Goal: Book appointment/travel/reservation

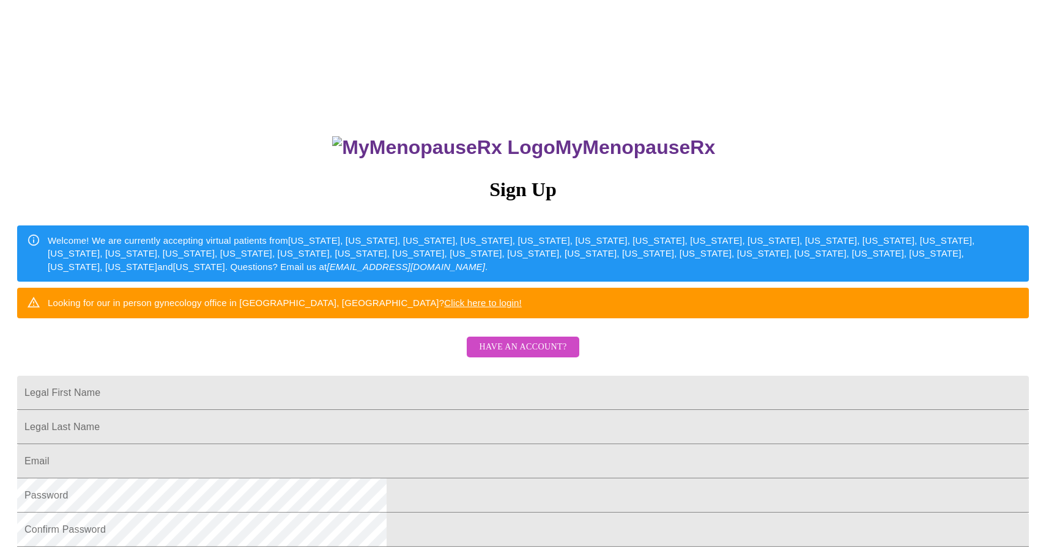
click at [874, 308] on div "MyMenopauseRx Sign Up Welcome! We are currently accepting virtual patients from…" at bounding box center [523, 340] width 1036 height 671
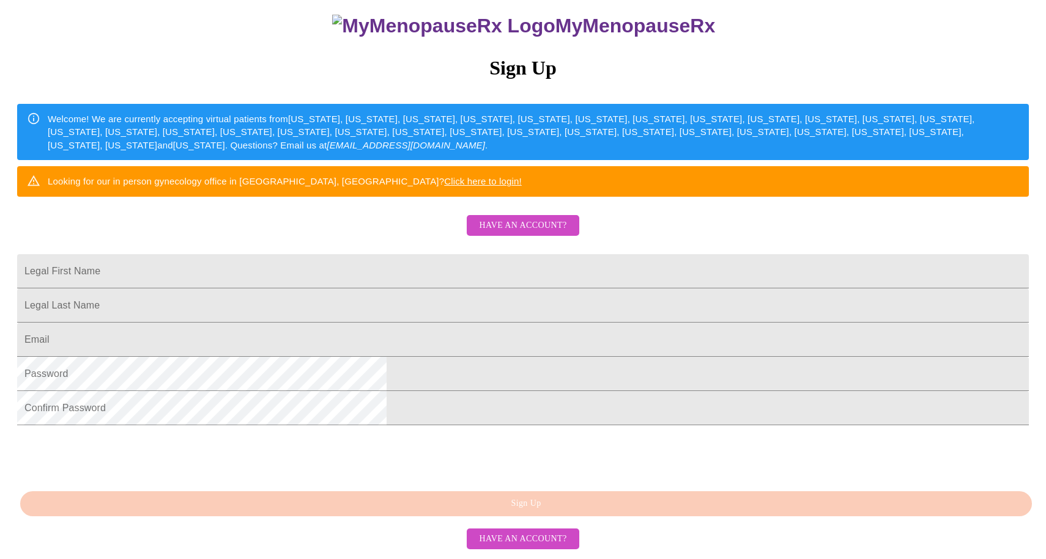
scroll to position [210, 0]
click at [418, 254] on input "Legal First Name" at bounding box center [522, 271] width 1011 height 34
type input "[PERSON_NAME]"
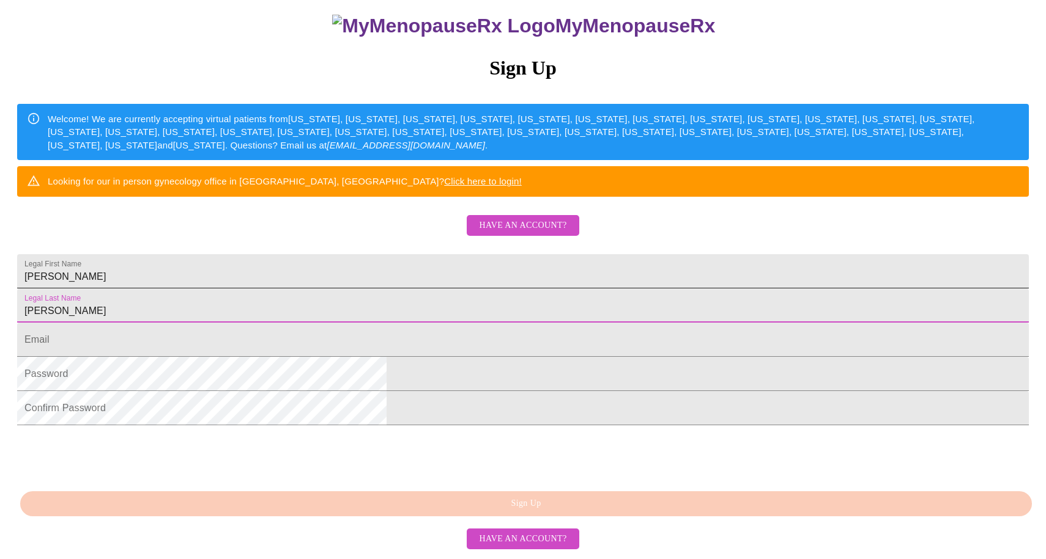
type input "[PERSON_NAME]"
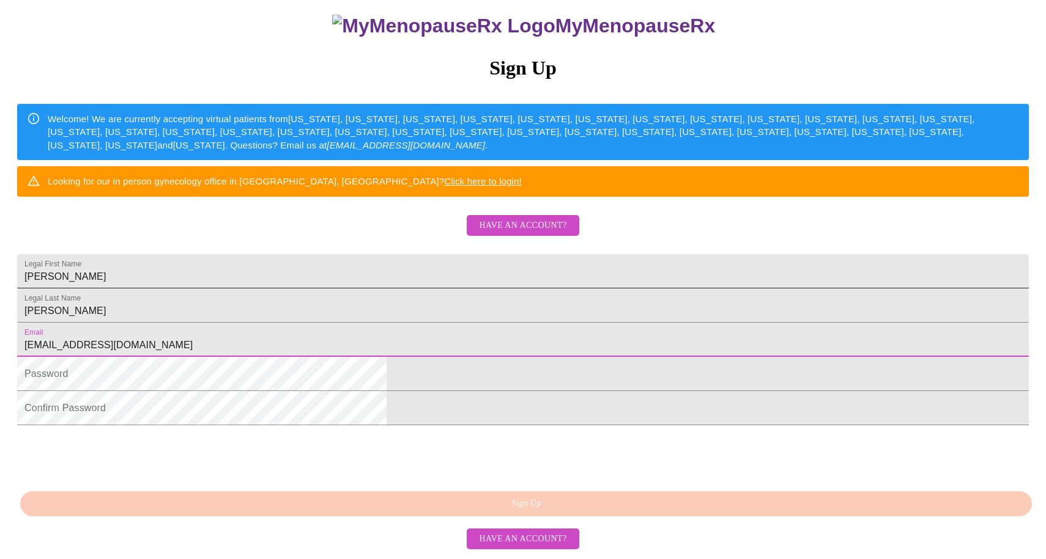
type input "[EMAIL_ADDRESS][DOMAIN_NAME]"
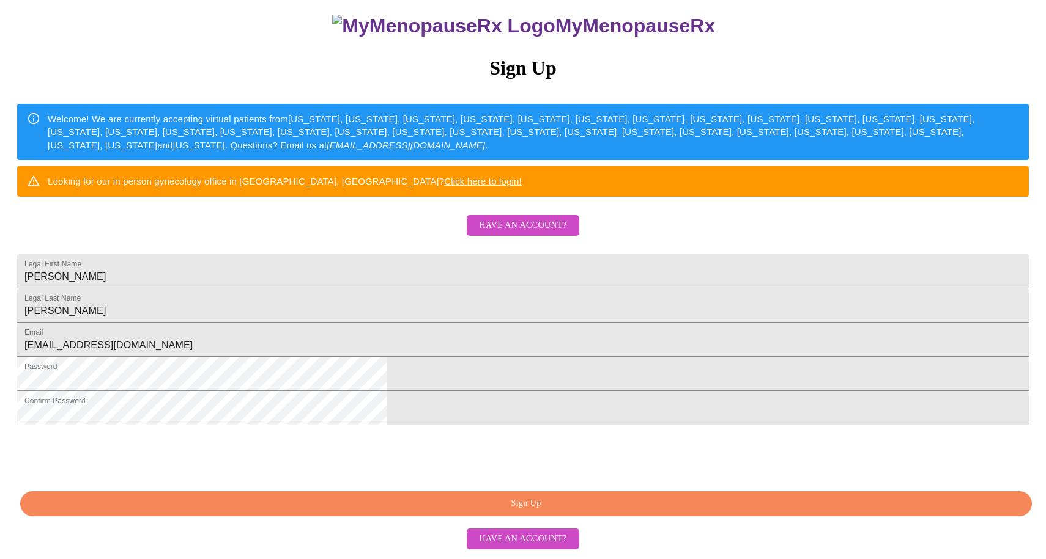
click at [536, 502] on span "Sign Up" at bounding box center [525, 504] width 983 height 15
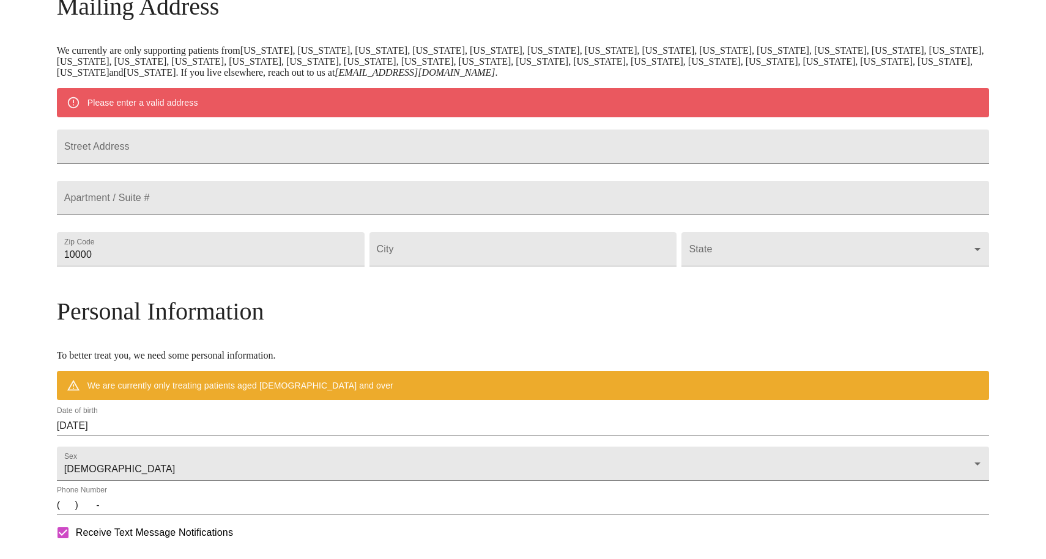
scroll to position [162, 0]
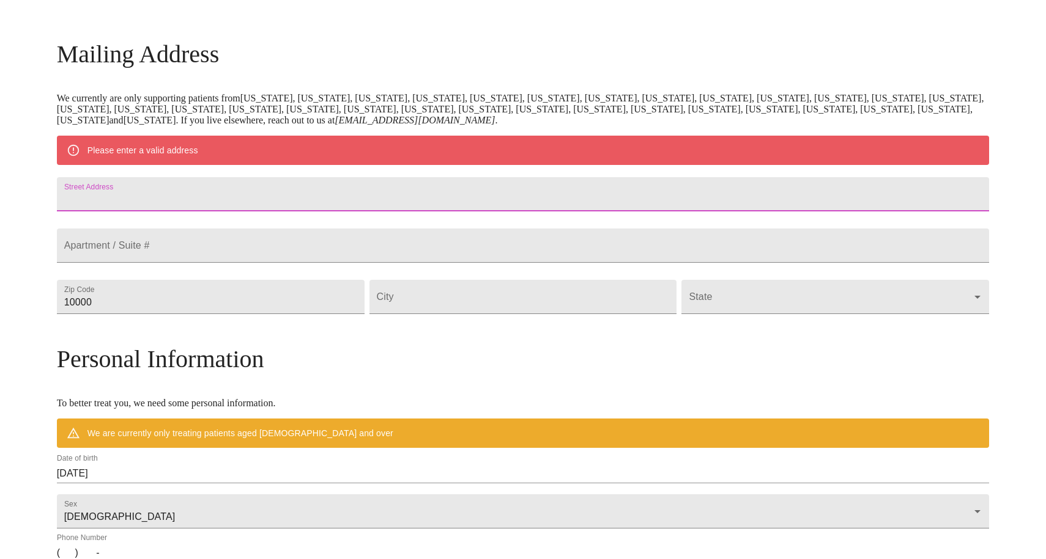
click at [226, 207] on input "Street Address" at bounding box center [523, 194] width 932 height 34
type input "[STREET_ADDRESS]"
type input "29486"
type input "[GEOGRAPHIC_DATA]"
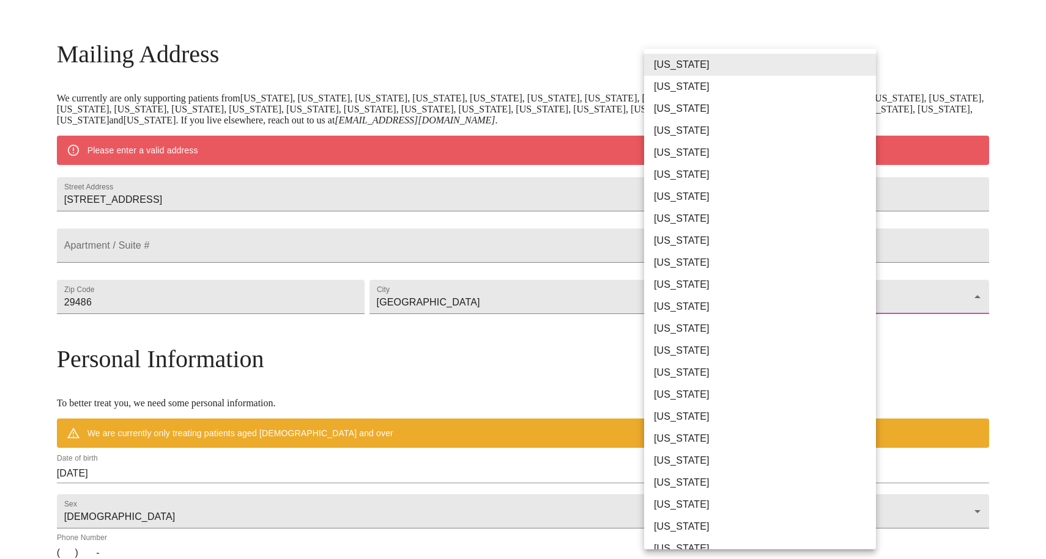
click at [721, 319] on body "MyMenopauseRx Welcome to MyMenopauseRx Since it's your first time here, you'll …" at bounding box center [523, 319] width 1036 height 953
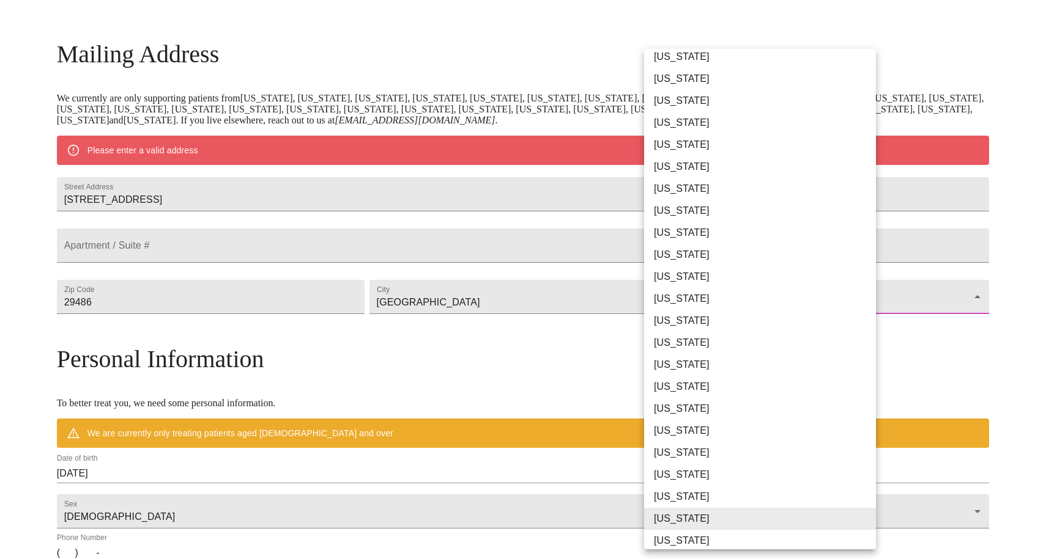
scroll to position [536, 0]
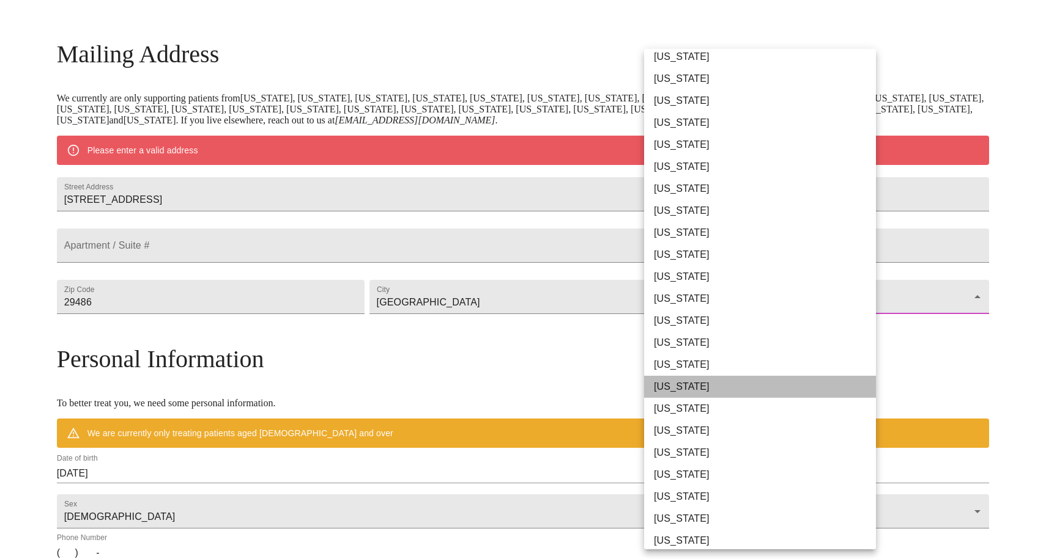
click at [703, 391] on li "[US_STATE]" at bounding box center [760, 387] width 232 height 22
type input "[US_STATE]"
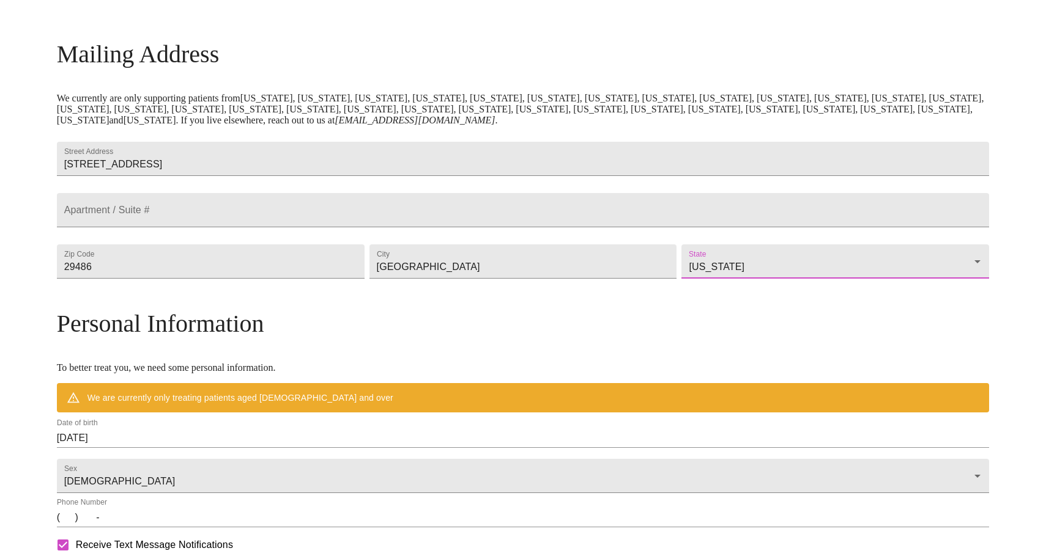
click at [577, 338] on h3 "Personal Information" at bounding box center [523, 323] width 932 height 29
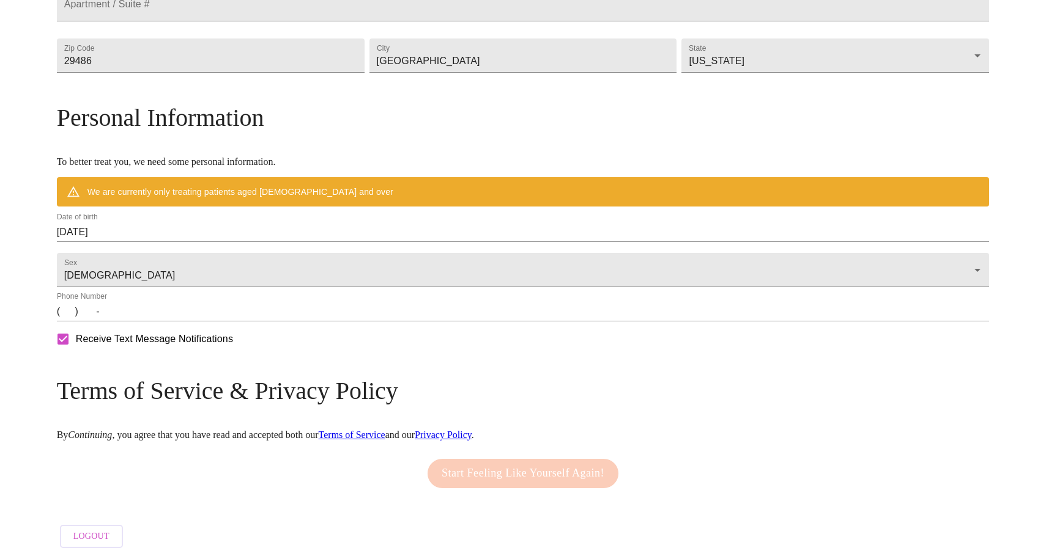
scroll to position [406, 0]
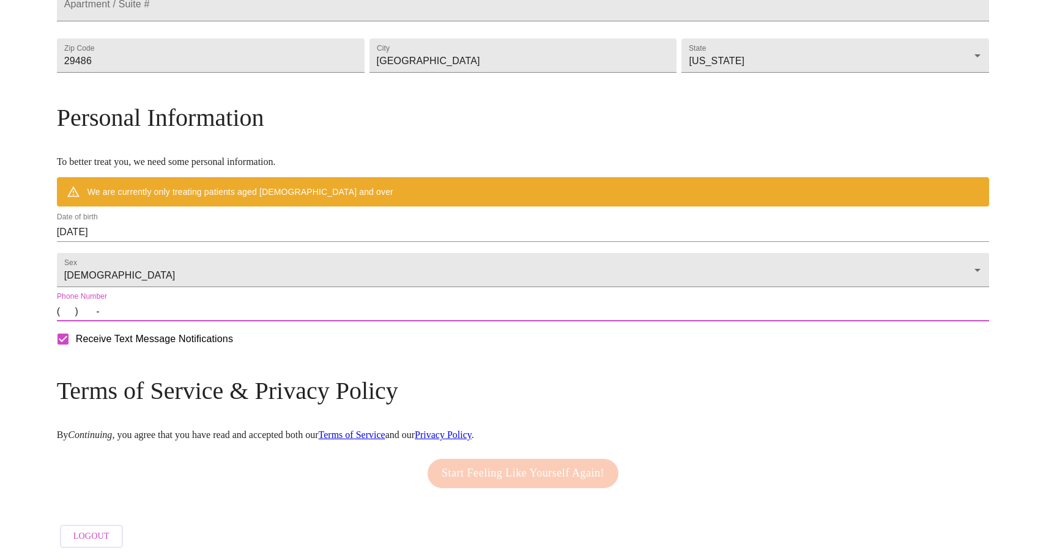
click at [172, 308] on input "(   )    -" at bounding box center [523, 312] width 932 height 20
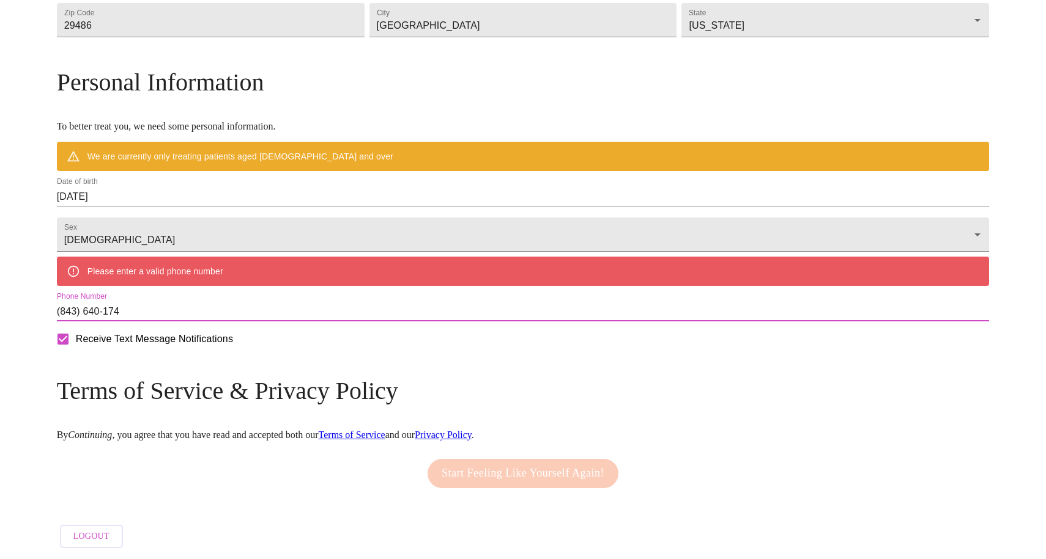
type input "[PHONE_NUMBER]"
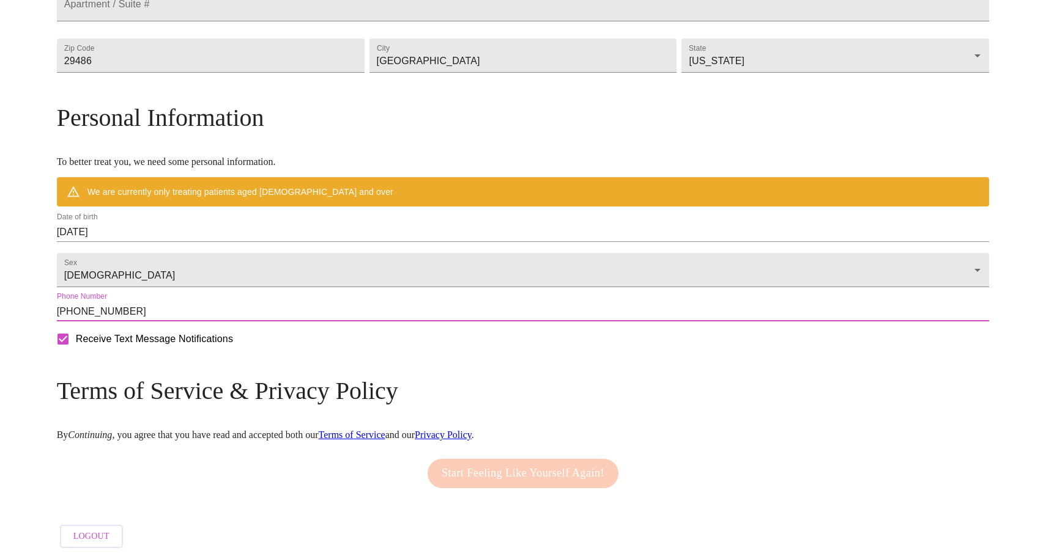
scroll to position [402, 0]
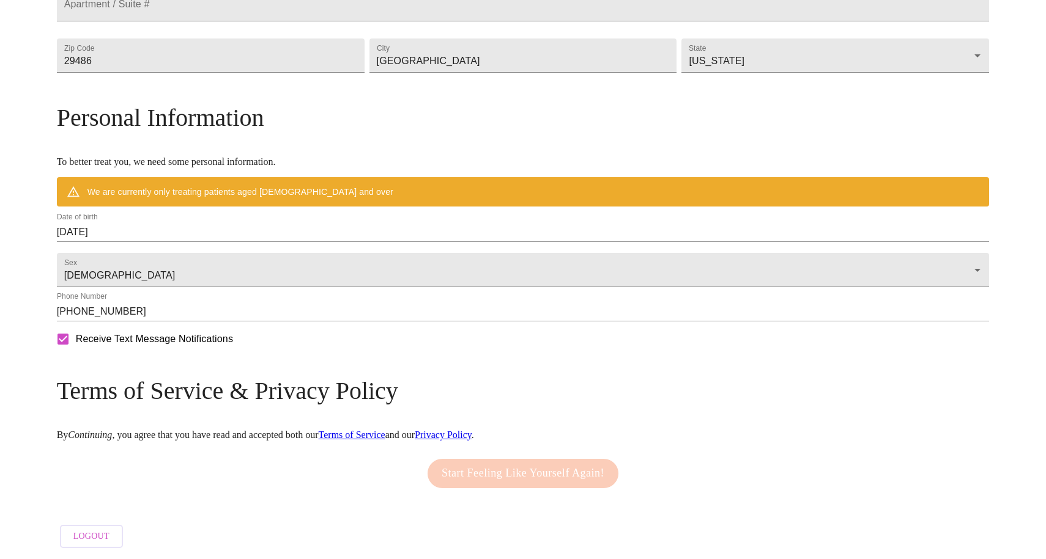
click at [385, 430] on link "Terms of Service" at bounding box center [352, 435] width 67 height 10
click at [504, 460] on div "Start Feeling Like Yourself Again!" at bounding box center [522, 474] width 197 height 42
click at [245, 227] on input "[DATE]" at bounding box center [523, 233] width 932 height 20
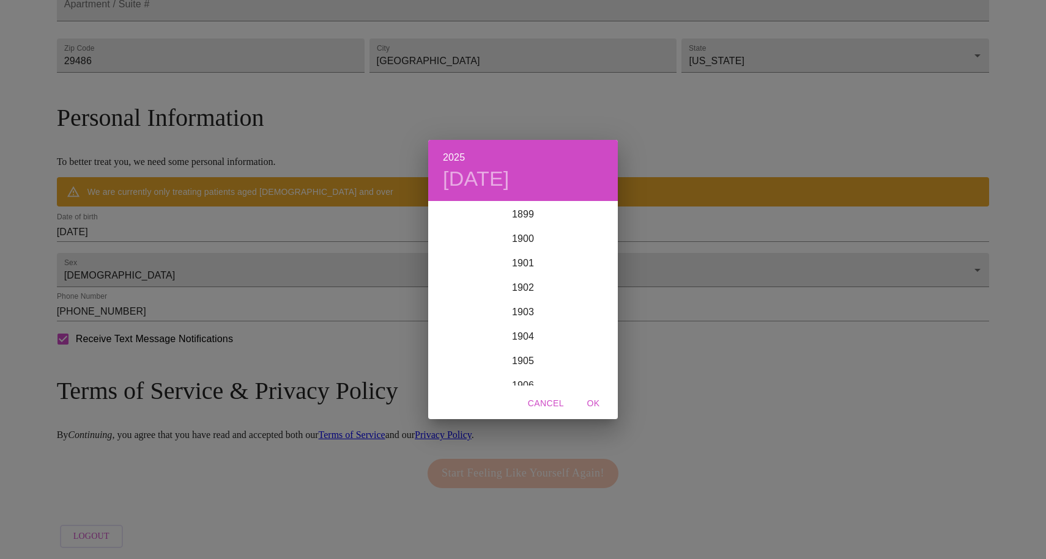
scroll to position [3008, 0]
drag, startPoint x: 527, startPoint y: 227, endPoint x: 533, endPoint y: 329, distance: 102.3
click at [533, 329] on div "1899 1900 1901 1902 1903 1904 1905 1906 1907 1908 1909 1910 1911 1912 1913 1914…" at bounding box center [523, 293] width 190 height 183
click at [531, 224] on div "2022" at bounding box center [523, 214] width 190 height 24
click at [254, 223] on div "2022 [DATE] Jan Feb Mar Apr May Jun [DATE] Aug Sep Oct Nov Dec Cancel OK" at bounding box center [523, 279] width 1046 height 559
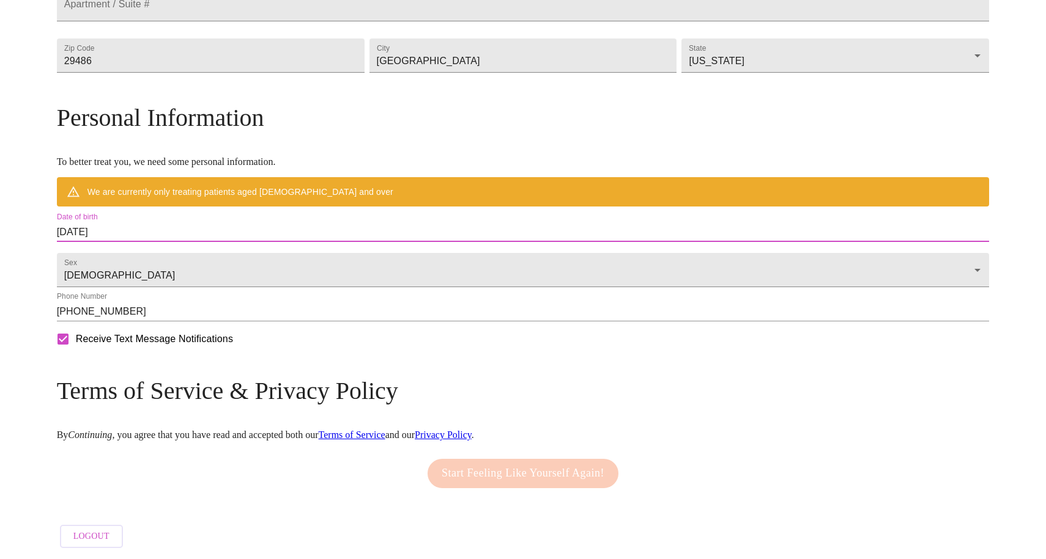
click at [175, 223] on input "[DATE]" at bounding box center [523, 233] width 932 height 20
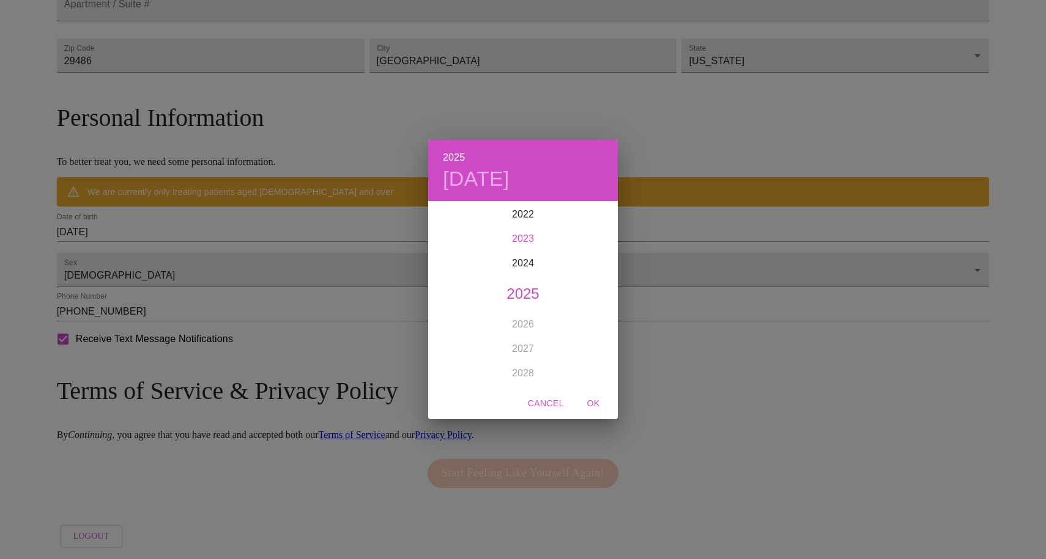
click at [521, 247] on div "2023" at bounding box center [523, 239] width 190 height 24
click at [527, 357] on div "Nov" at bounding box center [522, 363] width 63 height 46
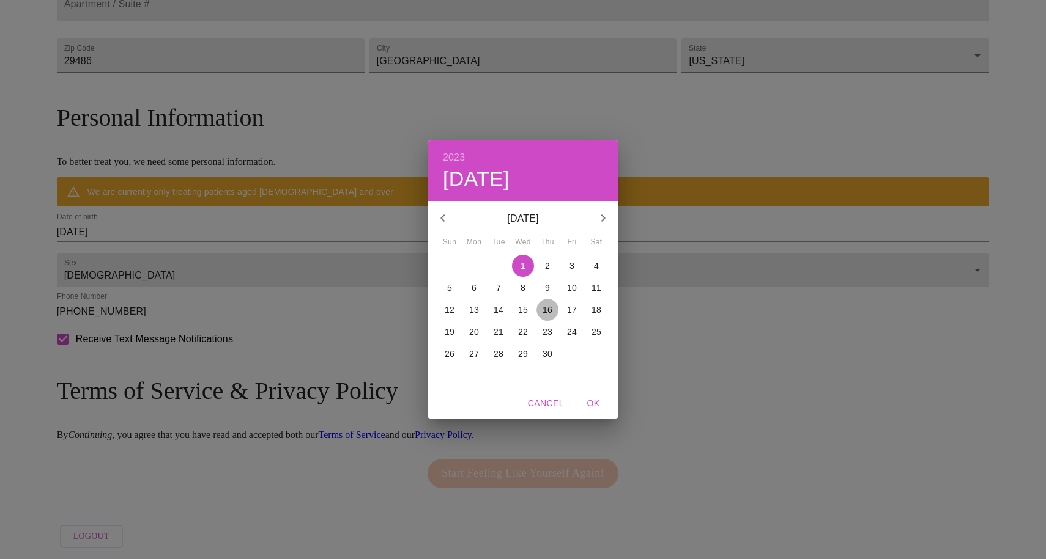
click at [547, 308] on p "16" at bounding box center [547, 310] width 10 height 12
click at [447, 216] on icon "button" at bounding box center [442, 218] width 15 height 15
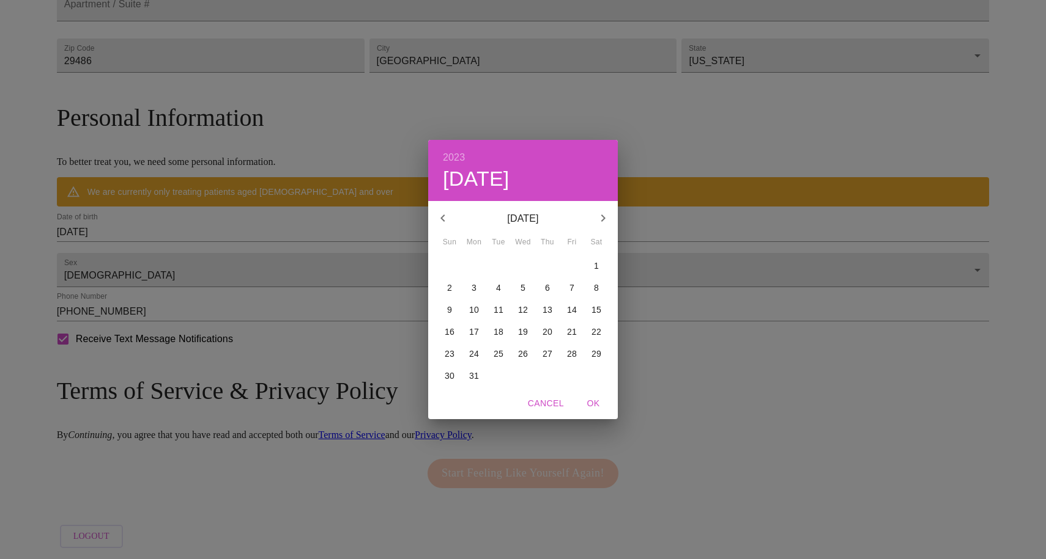
click at [447, 216] on icon "button" at bounding box center [442, 218] width 15 height 15
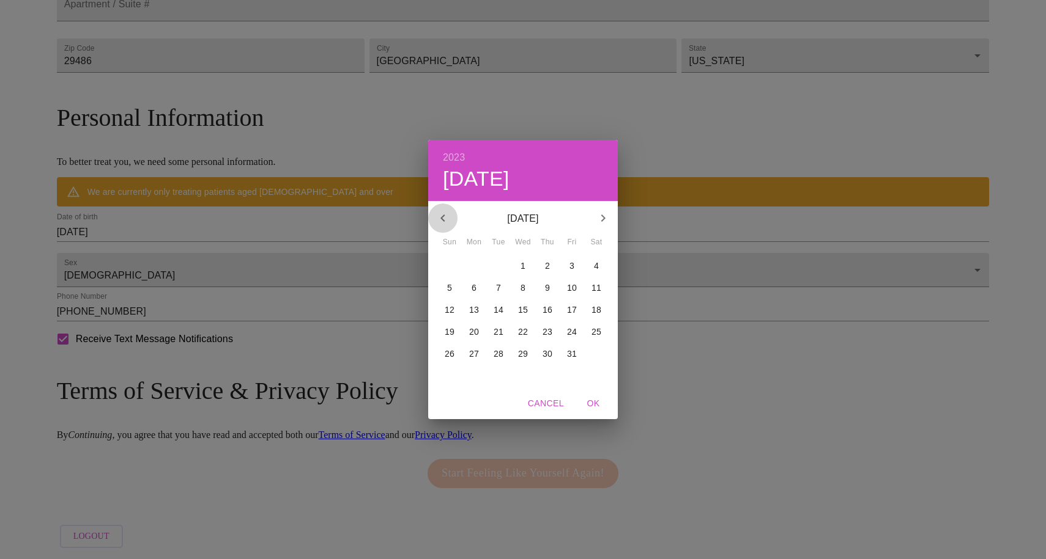
click at [447, 216] on icon "button" at bounding box center [442, 218] width 15 height 15
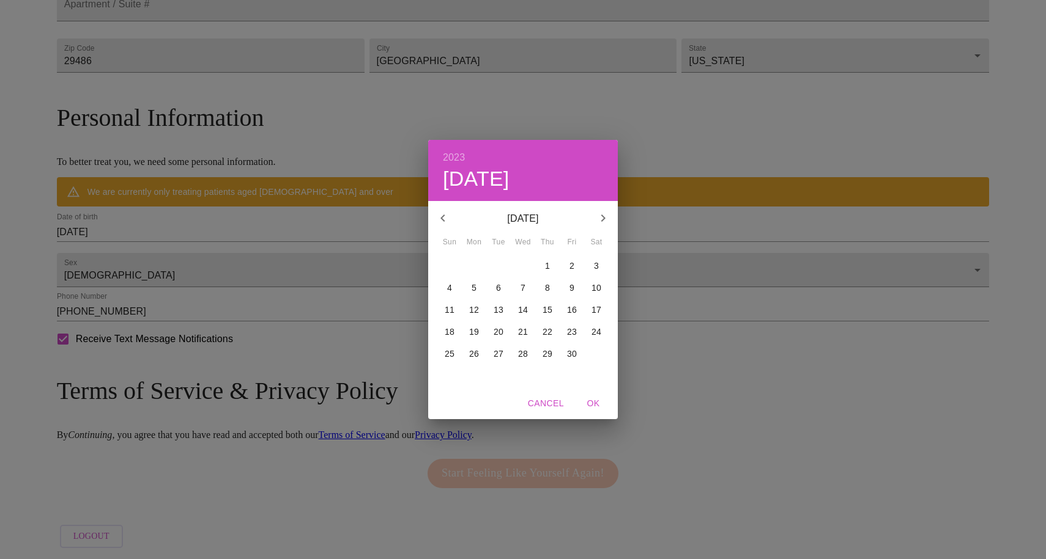
click at [447, 216] on icon "button" at bounding box center [442, 218] width 15 height 15
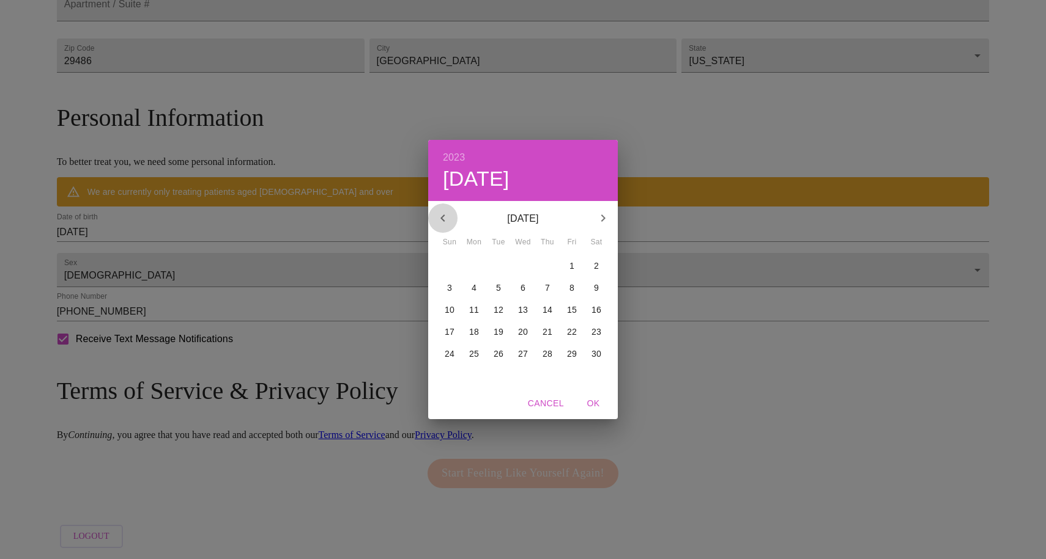
click at [447, 216] on icon "button" at bounding box center [442, 218] width 15 height 15
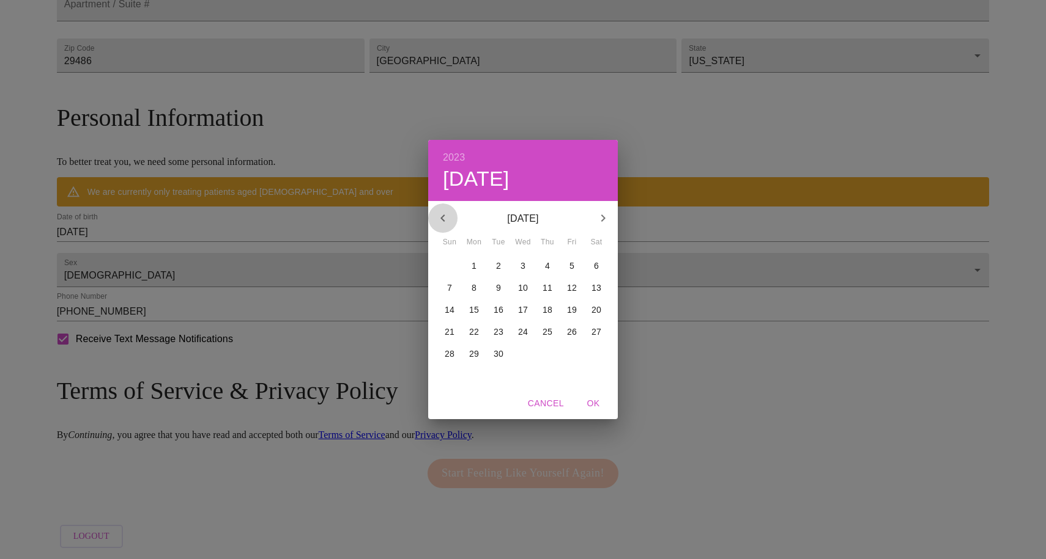
click at [447, 216] on icon "button" at bounding box center [442, 218] width 15 height 15
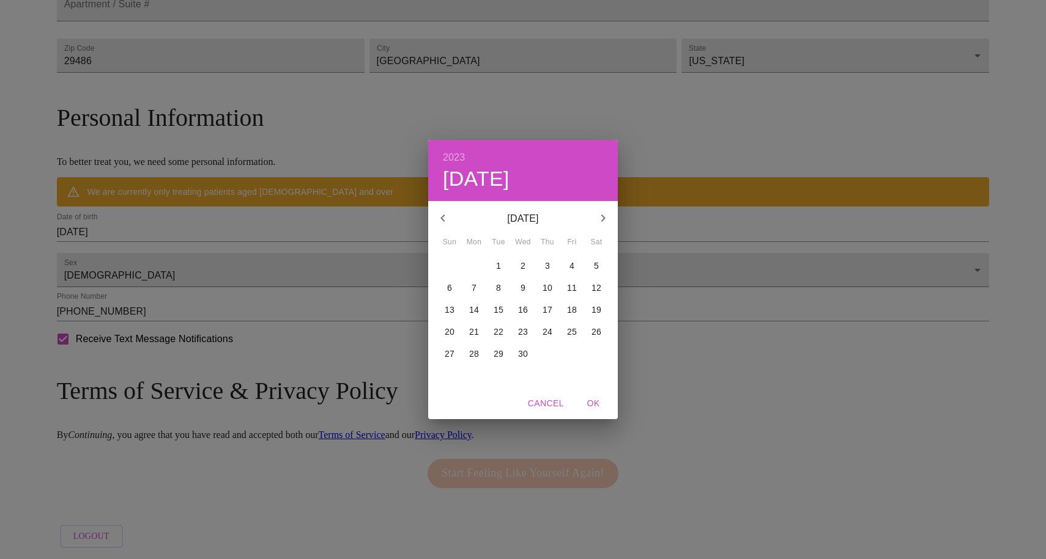
click at [447, 216] on icon "button" at bounding box center [442, 218] width 15 height 15
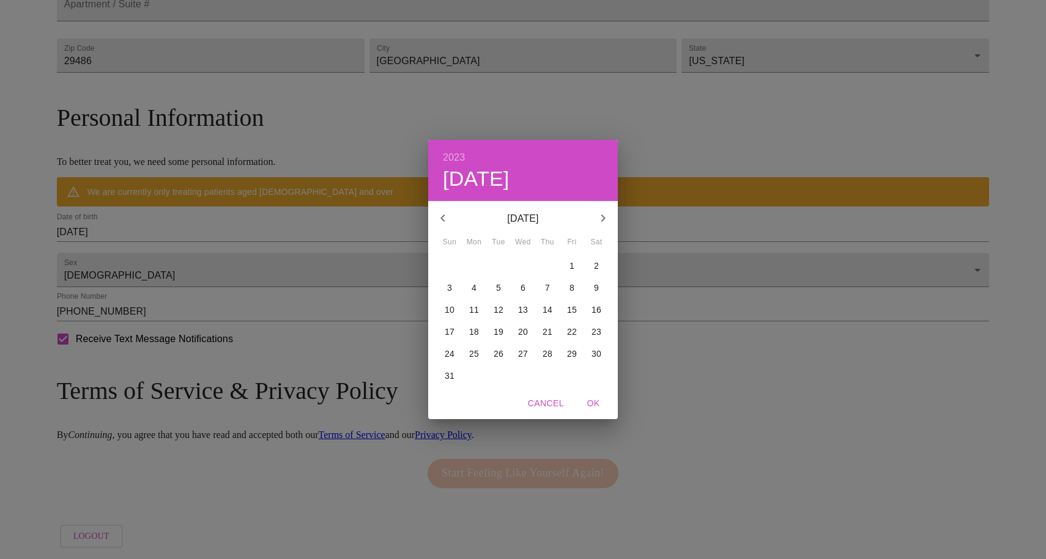
click at [447, 216] on icon "button" at bounding box center [442, 218] width 15 height 15
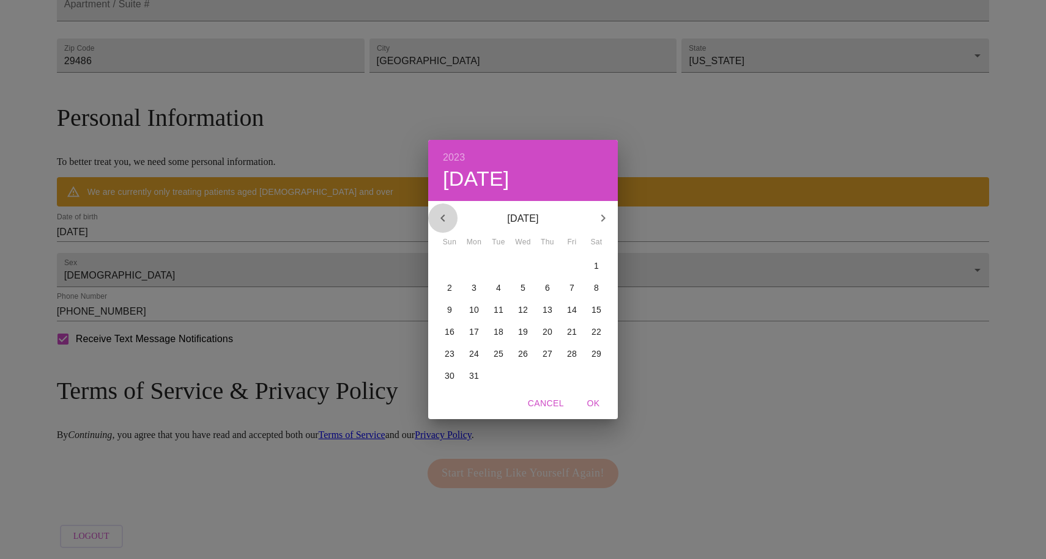
click at [447, 216] on icon "button" at bounding box center [442, 218] width 15 height 15
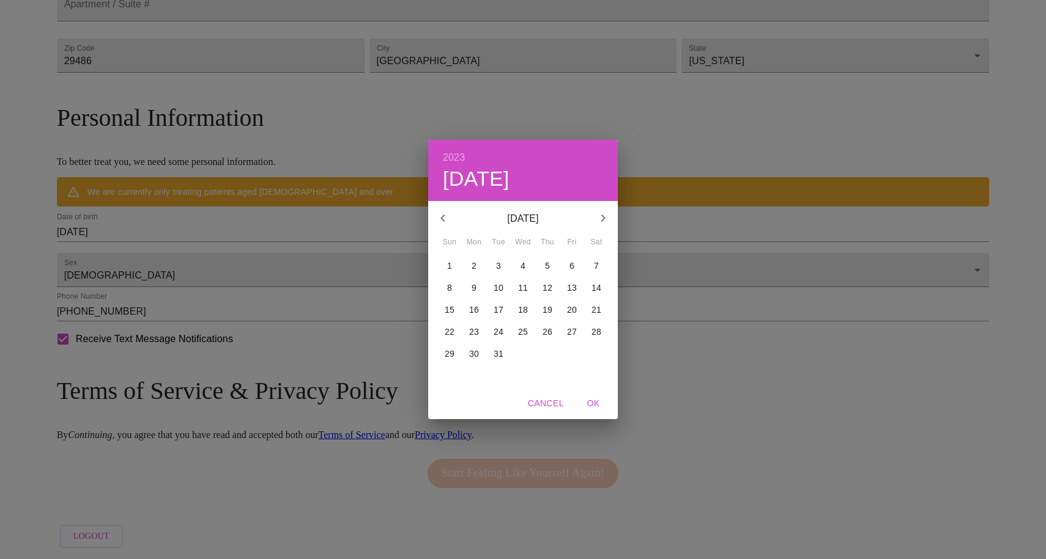
click at [447, 216] on icon "button" at bounding box center [442, 218] width 15 height 15
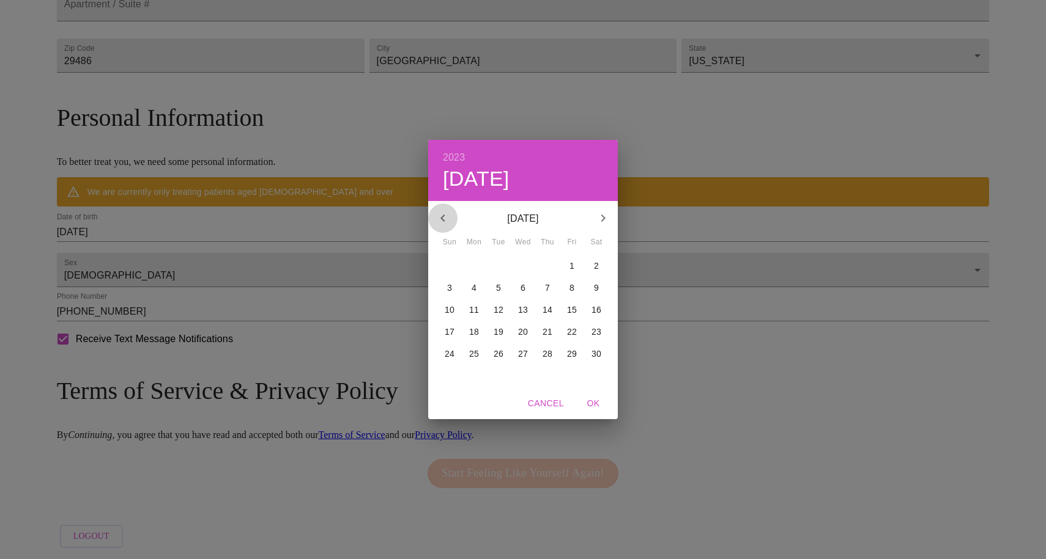
click at [447, 216] on icon "button" at bounding box center [442, 218] width 15 height 15
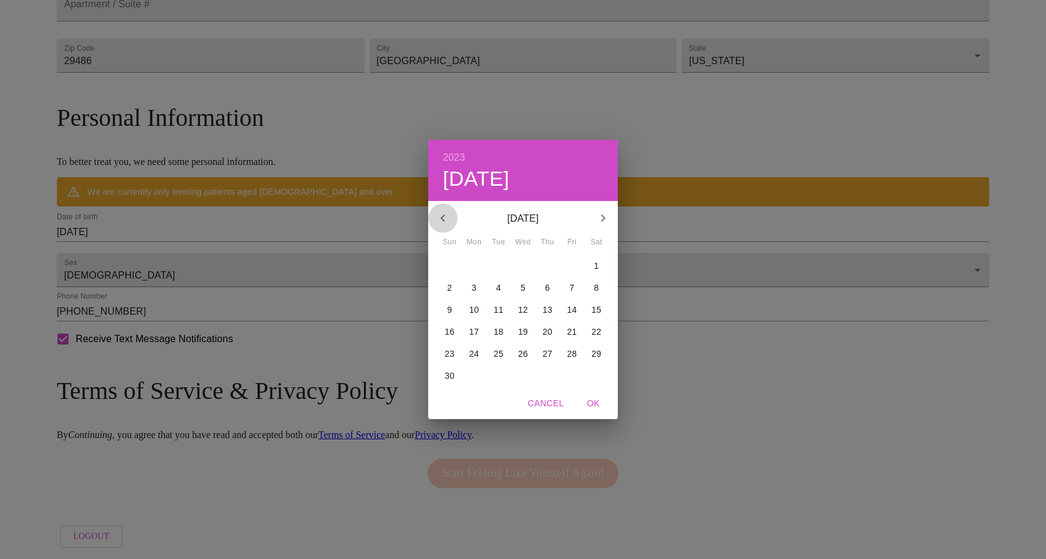
click at [447, 216] on icon "button" at bounding box center [442, 218] width 15 height 15
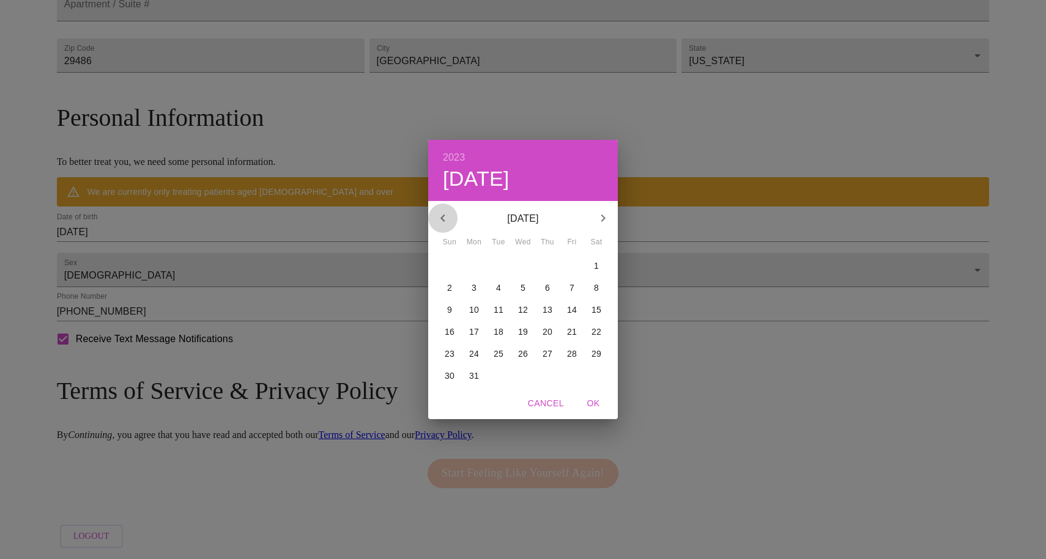
click at [447, 216] on icon "button" at bounding box center [442, 218] width 15 height 15
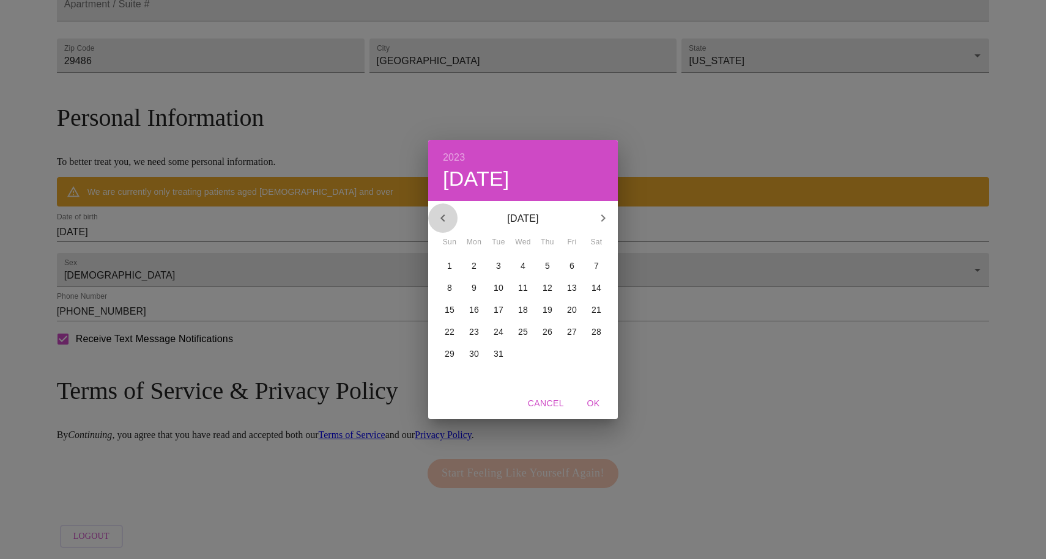
click at [447, 216] on icon "button" at bounding box center [442, 218] width 15 height 15
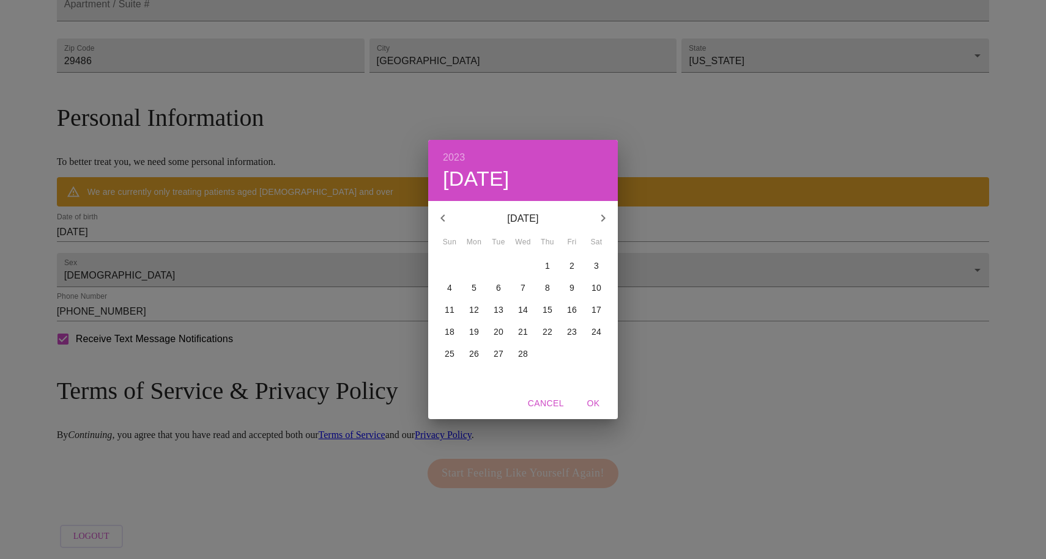
click at [447, 216] on icon "button" at bounding box center [442, 218] width 15 height 15
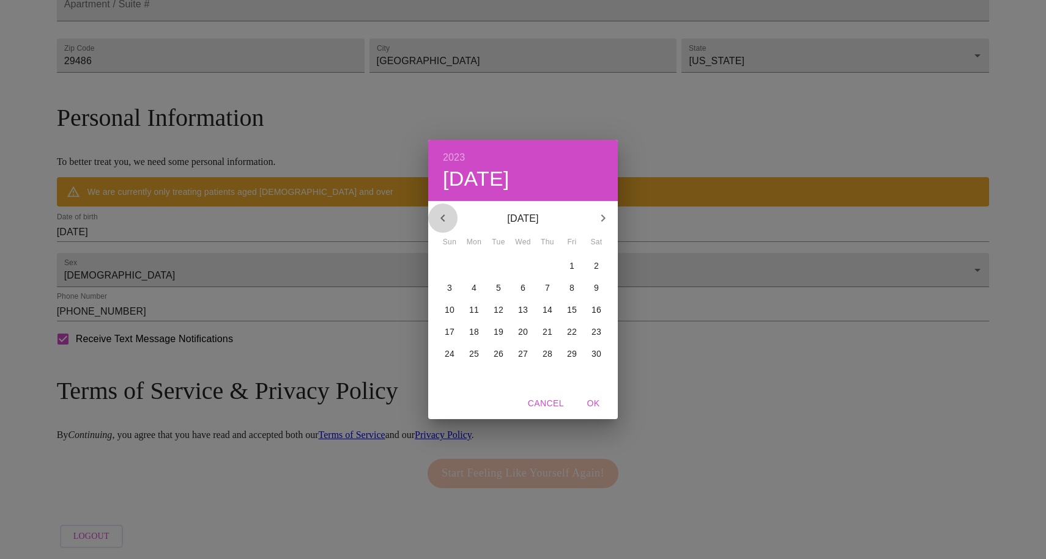
click at [447, 216] on icon "button" at bounding box center [442, 218] width 15 height 15
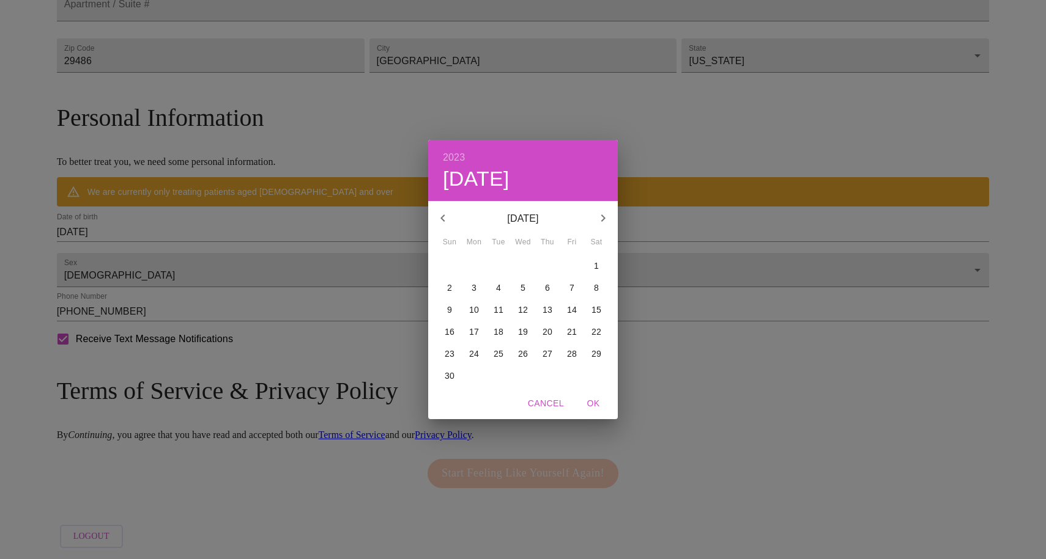
click at [447, 216] on icon "button" at bounding box center [442, 218] width 15 height 15
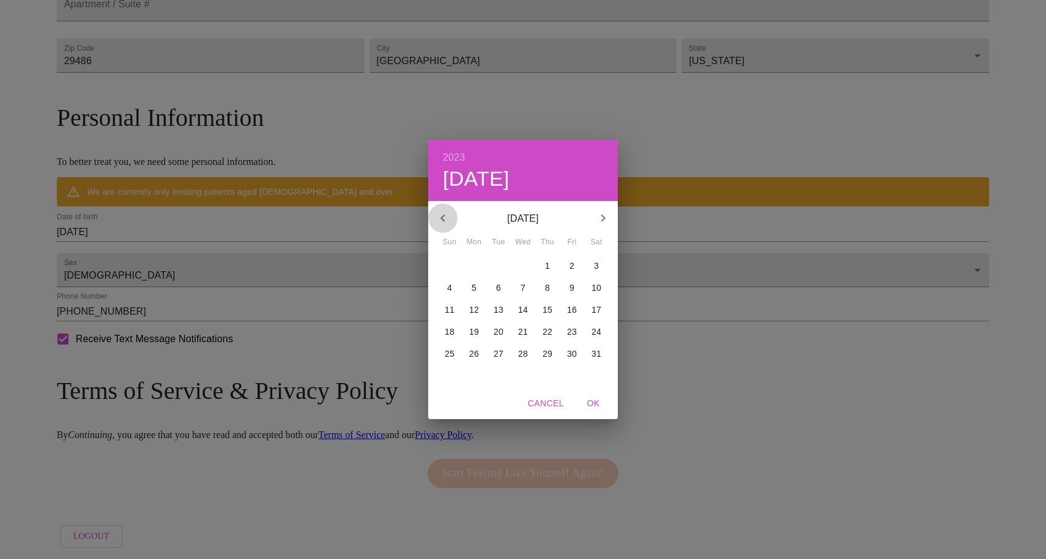
click at [447, 216] on icon "button" at bounding box center [442, 218] width 15 height 15
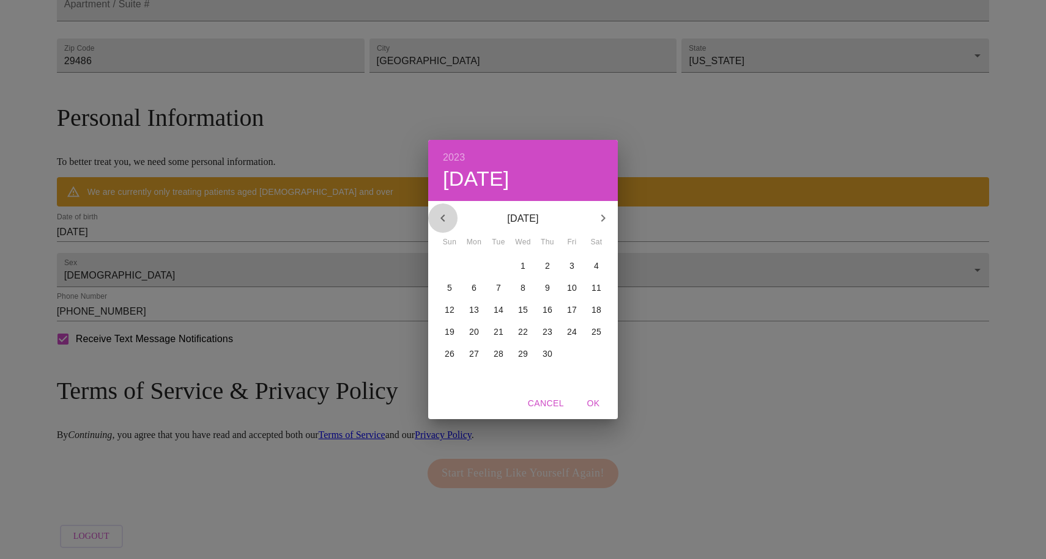
click at [447, 216] on icon "button" at bounding box center [442, 218] width 15 height 15
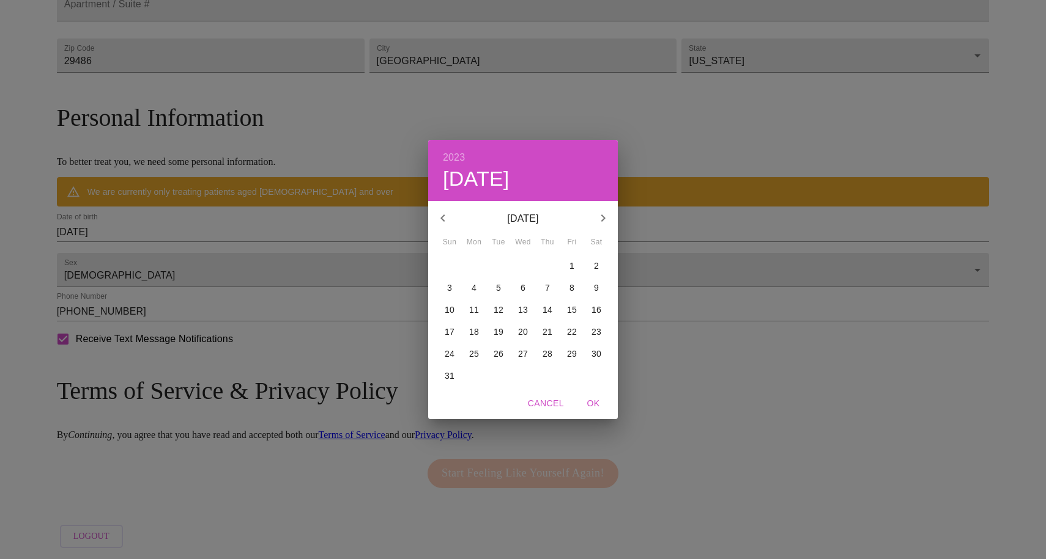
click at [447, 216] on icon "button" at bounding box center [442, 218] width 15 height 15
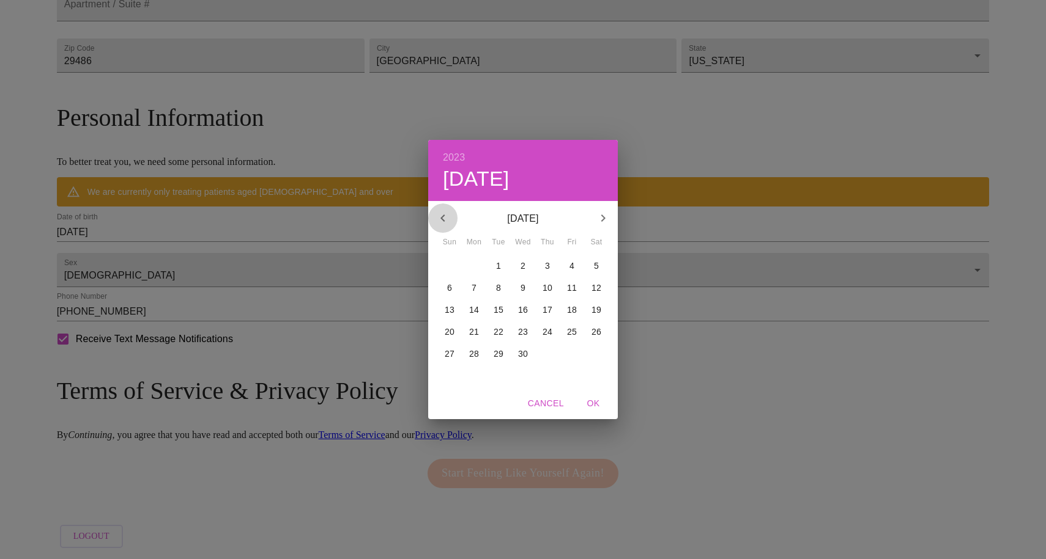
click at [447, 216] on icon "button" at bounding box center [442, 218] width 15 height 15
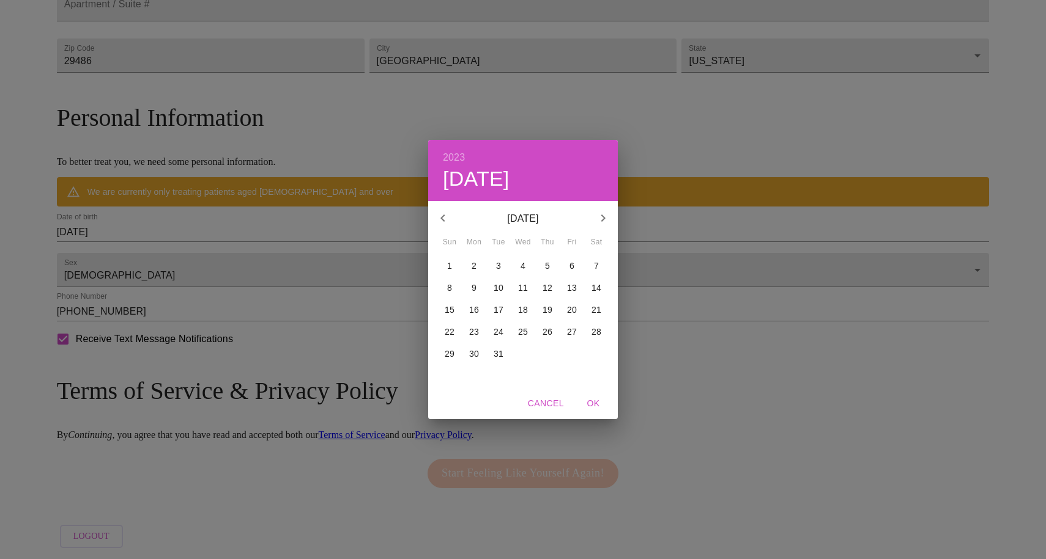
click at [447, 216] on icon "button" at bounding box center [442, 218] width 15 height 15
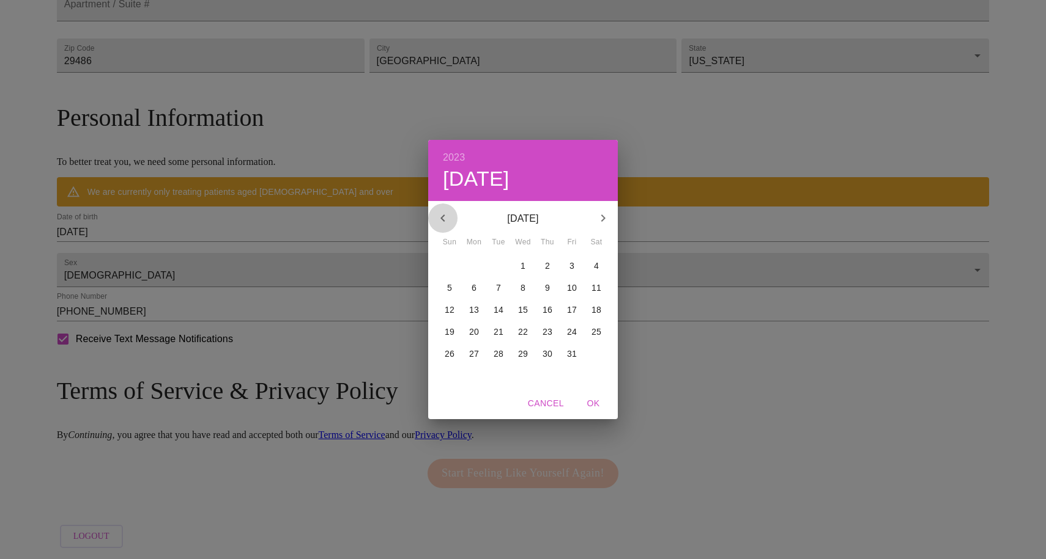
click at [447, 216] on icon "button" at bounding box center [442, 218] width 15 height 15
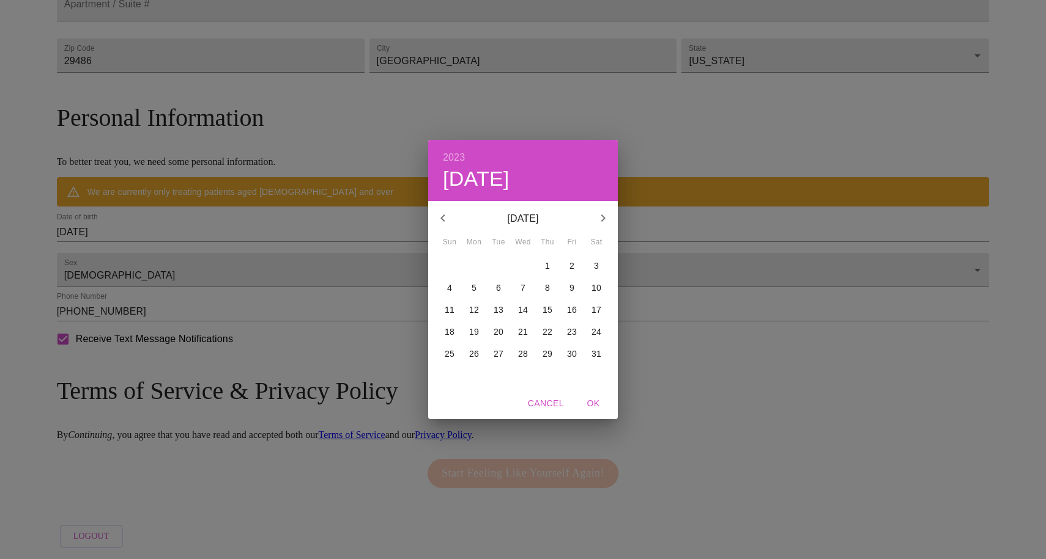
click at [447, 216] on icon "button" at bounding box center [442, 218] width 15 height 15
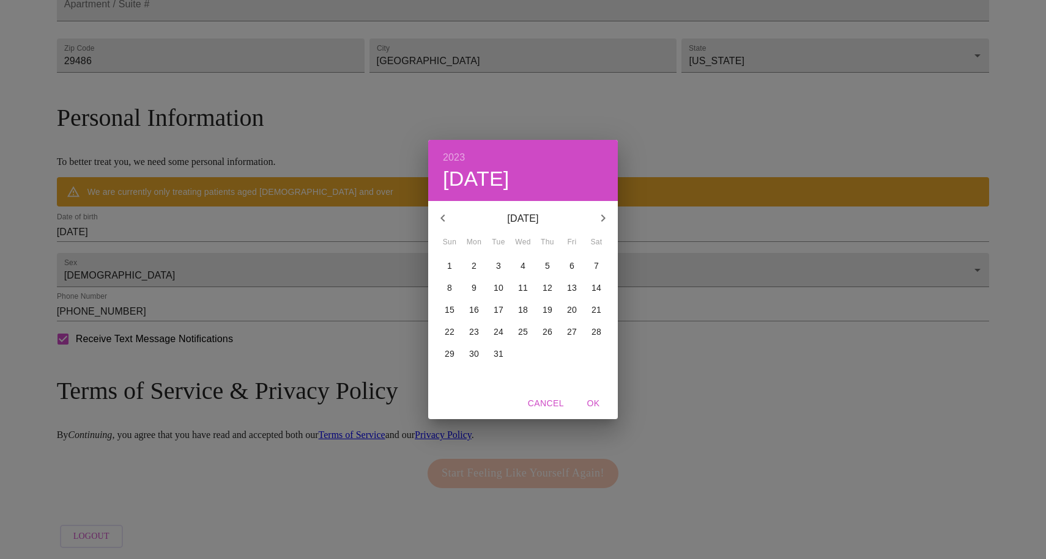
click at [447, 216] on icon "button" at bounding box center [442, 218] width 15 height 15
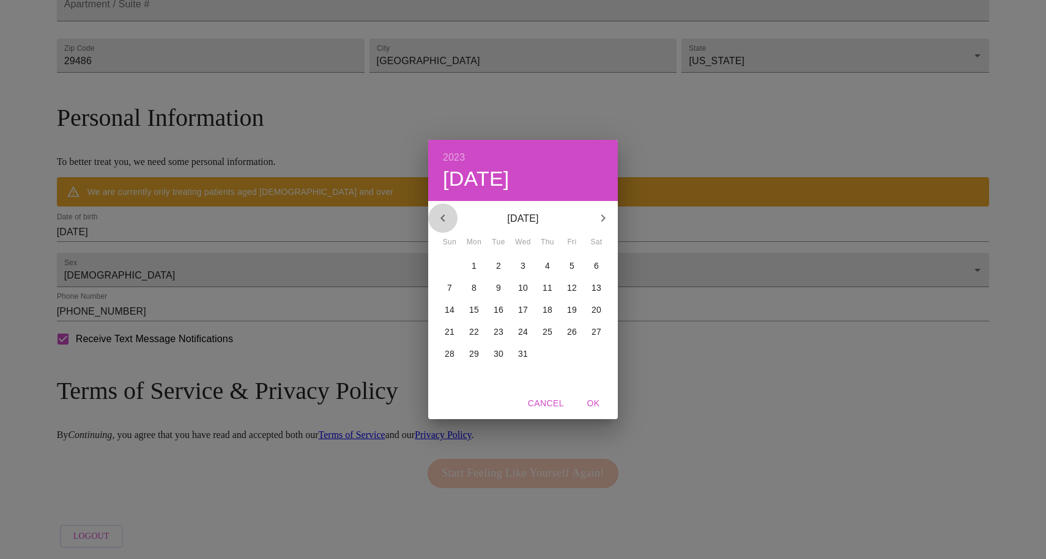
click at [447, 216] on icon "button" at bounding box center [442, 218] width 15 height 15
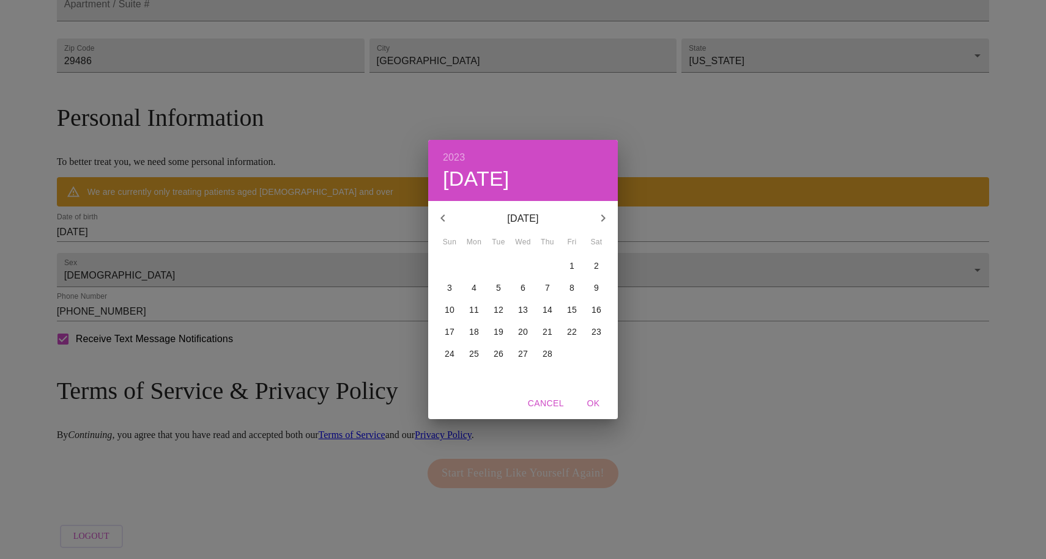
click at [447, 216] on icon "button" at bounding box center [442, 218] width 15 height 15
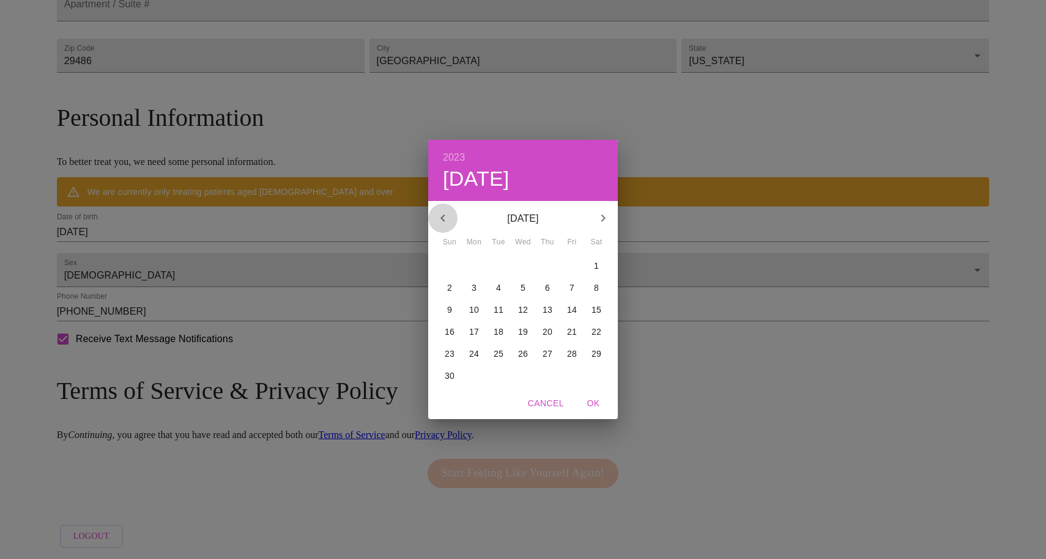
click at [447, 216] on icon "button" at bounding box center [442, 218] width 15 height 15
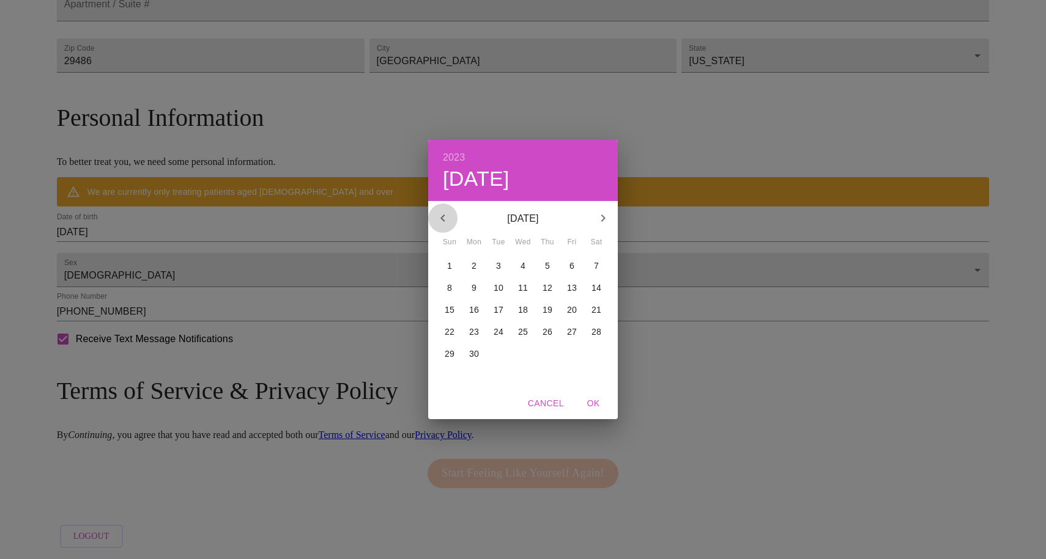
click at [447, 216] on icon "button" at bounding box center [442, 218] width 15 height 15
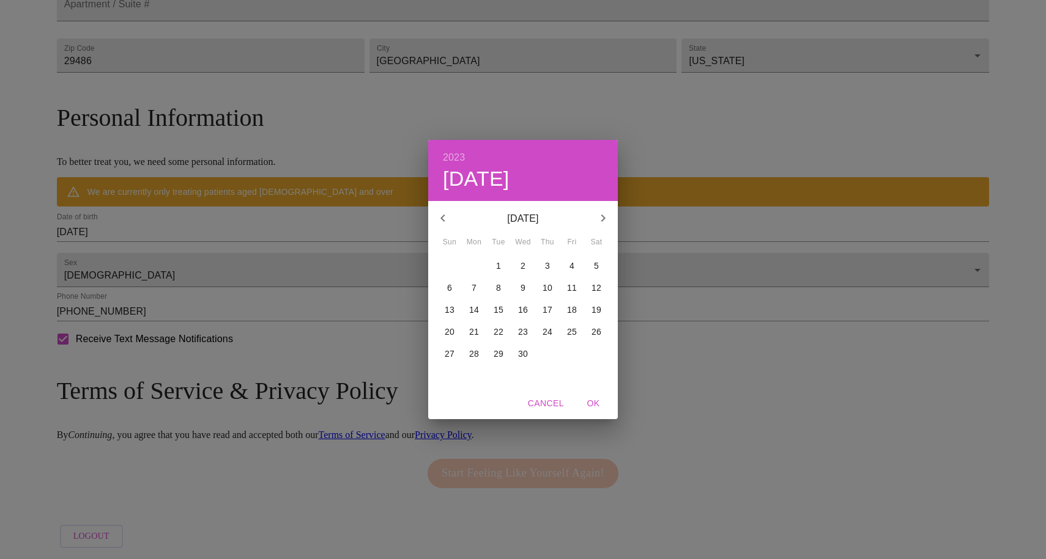
click at [447, 216] on icon "button" at bounding box center [442, 218] width 15 height 15
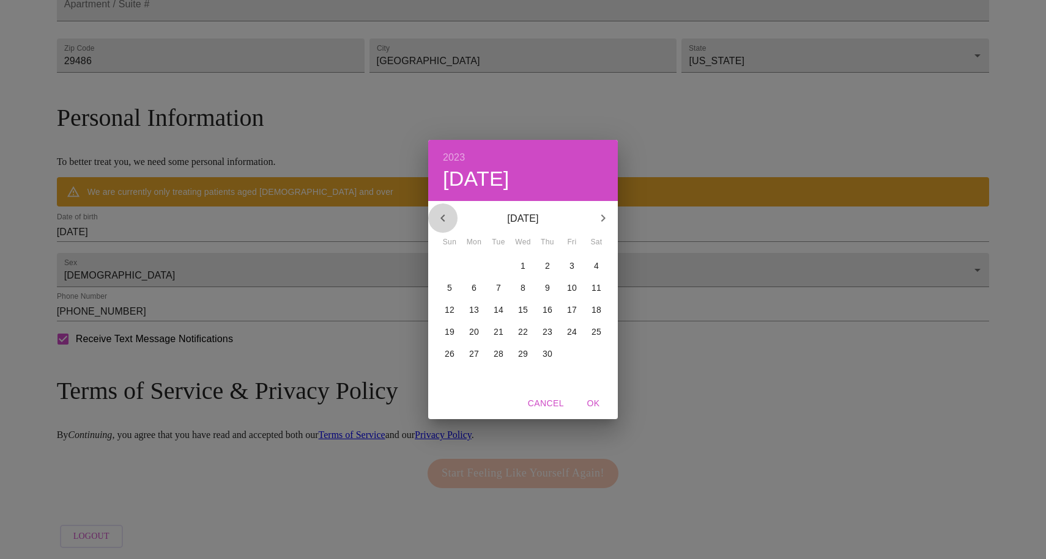
click at [447, 216] on icon "button" at bounding box center [442, 218] width 15 height 15
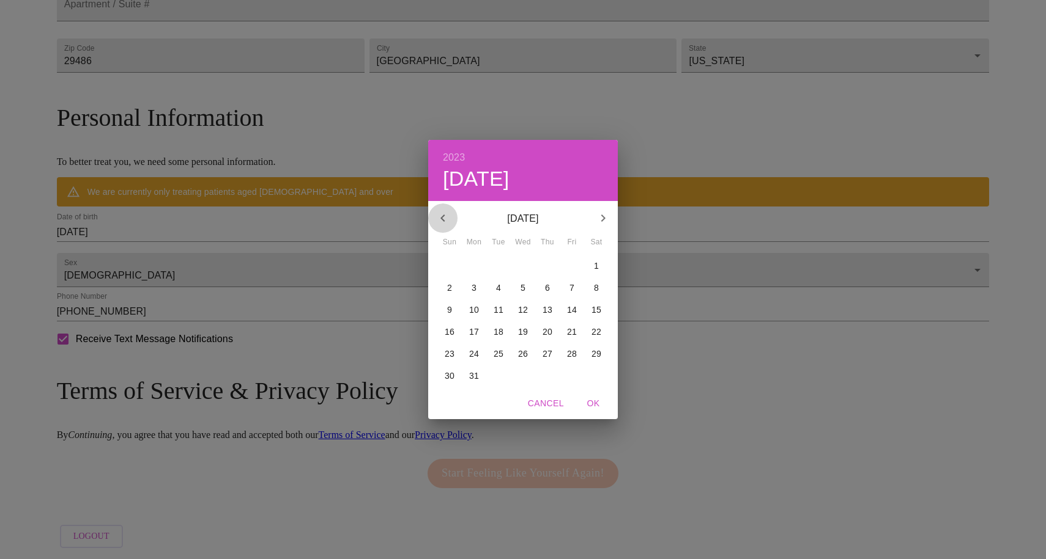
click at [447, 216] on icon "button" at bounding box center [442, 218] width 15 height 15
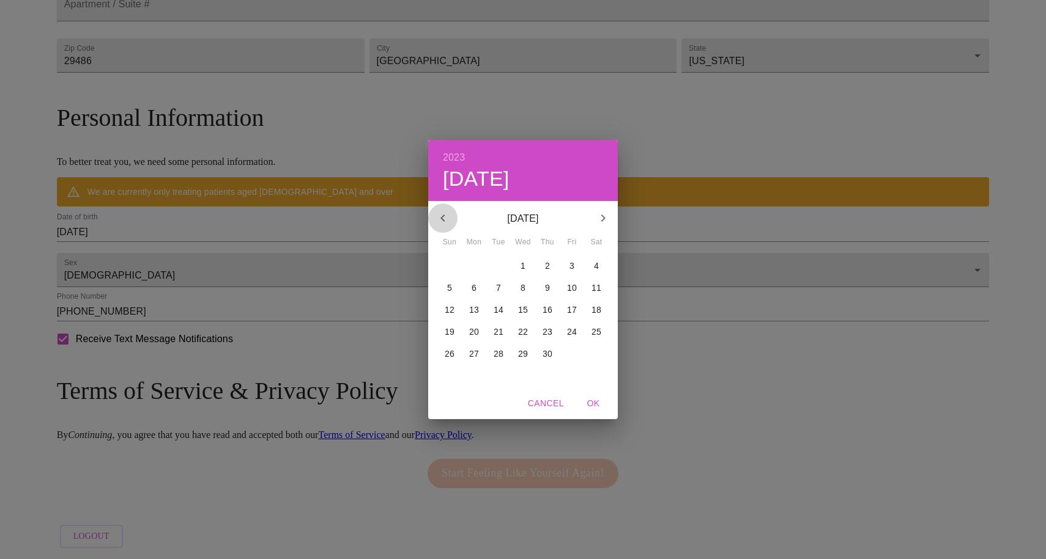
click at [447, 216] on icon "button" at bounding box center [442, 218] width 15 height 15
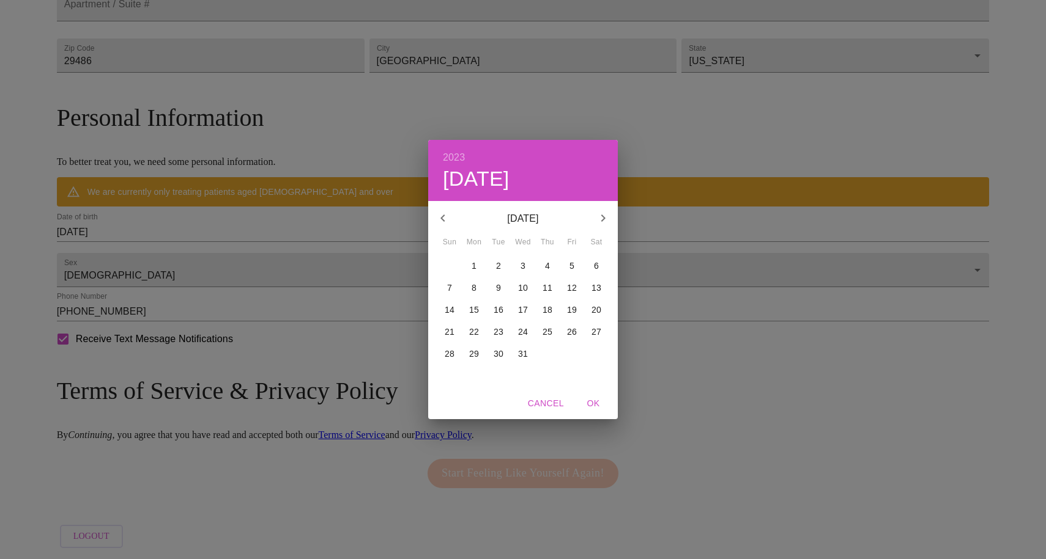
click at [447, 216] on icon "button" at bounding box center [442, 218] width 15 height 15
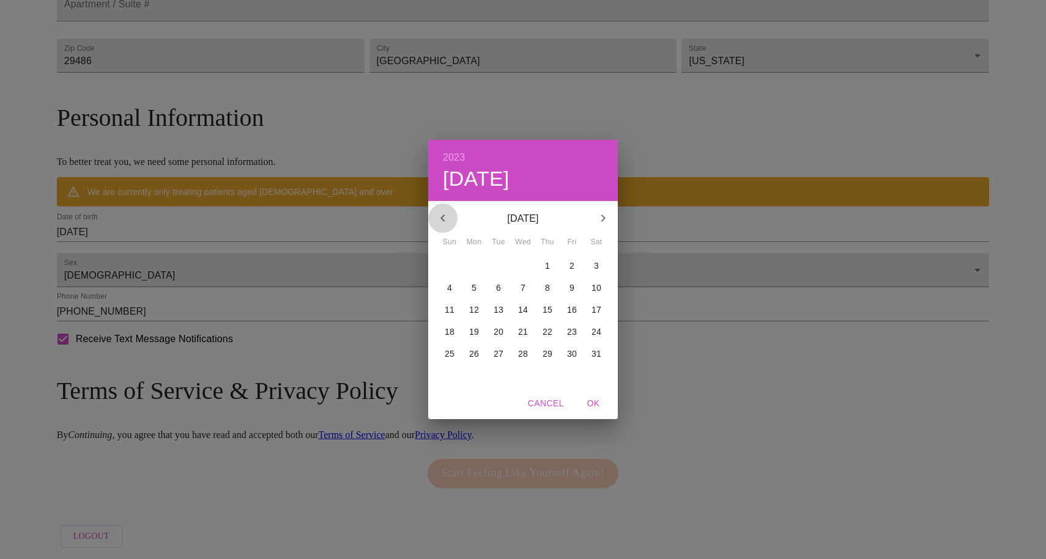
click at [447, 216] on icon "button" at bounding box center [442, 218] width 15 height 15
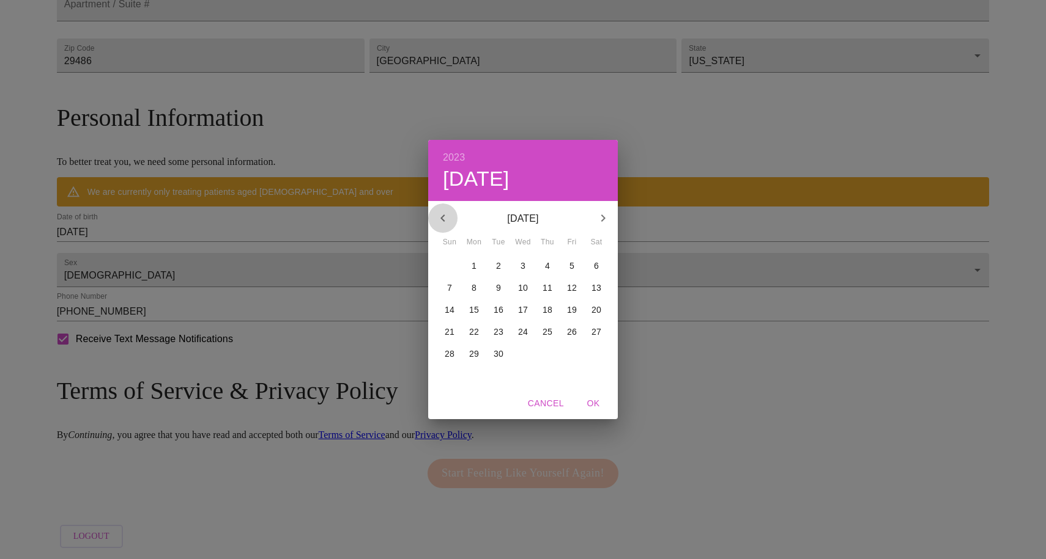
click at [447, 216] on icon "button" at bounding box center [442, 218] width 15 height 15
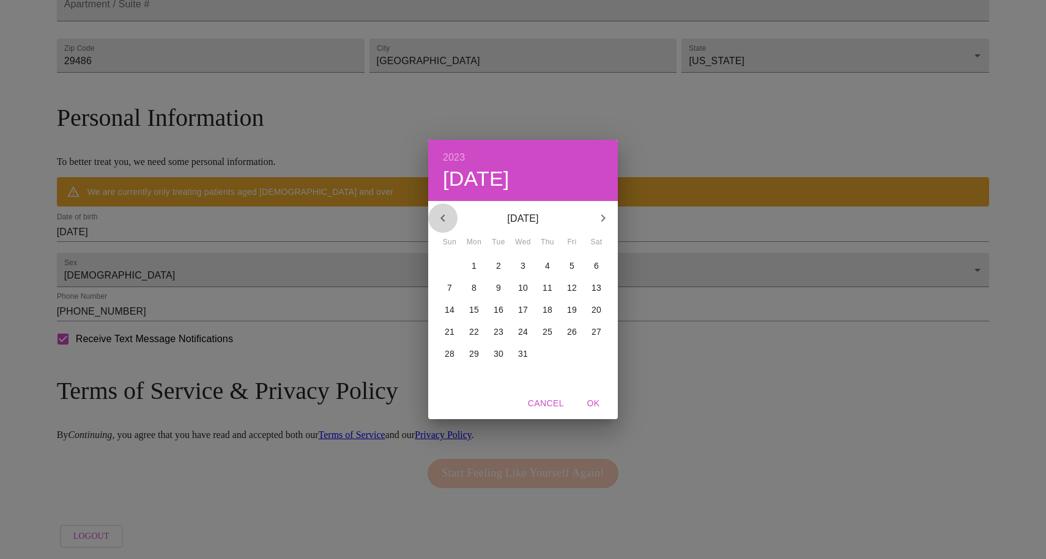
click at [447, 216] on icon "button" at bounding box center [442, 218] width 15 height 15
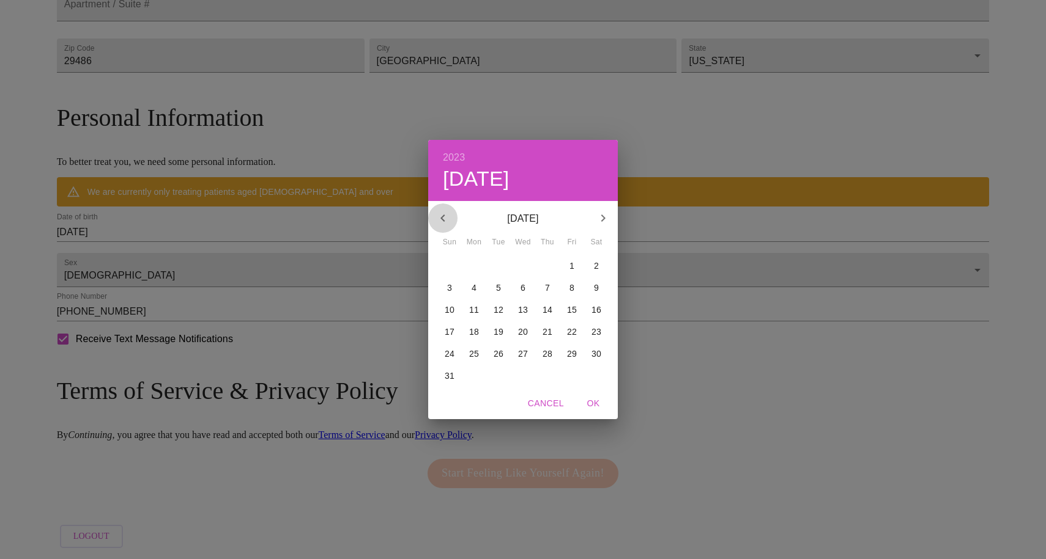
click at [447, 216] on icon "button" at bounding box center [442, 218] width 15 height 15
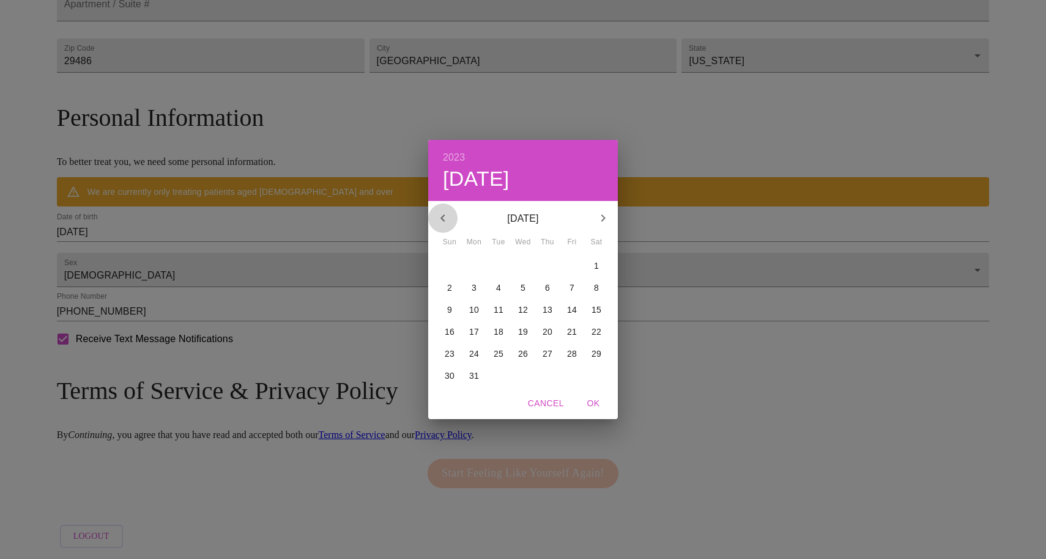
click at [447, 216] on icon "button" at bounding box center [442, 218] width 15 height 15
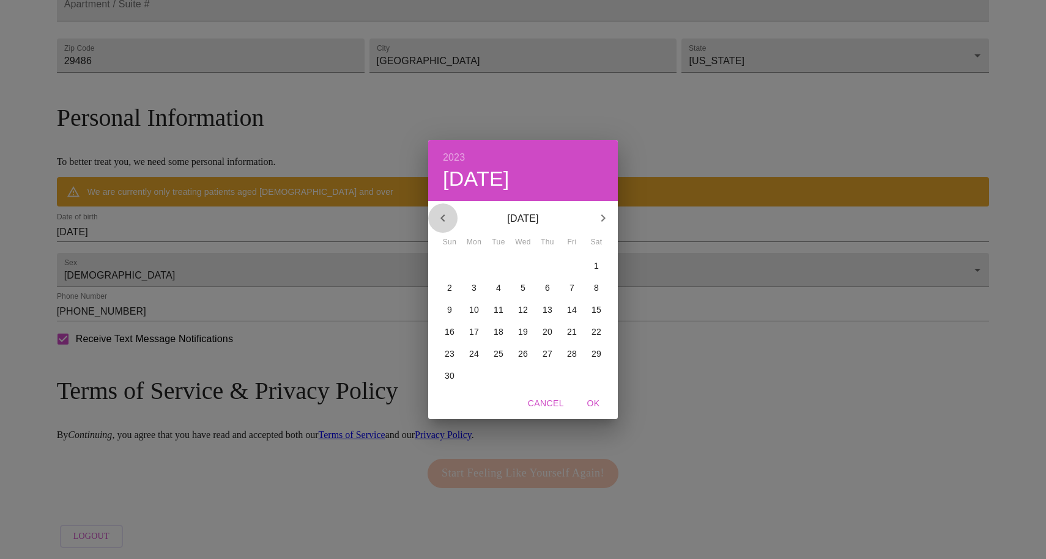
click at [447, 216] on icon "button" at bounding box center [442, 218] width 15 height 15
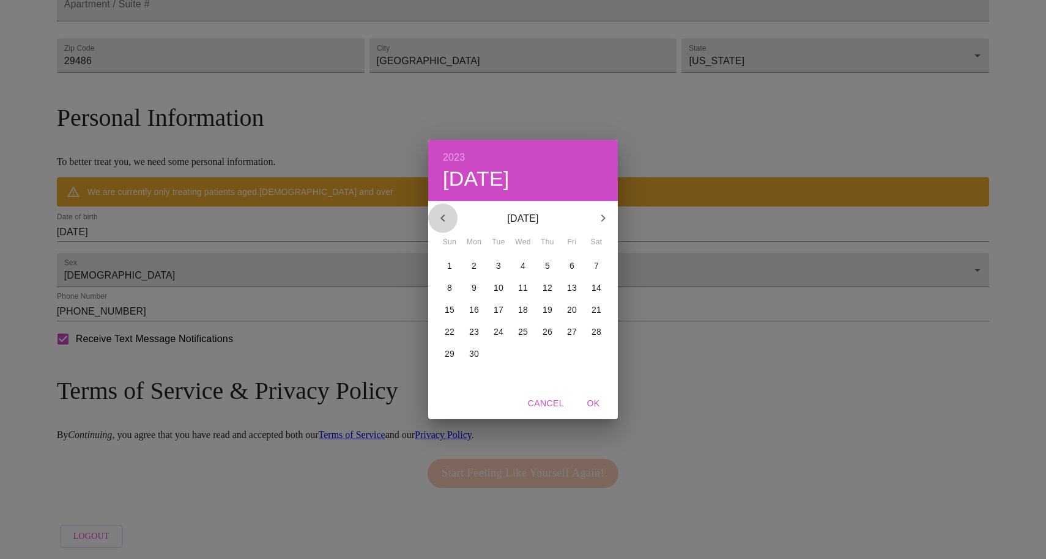
click at [447, 216] on icon "button" at bounding box center [442, 218] width 15 height 15
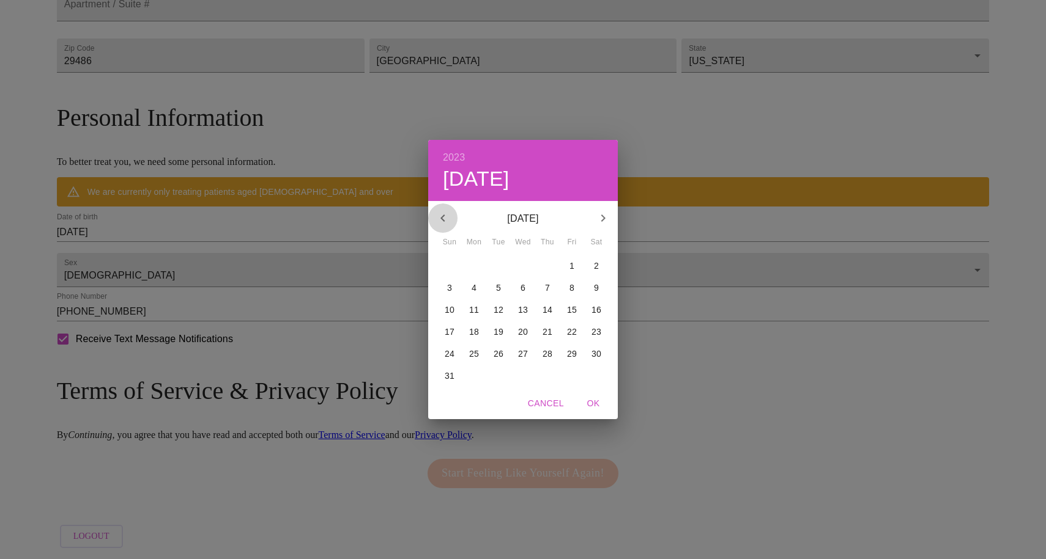
click at [447, 216] on icon "button" at bounding box center [442, 218] width 15 height 15
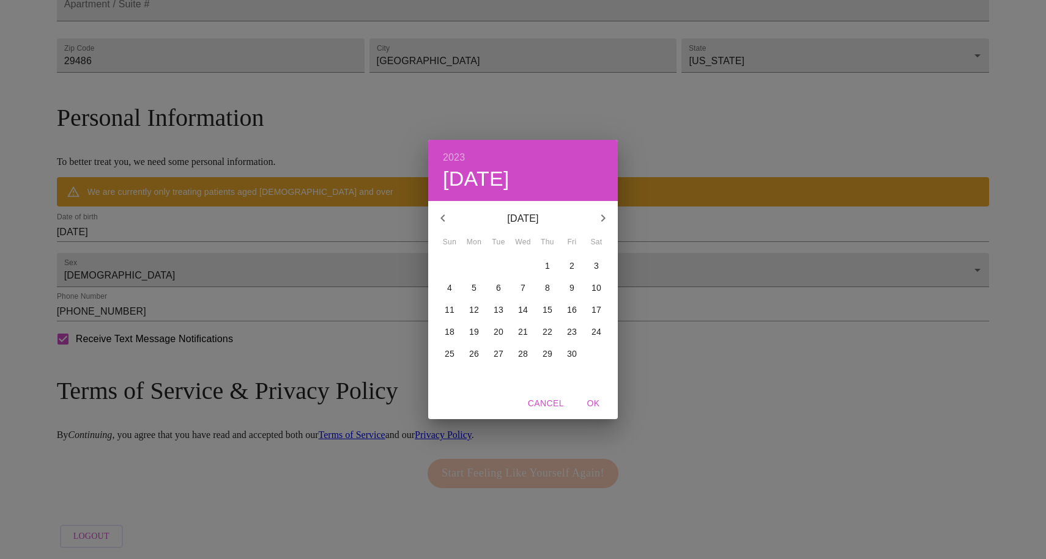
click at [447, 216] on icon "button" at bounding box center [442, 218] width 15 height 15
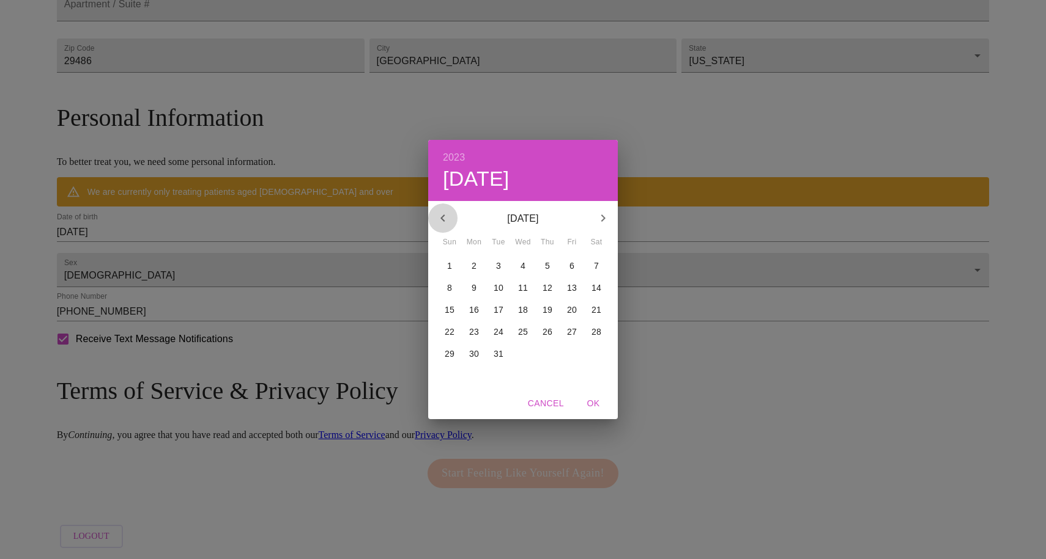
click at [447, 216] on icon "button" at bounding box center [442, 218] width 15 height 15
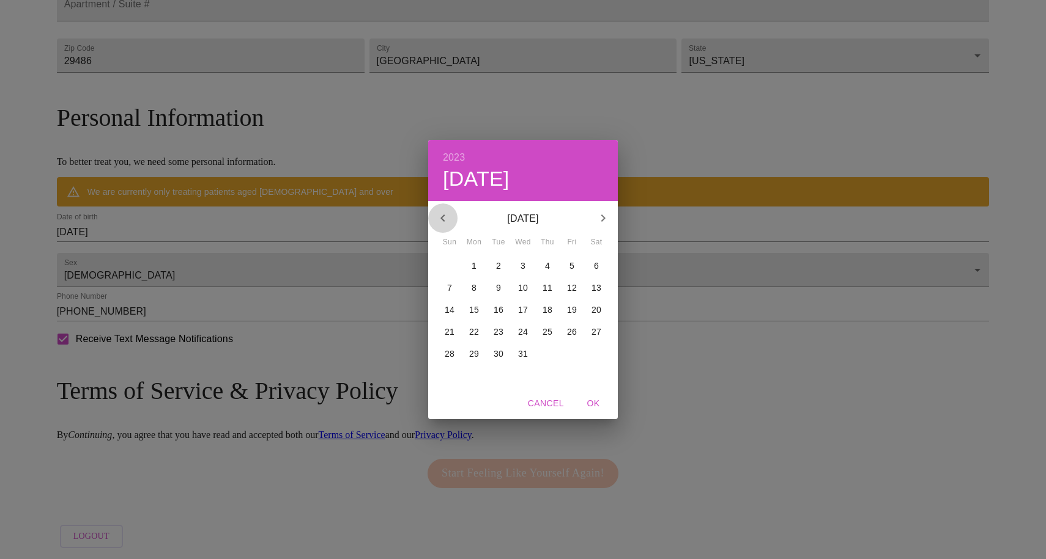
click at [447, 216] on icon "button" at bounding box center [442, 218] width 15 height 15
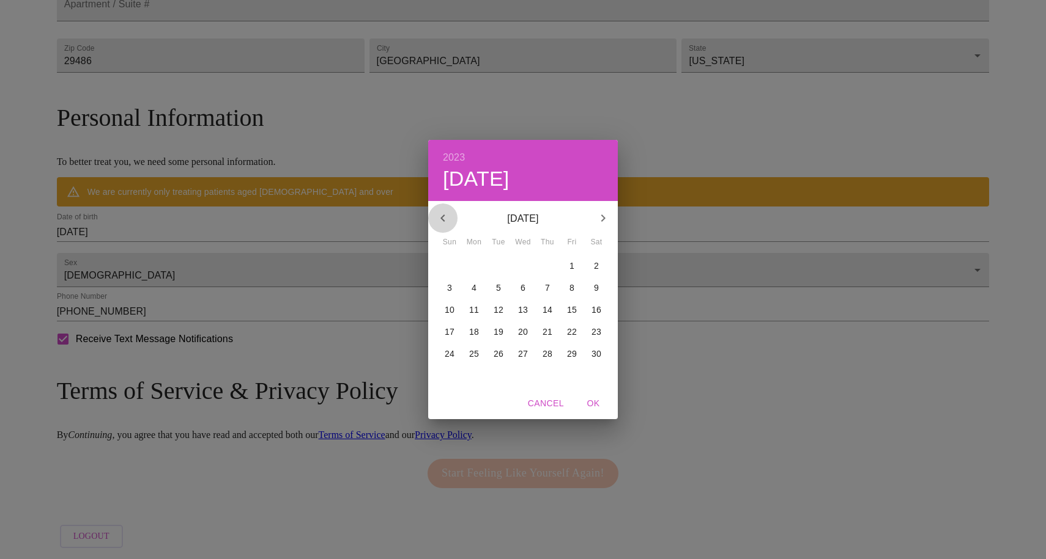
click at [447, 216] on icon "button" at bounding box center [442, 218] width 15 height 15
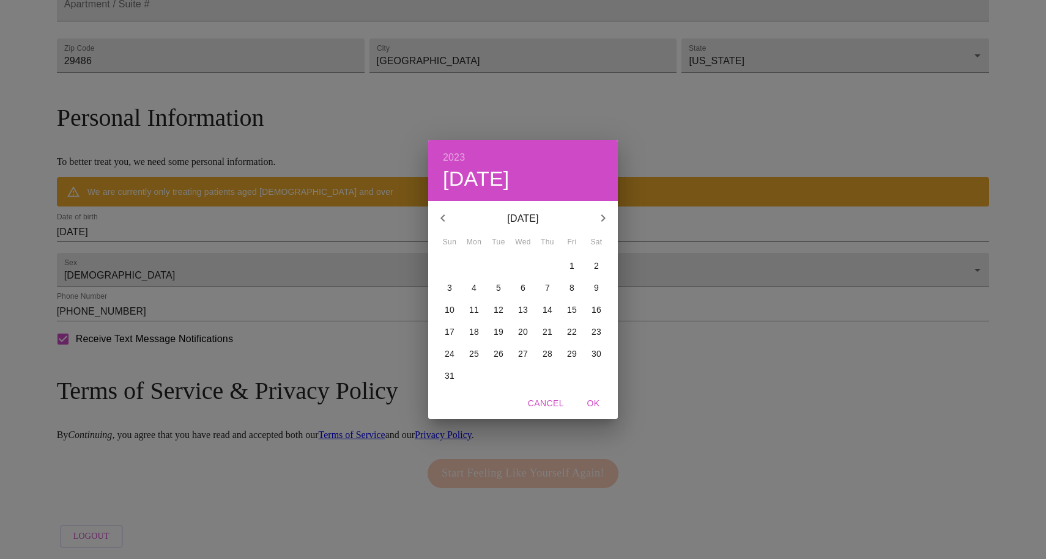
click at [447, 216] on icon "button" at bounding box center [442, 218] width 15 height 15
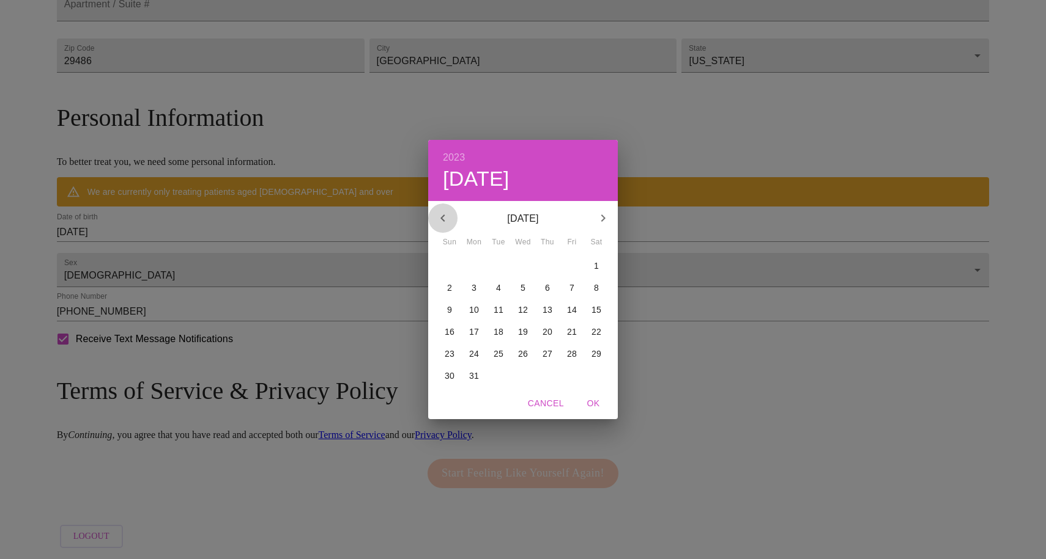
click at [447, 216] on icon "button" at bounding box center [442, 218] width 15 height 15
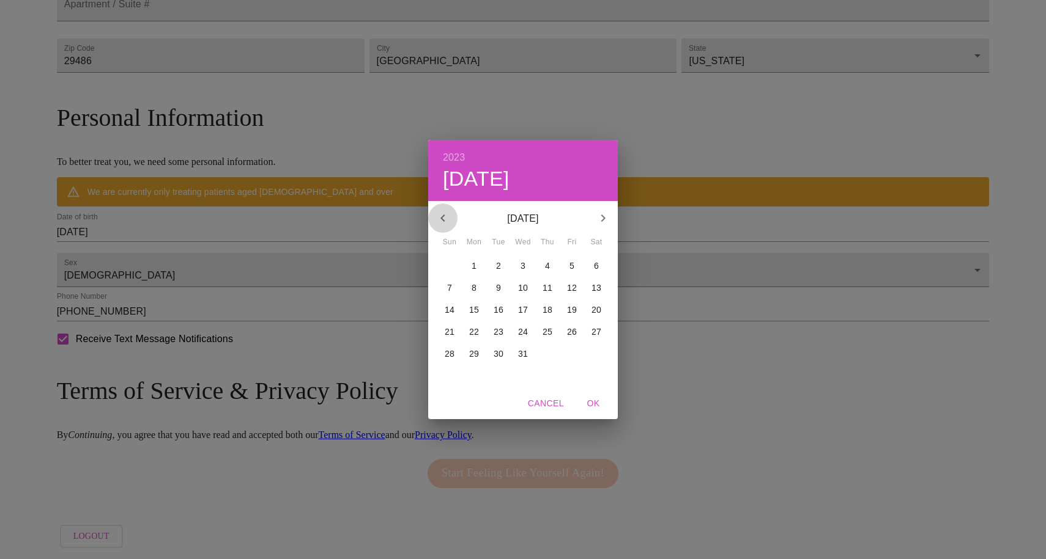
click at [447, 216] on icon "button" at bounding box center [442, 218] width 15 height 15
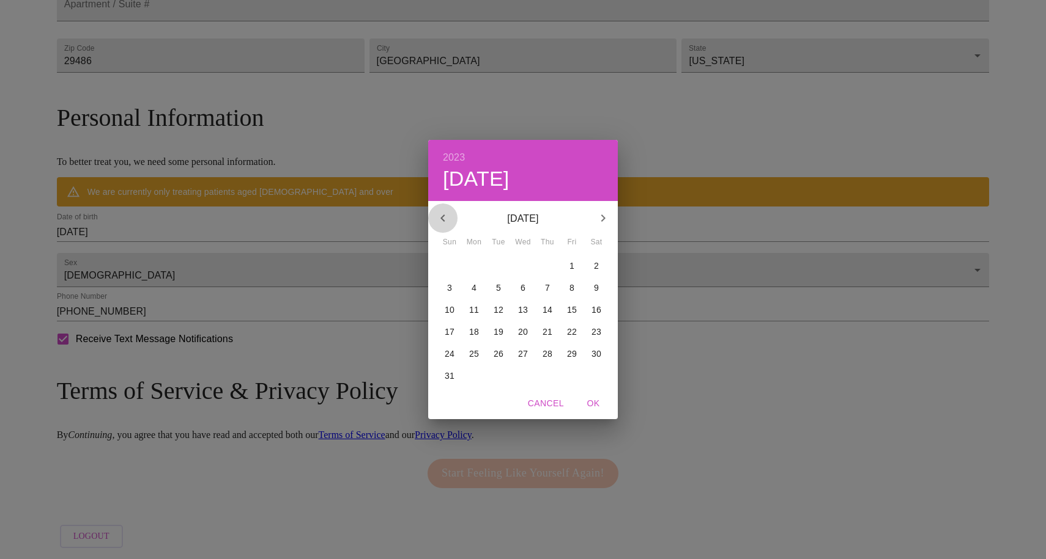
click at [447, 216] on icon "button" at bounding box center [442, 218] width 15 height 15
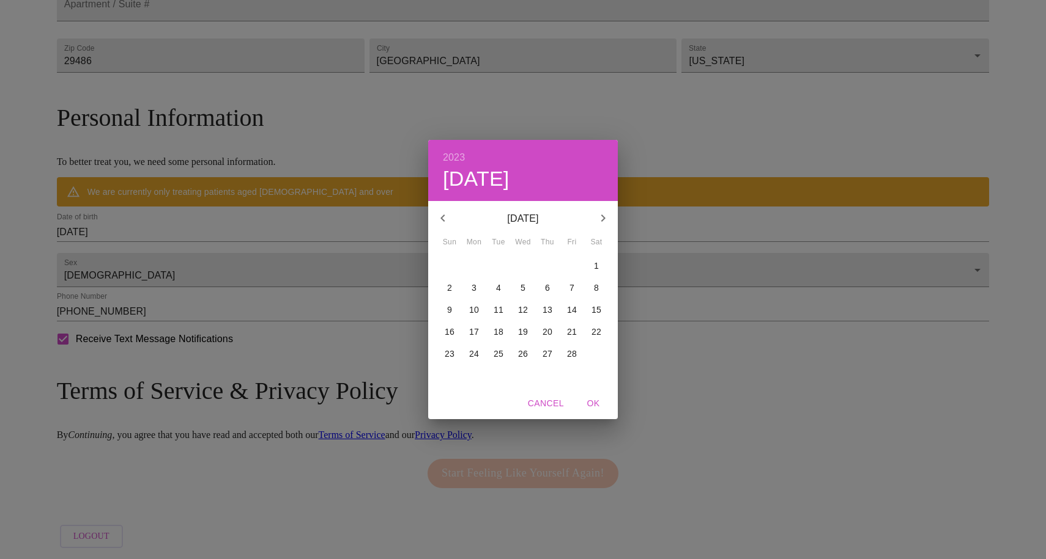
click at [447, 216] on icon "button" at bounding box center [442, 218] width 15 height 15
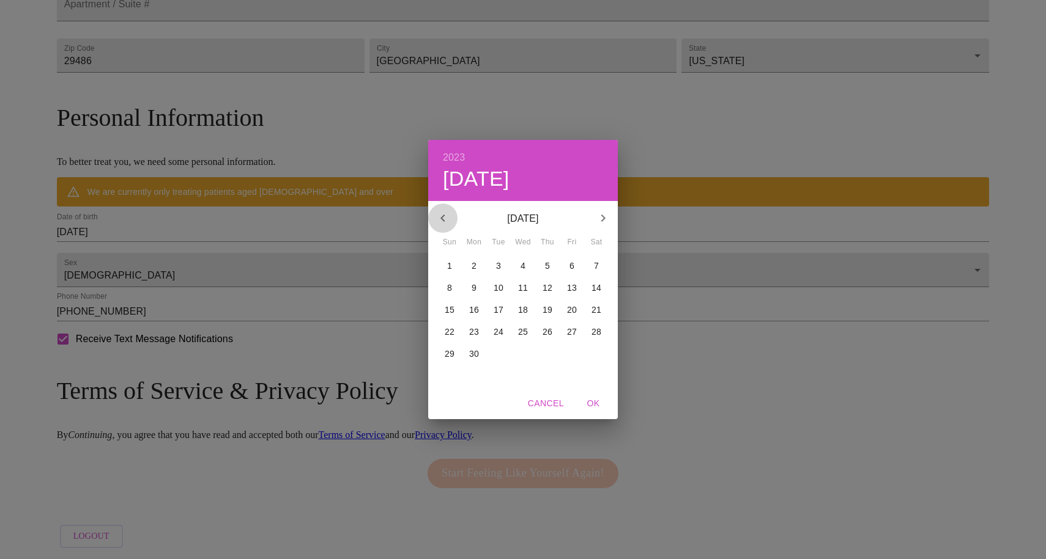
click at [447, 216] on icon "button" at bounding box center [442, 218] width 15 height 15
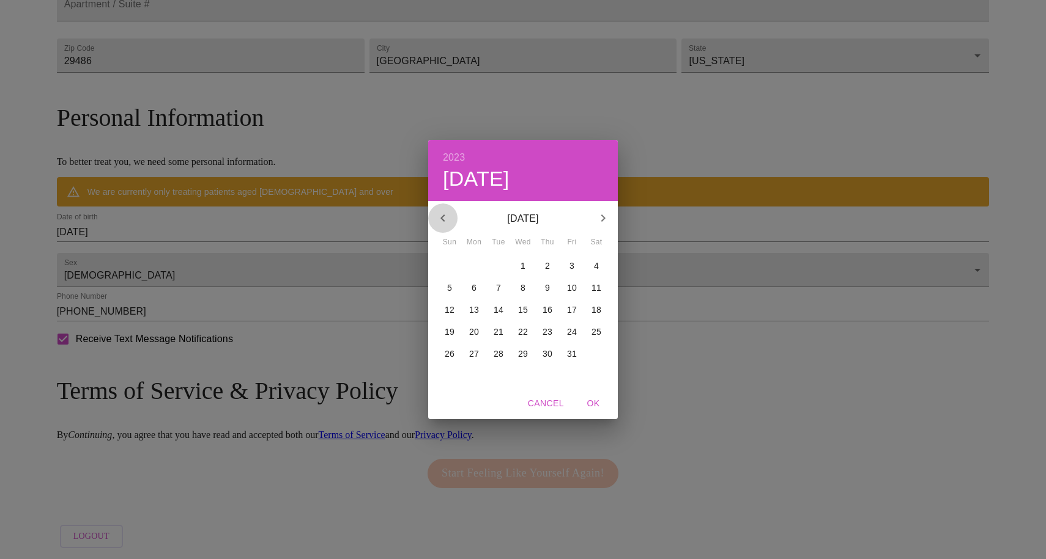
click at [447, 216] on icon "button" at bounding box center [442, 218] width 15 height 15
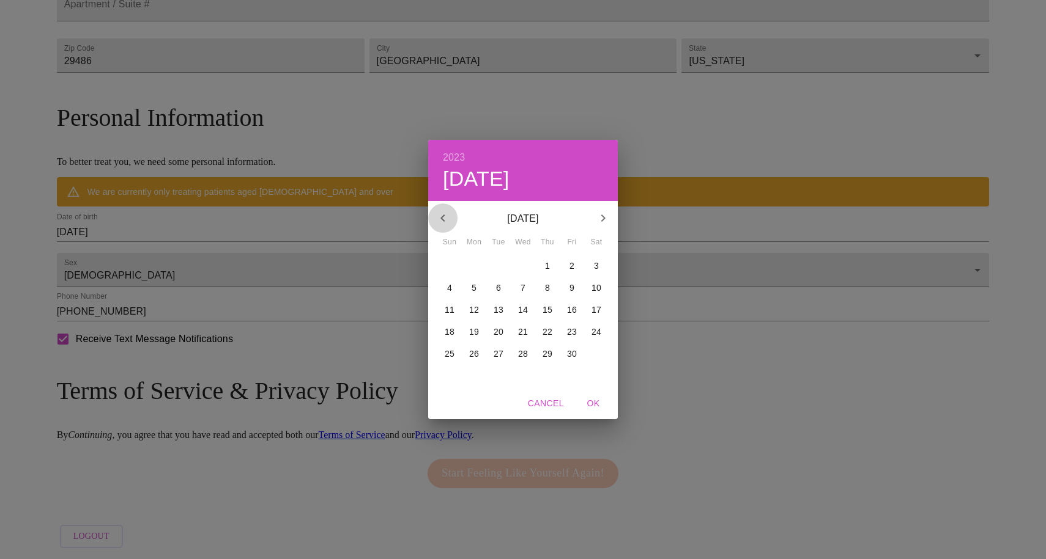
click at [447, 216] on icon "button" at bounding box center [442, 218] width 15 height 15
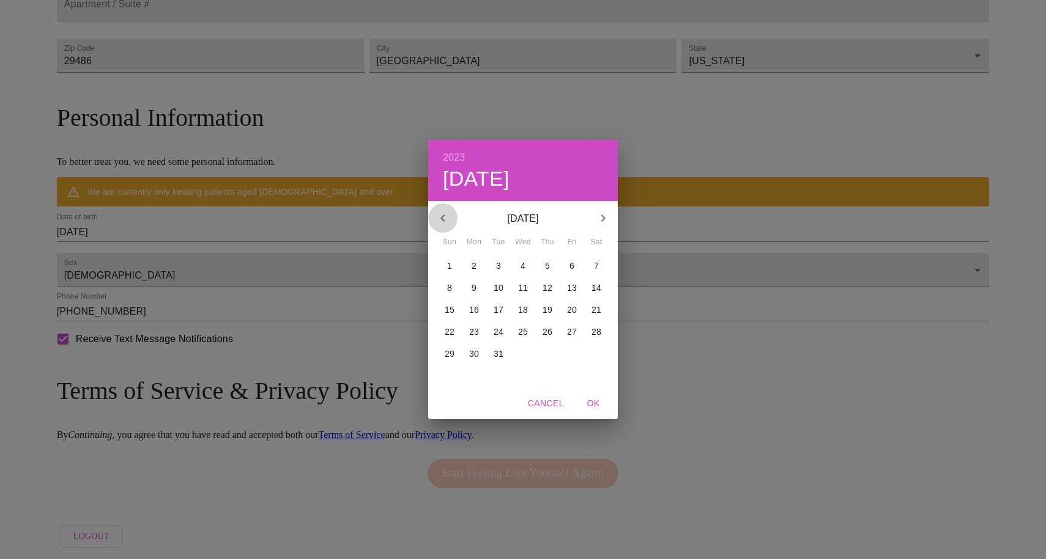
click at [447, 216] on icon "button" at bounding box center [442, 218] width 15 height 15
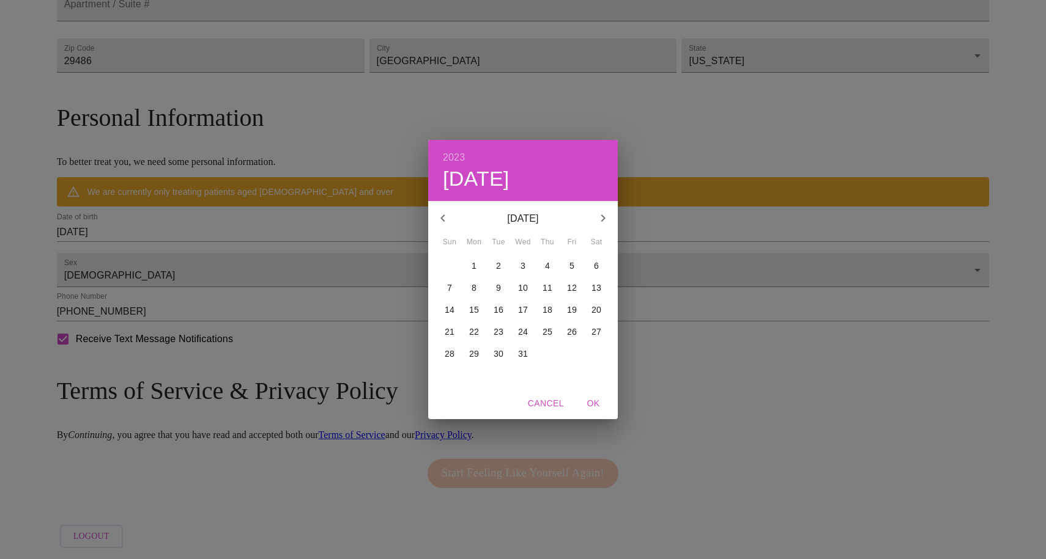
click at [447, 216] on icon "button" at bounding box center [442, 218] width 15 height 15
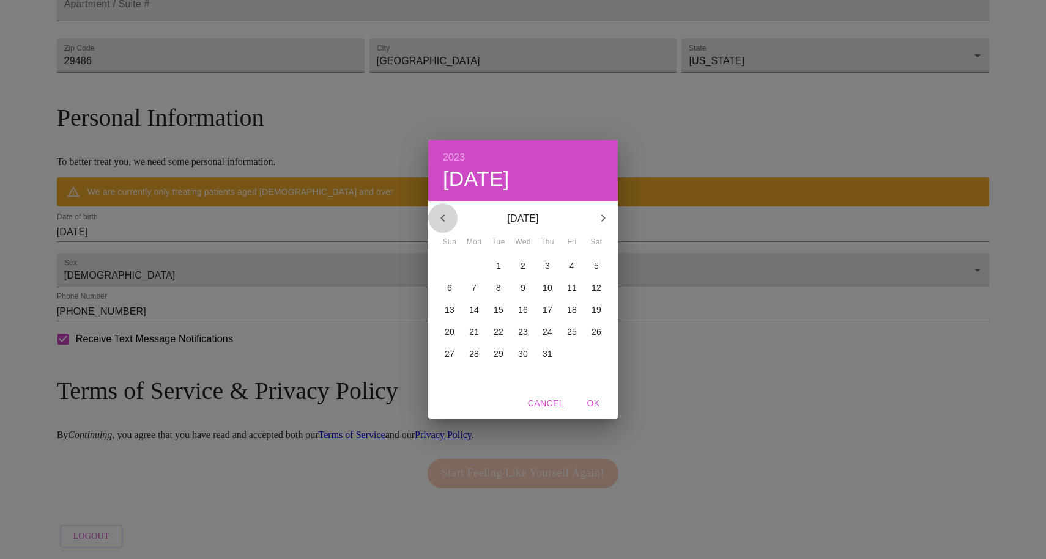
click at [447, 216] on icon "button" at bounding box center [442, 218] width 15 height 15
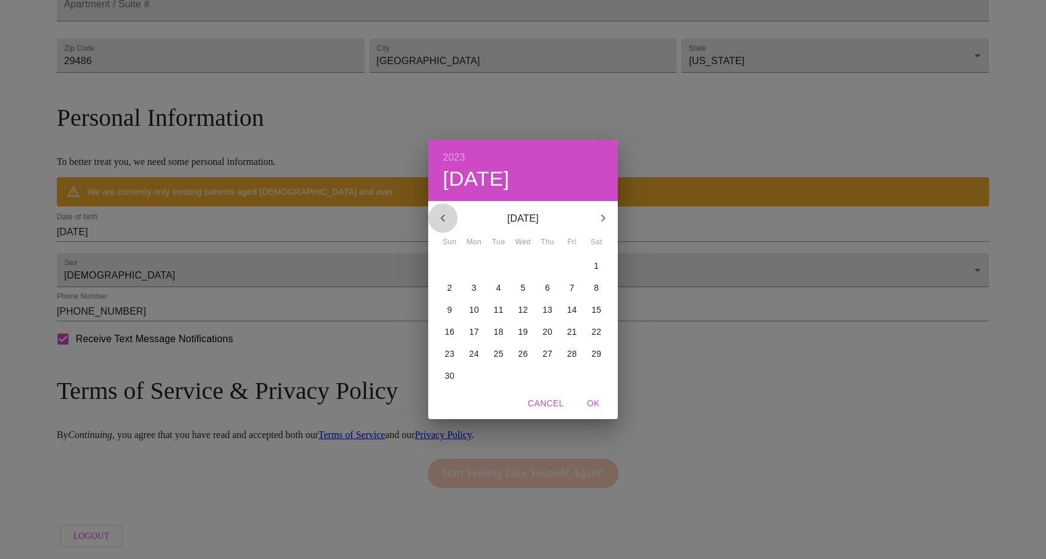
click at [447, 216] on icon "button" at bounding box center [442, 218] width 15 height 15
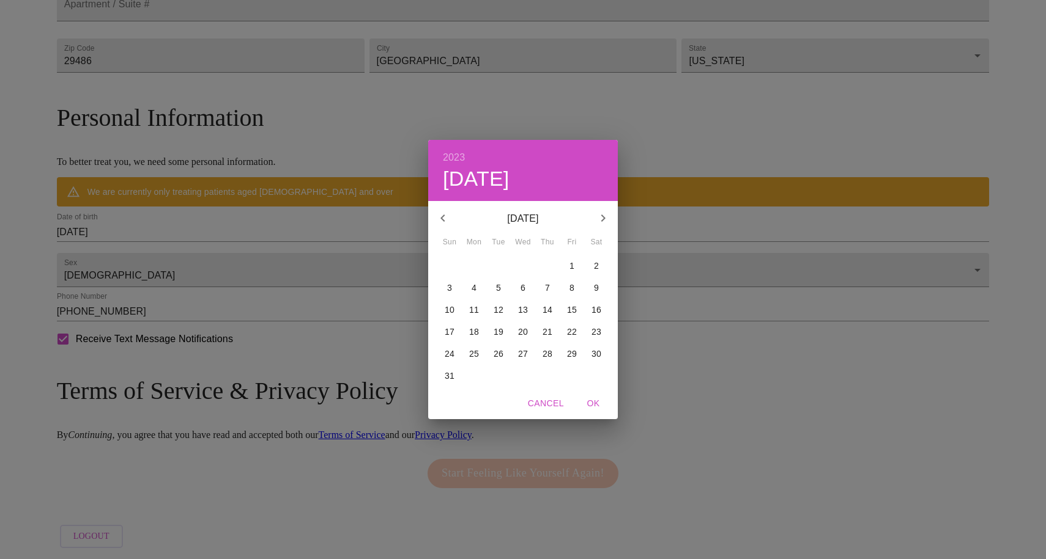
click at [447, 216] on icon "button" at bounding box center [442, 218] width 15 height 15
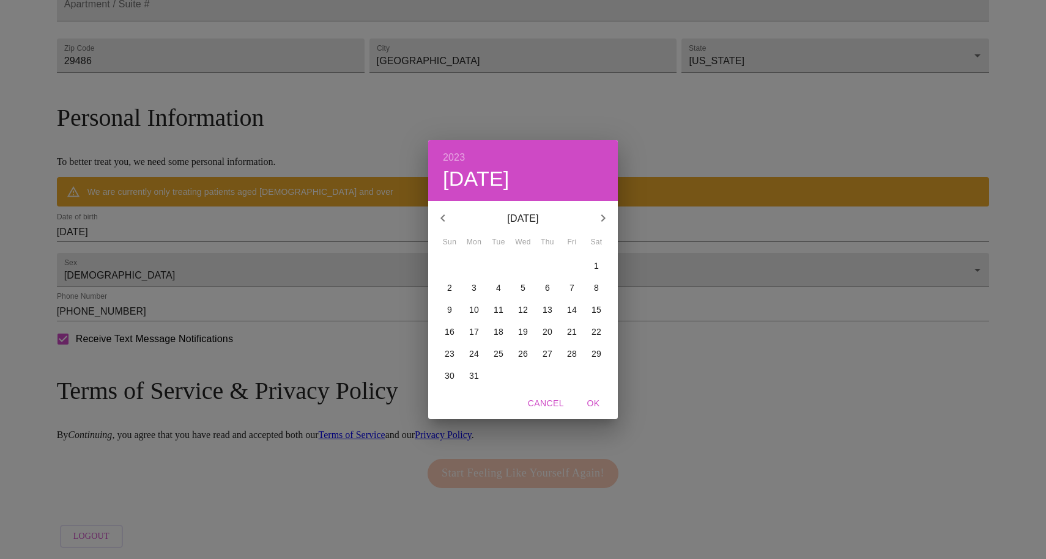
click at [447, 216] on icon "button" at bounding box center [442, 218] width 15 height 15
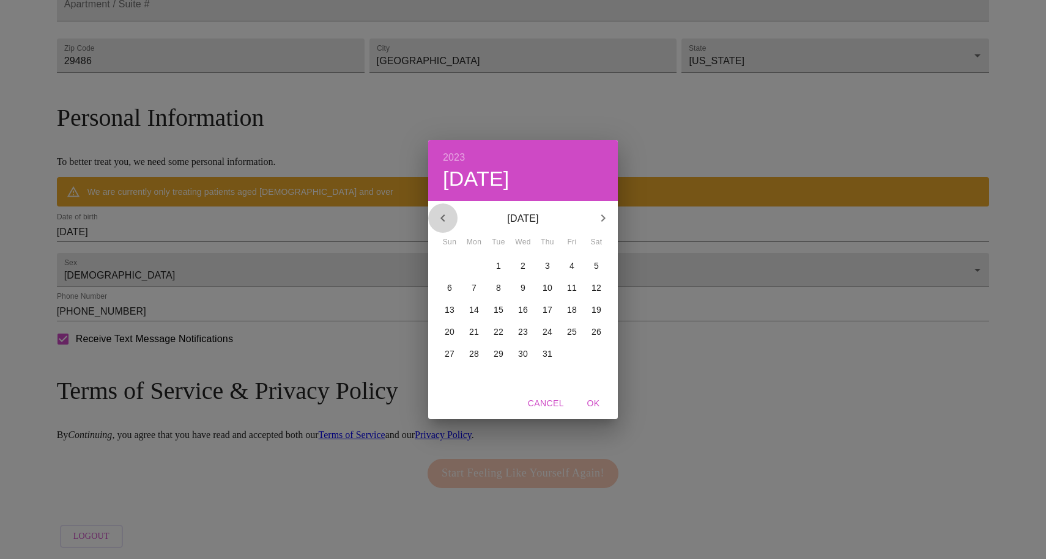
click at [447, 216] on icon "button" at bounding box center [442, 218] width 15 height 15
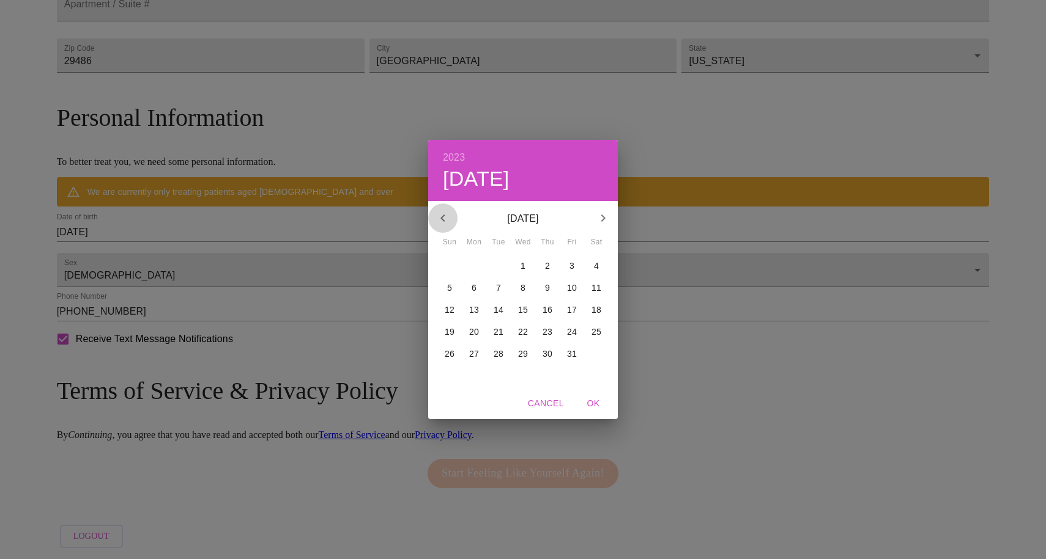
click at [447, 216] on icon "button" at bounding box center [442, 218] width 15 height 15
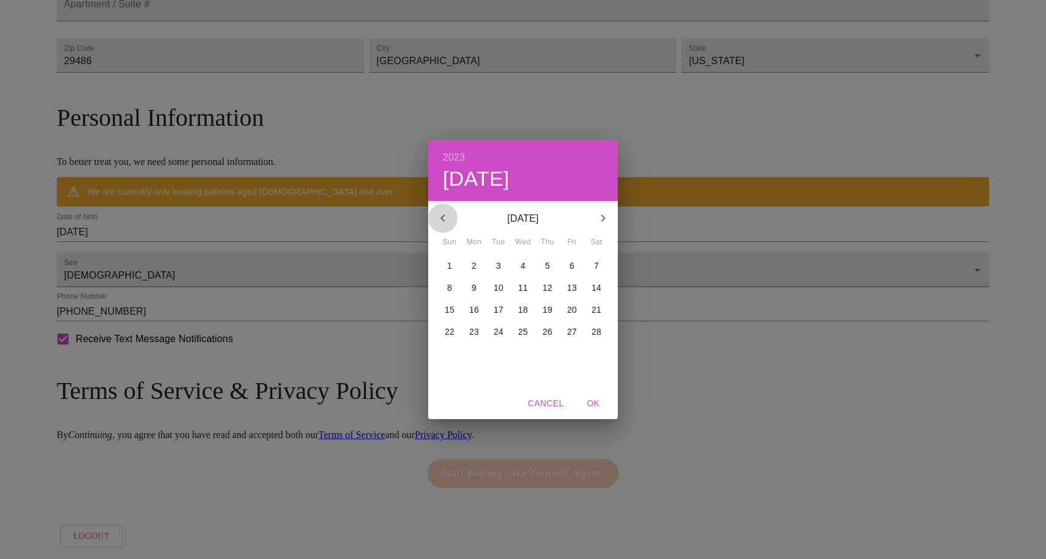
click at [447, 216] on icon "button" at bounding box center [442, 218] width 15 height 15
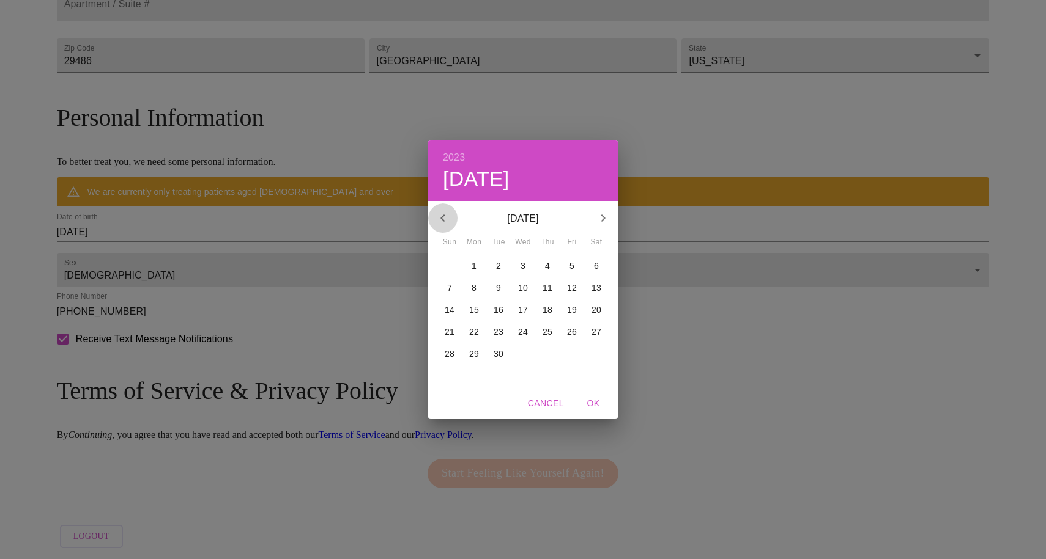
click at [447, 216] on icon "button" at bounding box center [442, 218] width 15 height 15
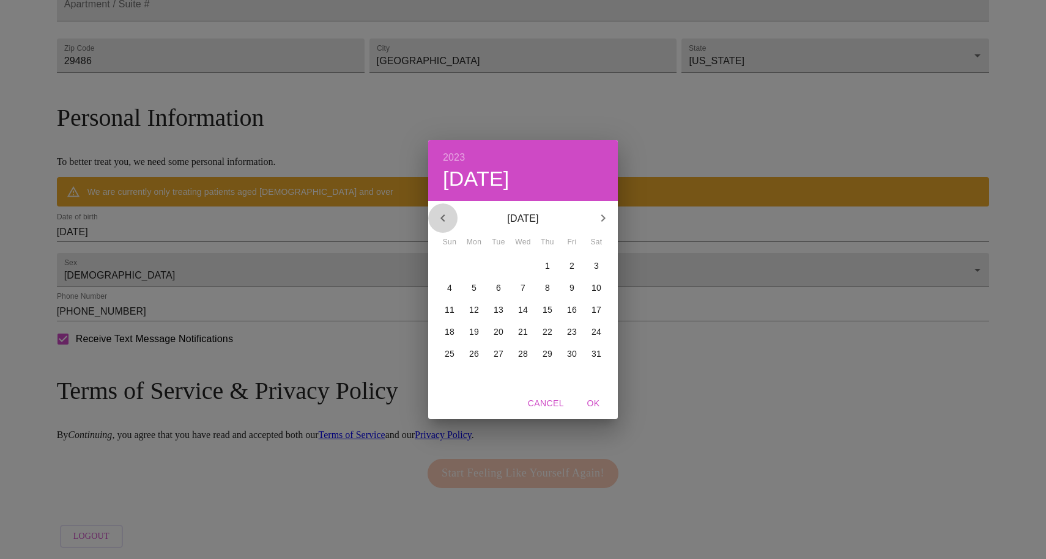
click at [447, 216] on icon "button" at bounding box center [442, 218] width 15 height 15
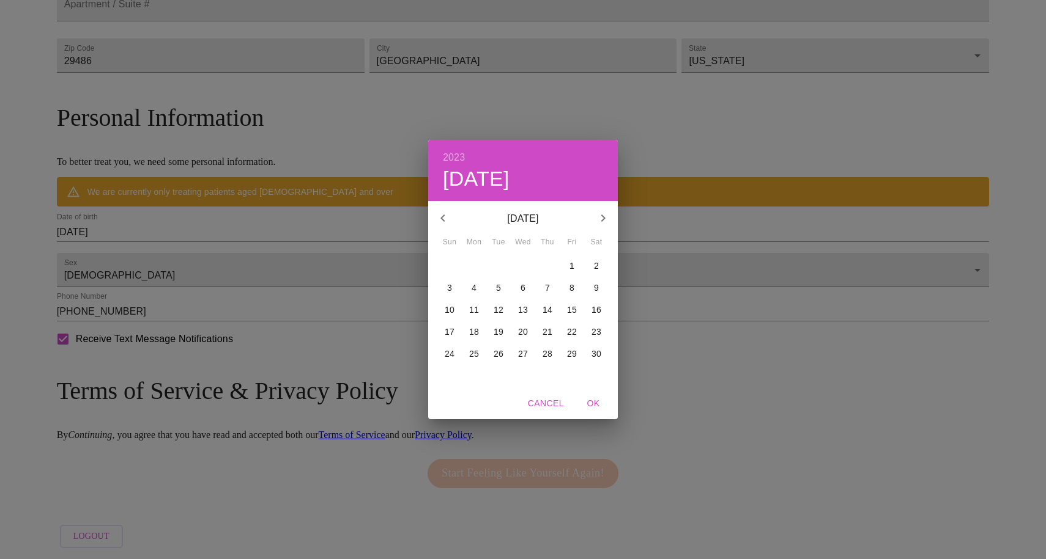
click at [447, 216] on icon "button" at bounding box center [442, 218] width 15 height 15
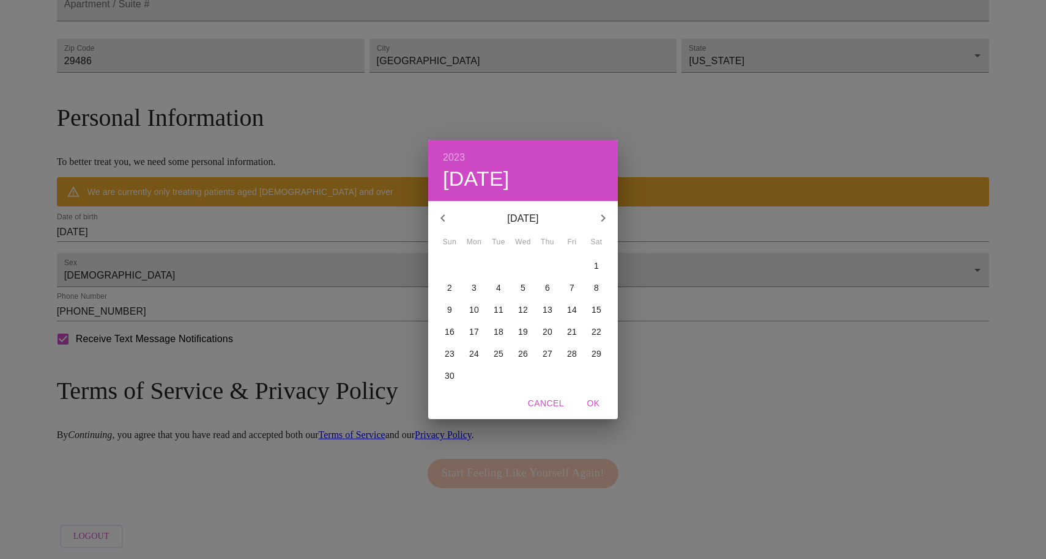
click at [447, 216] on icon "button" at bounding box center [442, 218] width 15 height 15
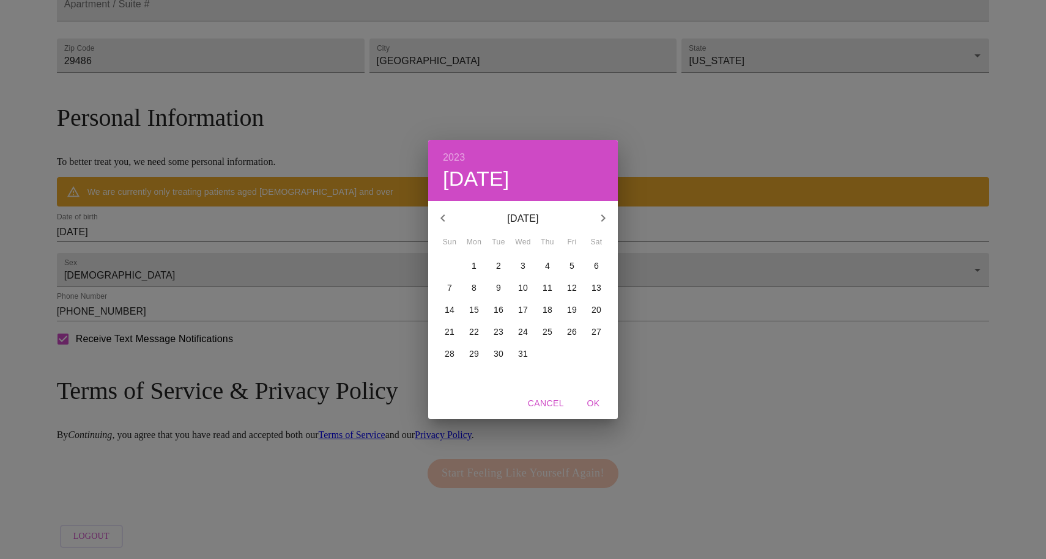
click at [447, 216] on icon "button" at bounding box center [442, 218] width 15 height 15
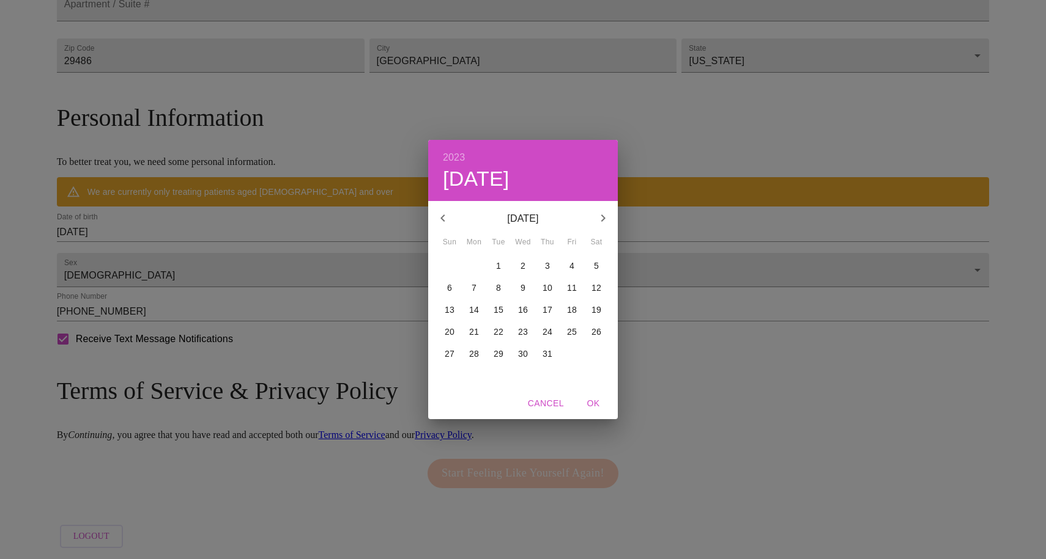
click at [447, 216] on icon "button" at bounding box center [442, 218] width 15 height 15
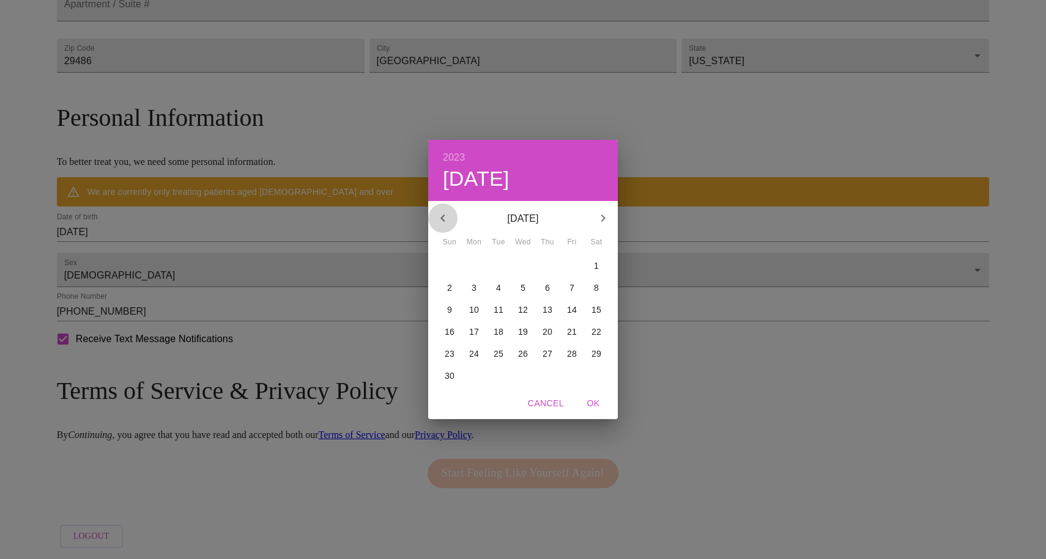
click at [447, 216] on icon "button" at bounding box center [442, 218] width 15 height 15
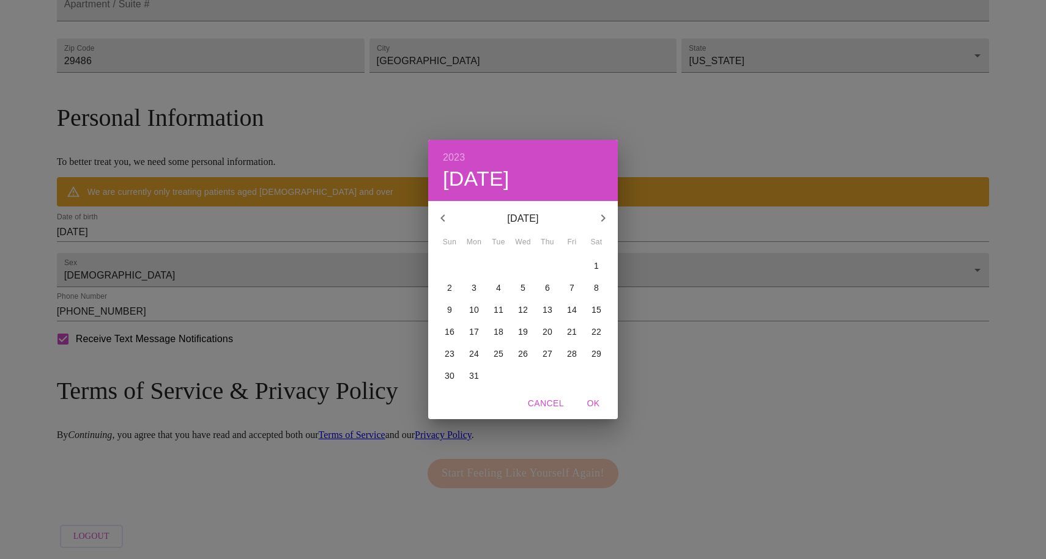
click at [447, 216] on icon "button" at bounding box center [442, 218] width 15 height 15
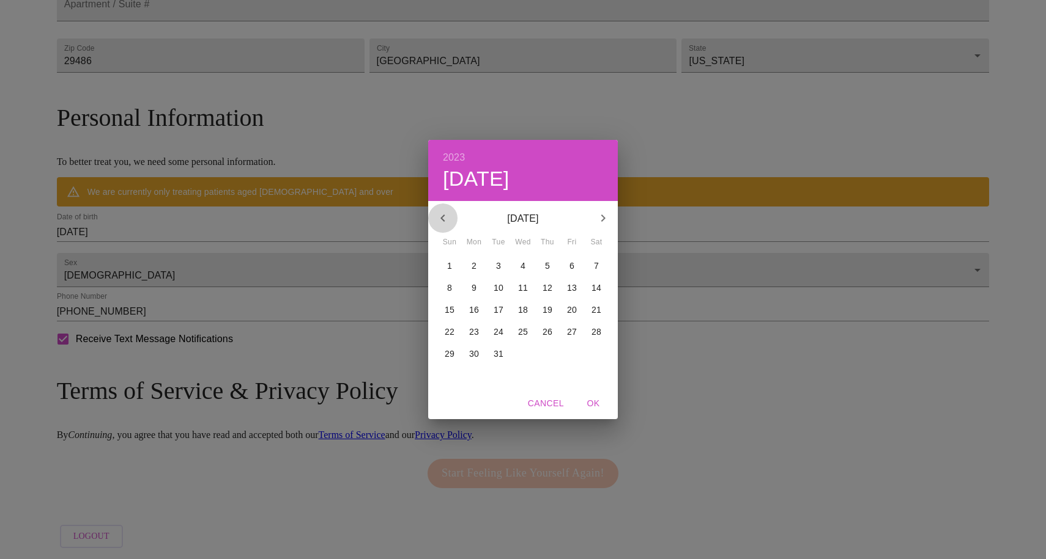
click at [447, 216] on icon "button" at bounding box center [442, 218] width 15 height 15
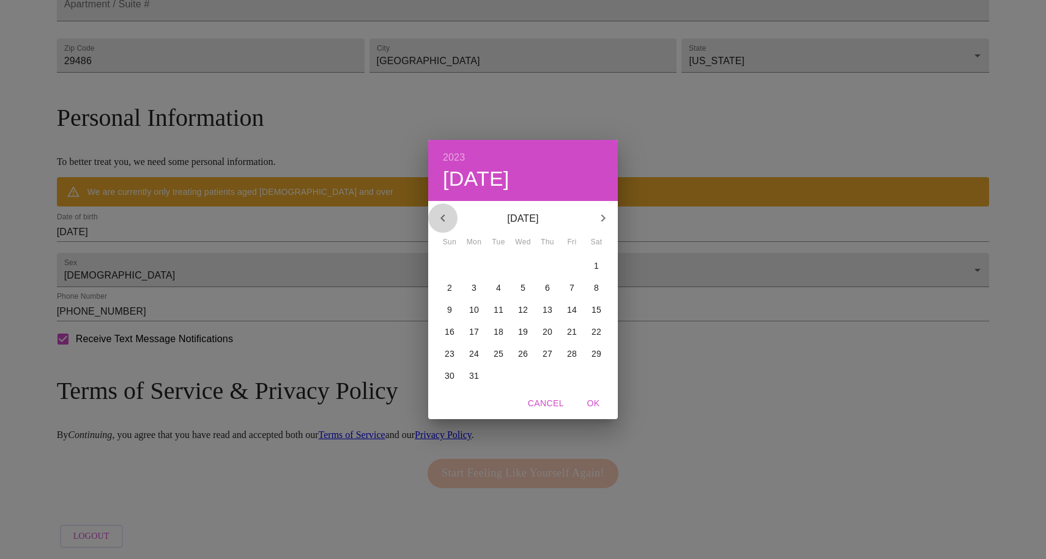
click at [447, 216] on icon "button" at bounding box center [442, 218] width 15 height 15
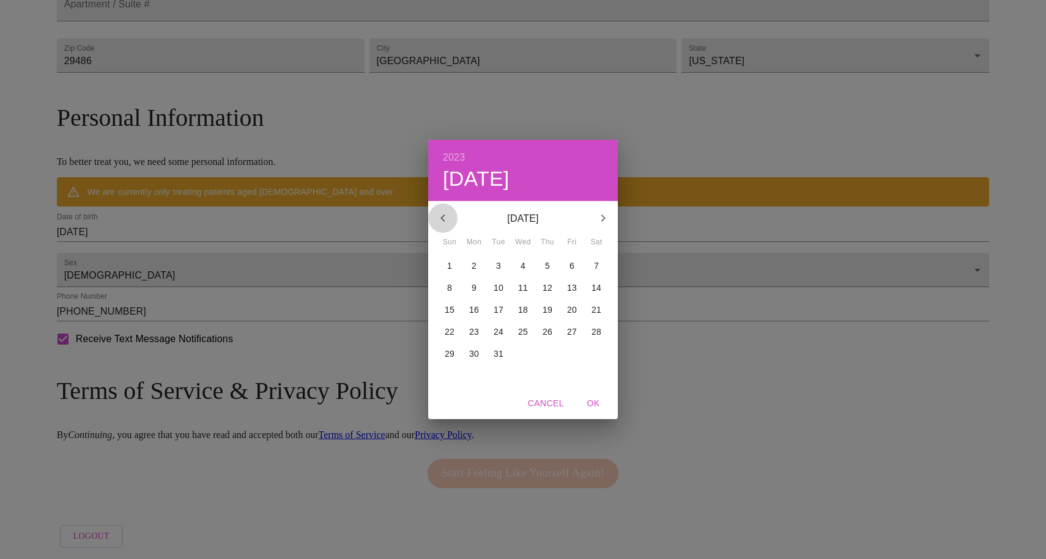
click at [447, 216] on icon "button" at bounding box center [442, 218] width 15 height 15
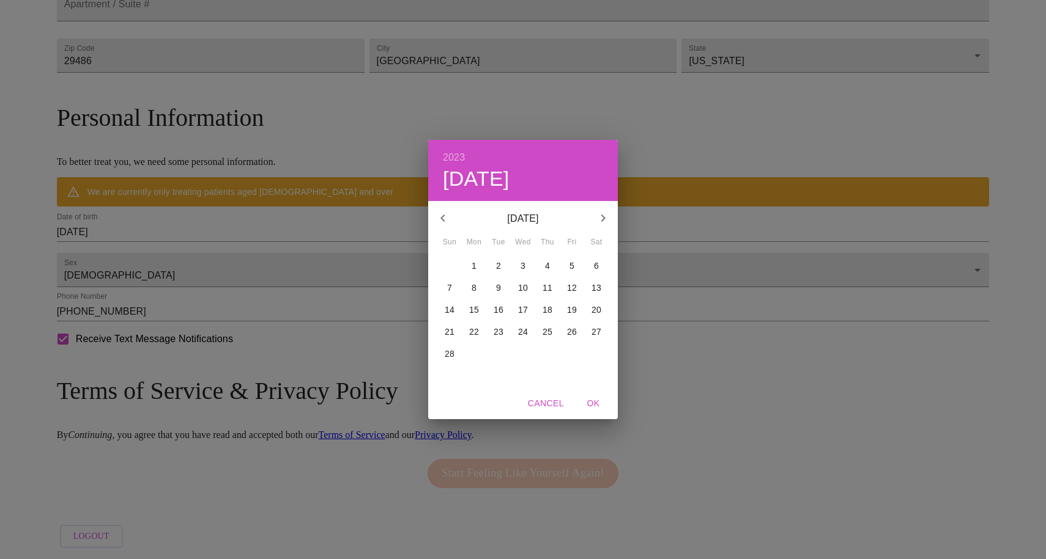
click at [447, 216] on icon "button" at bounding box center [442, 218] width 15 height 15
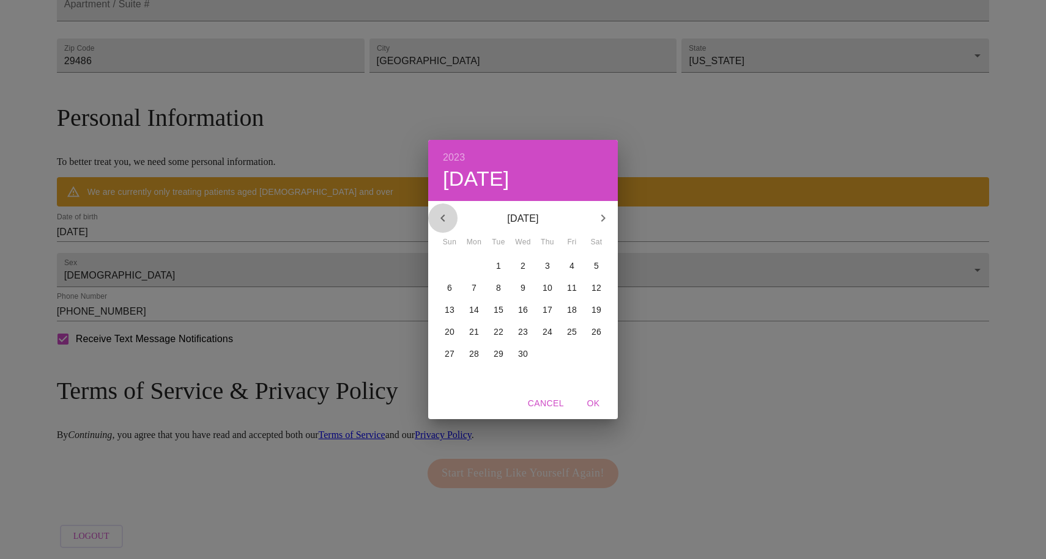
click at [447, 216] on icon "button" at bounding box center [442, 218] width 15 height 15
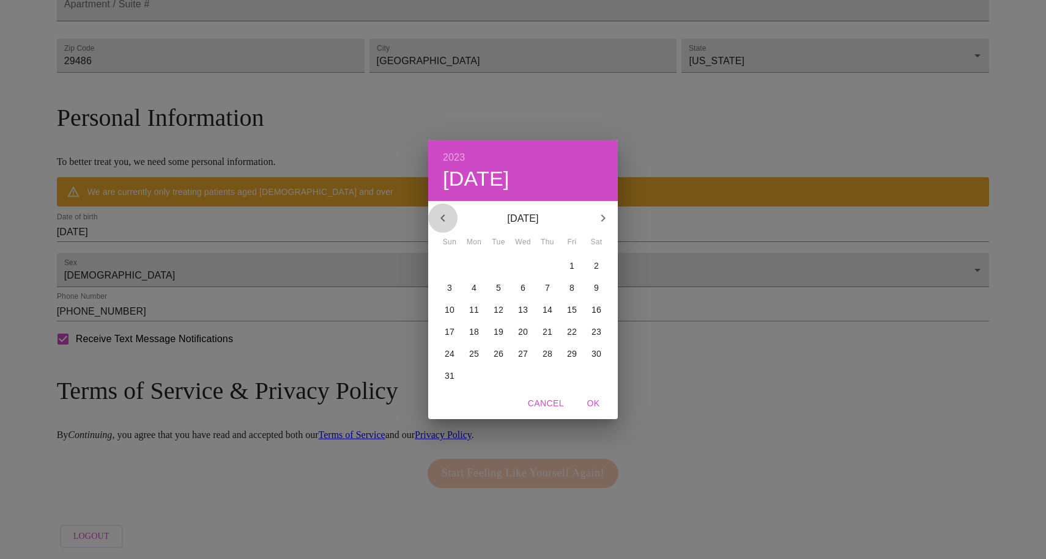
click at [447, 216] on icon "button" at bounding box center [442, 218] width 15 height 15
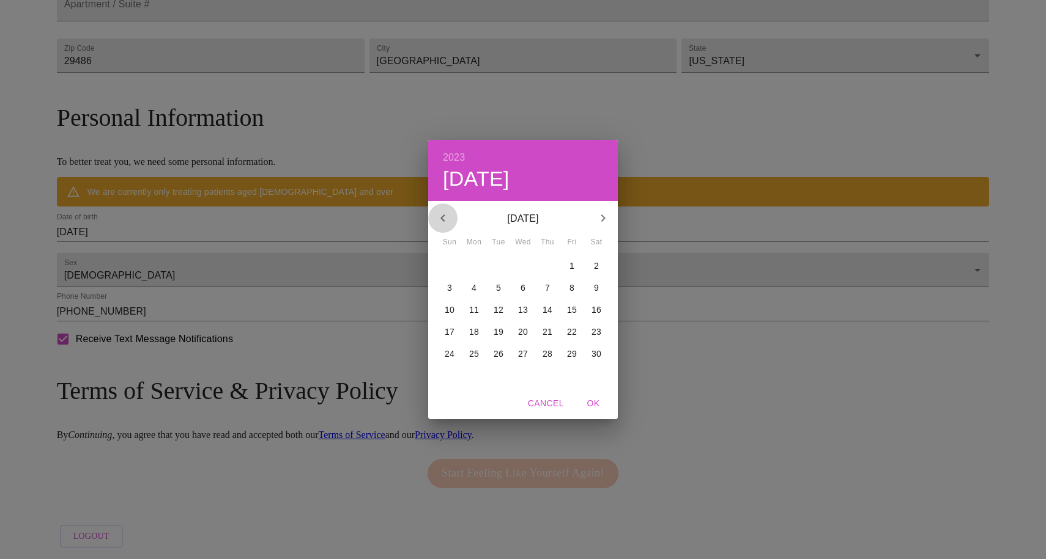
click at [447, 216] on icon "button" at bounding box center [442, 218] width 15 height 15
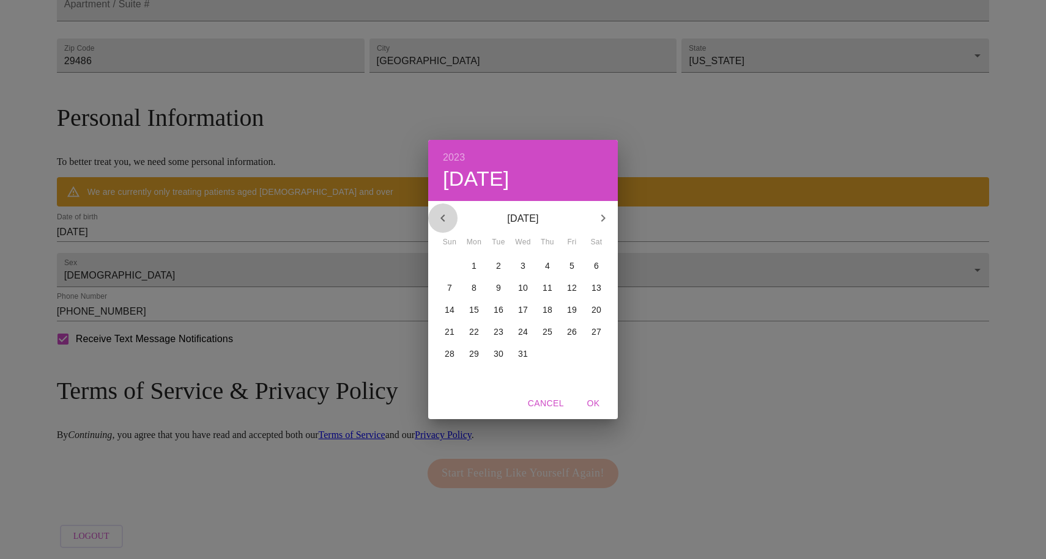
click at [447, 216] on icon "button" at bounding box center [442, 218] width 15 height 15
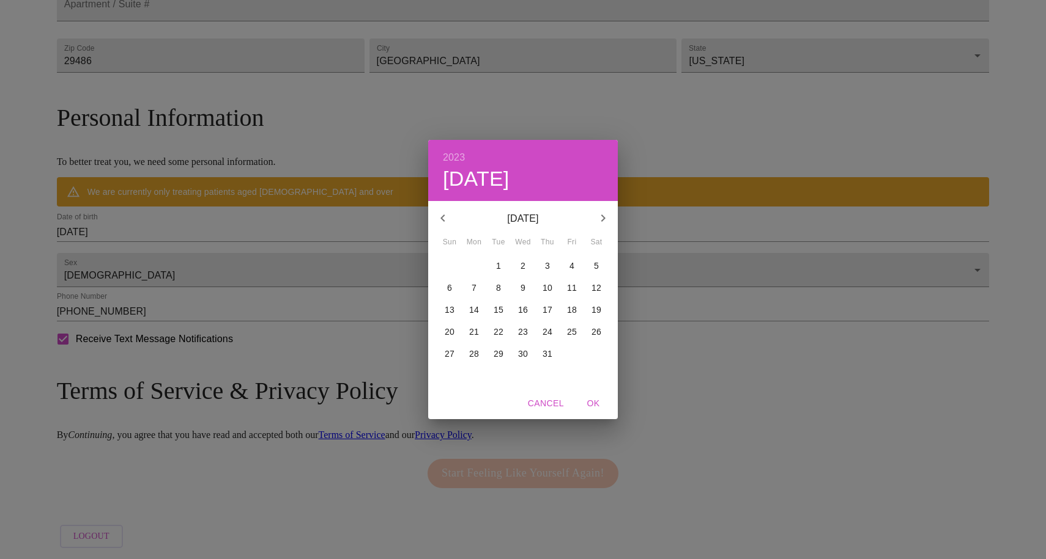
click at [447, 216] on icon "button" at bounding box center [442, 218] width 15 height 15
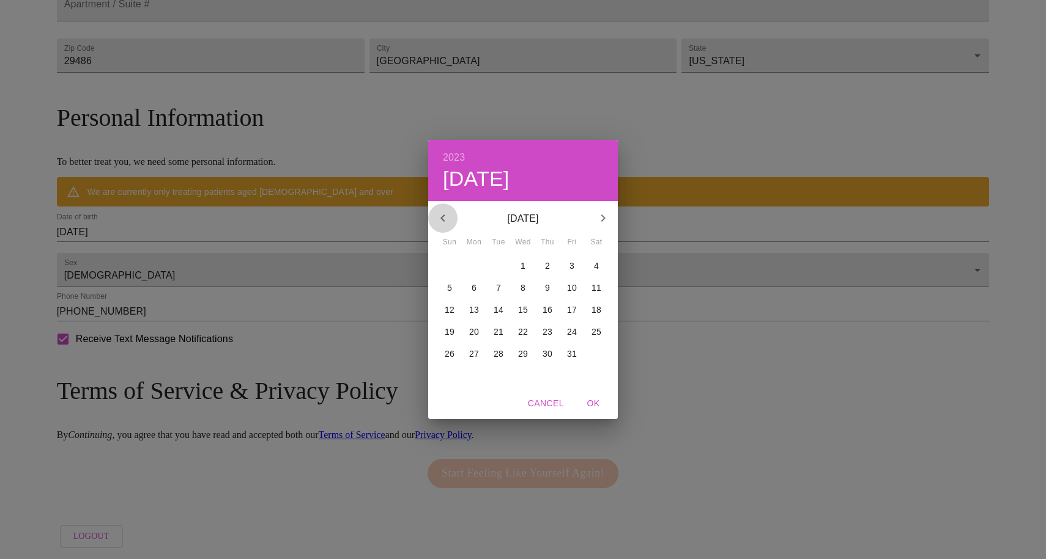
click at [447, 216] on icon "button" at bounding box center [442, 218] width 15 height 15
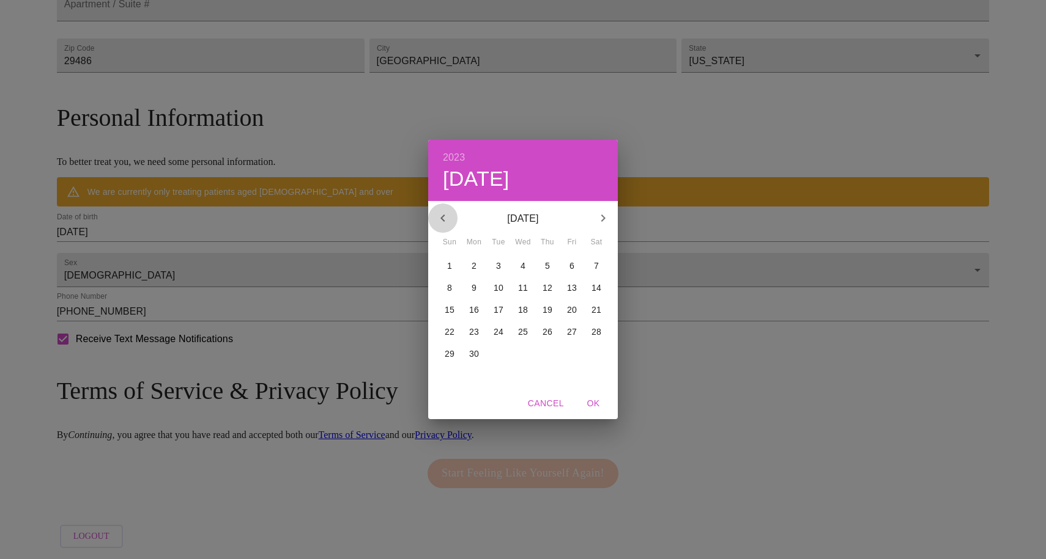
click at [447, 216] on icon "button" at bounding box center [442, 218] width 15 height 15
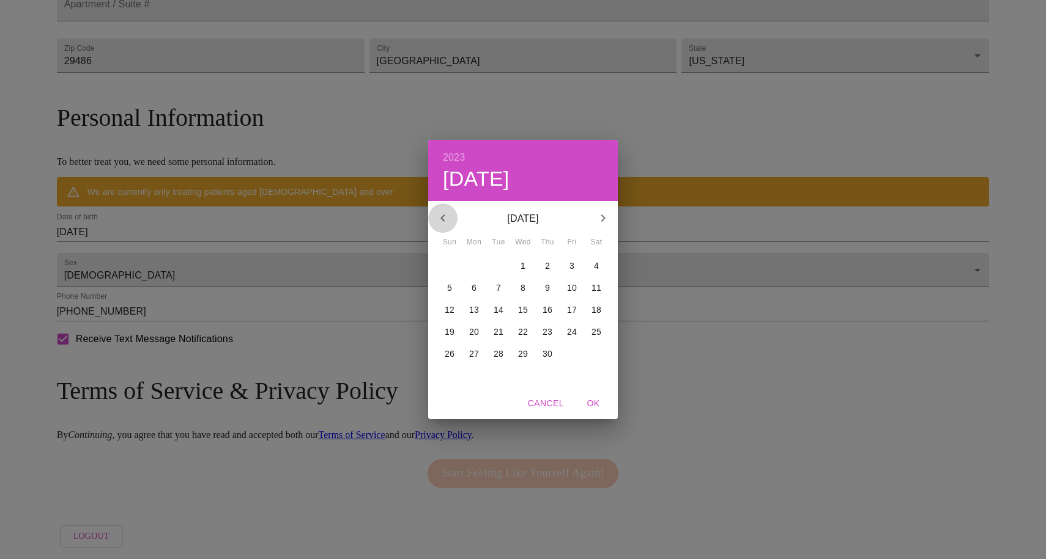
click at [447, 216] on icon "button" at bounding box center [442, 218] width 15 height 15
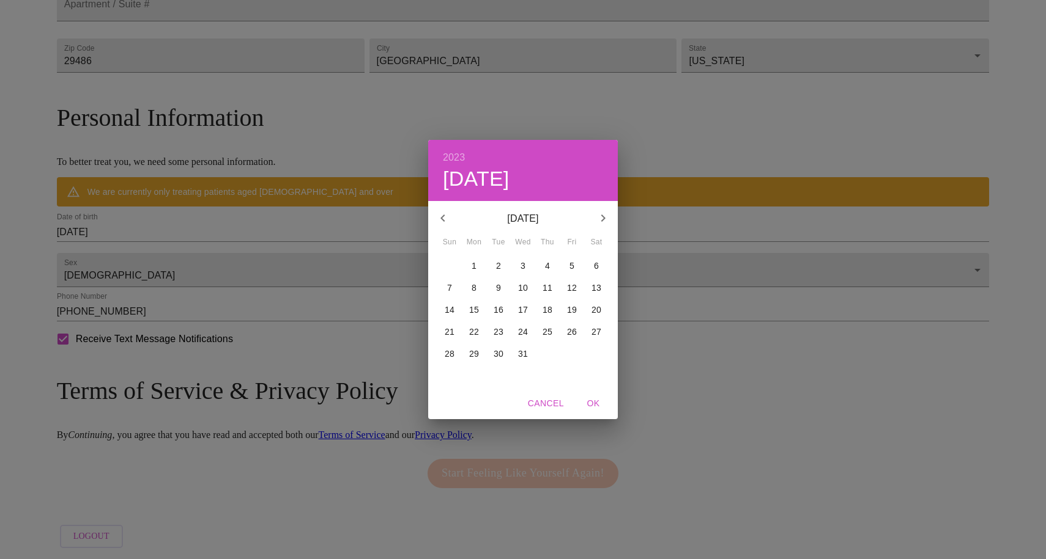
click at [447, 216] on icon "button" at bounding box center [442, 218] width 15 height 15
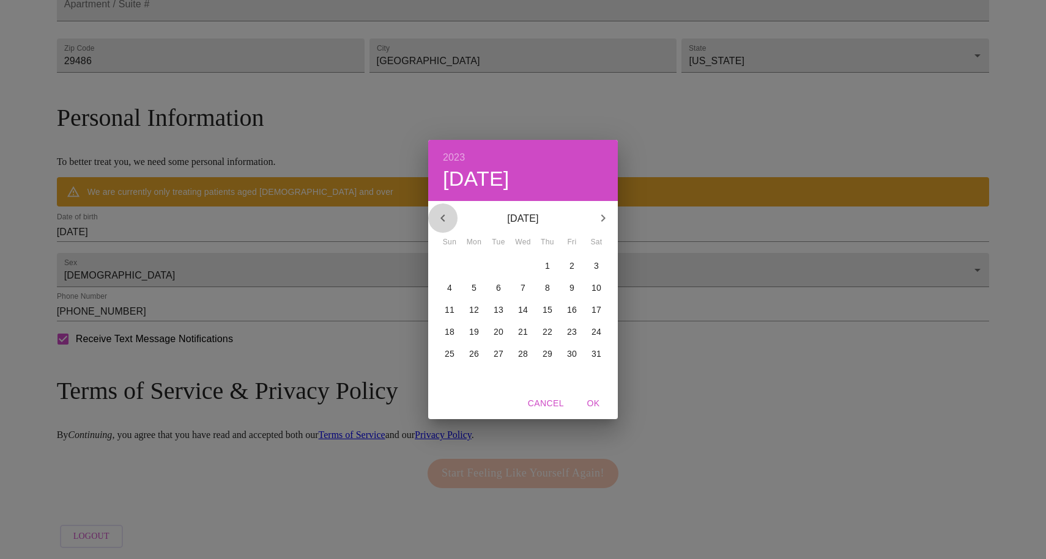
click at [447, 216] on icon "button" at bounding box center [442, 218] width 15 height 15
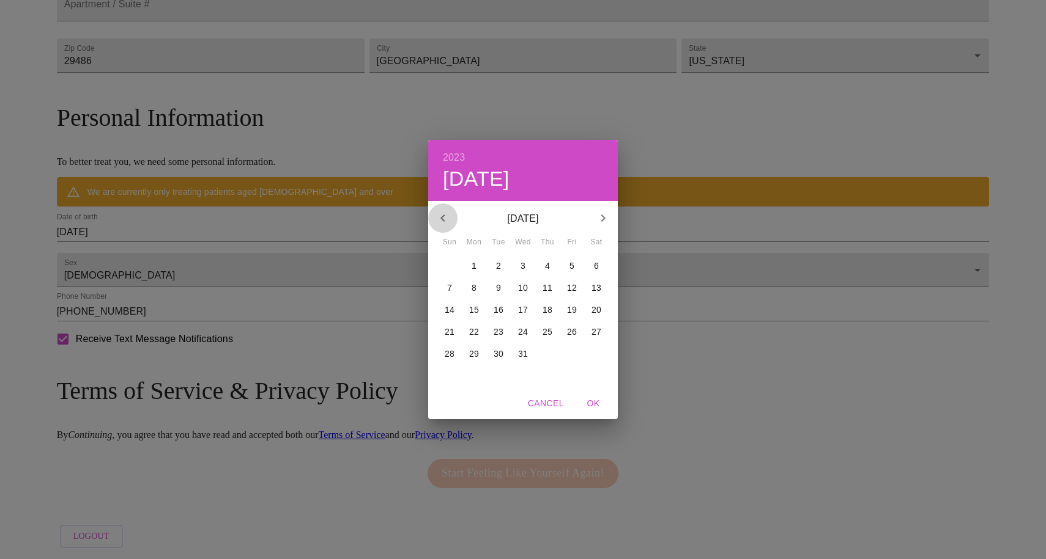
click at [447, 216] on icon "button" at bounding box center [442, 218] width 15 height 15
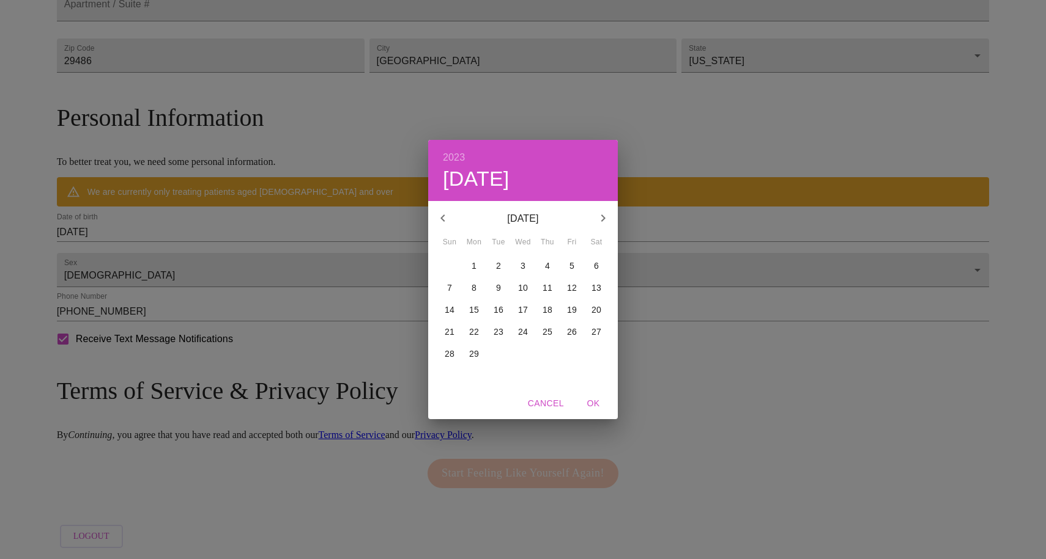
click at [447, 216] on icon "button" at bounding box center [442, 218] width 15 height 15
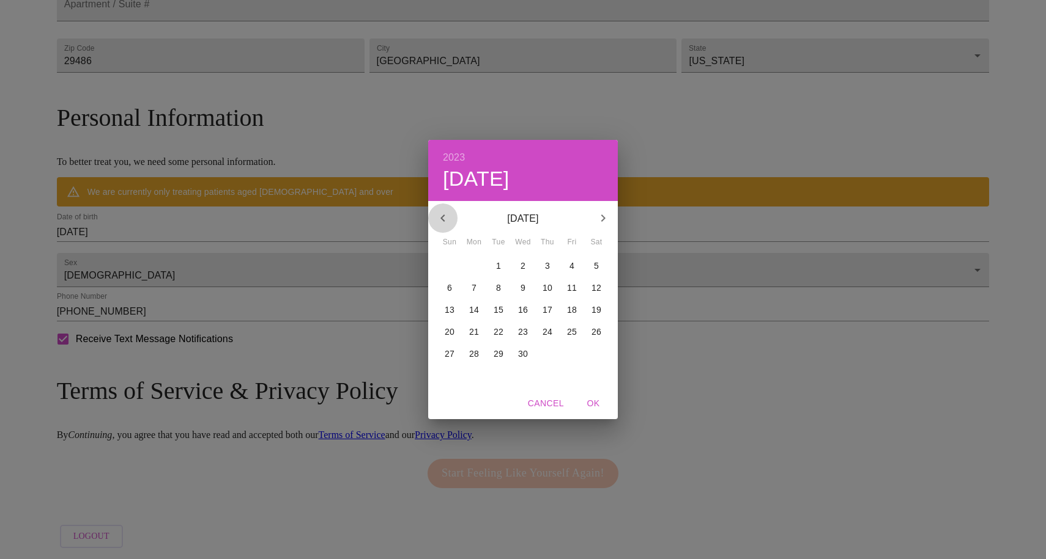
click at [447, 216] on icon "button" at bounding box center [442, 218] width 15 height 15
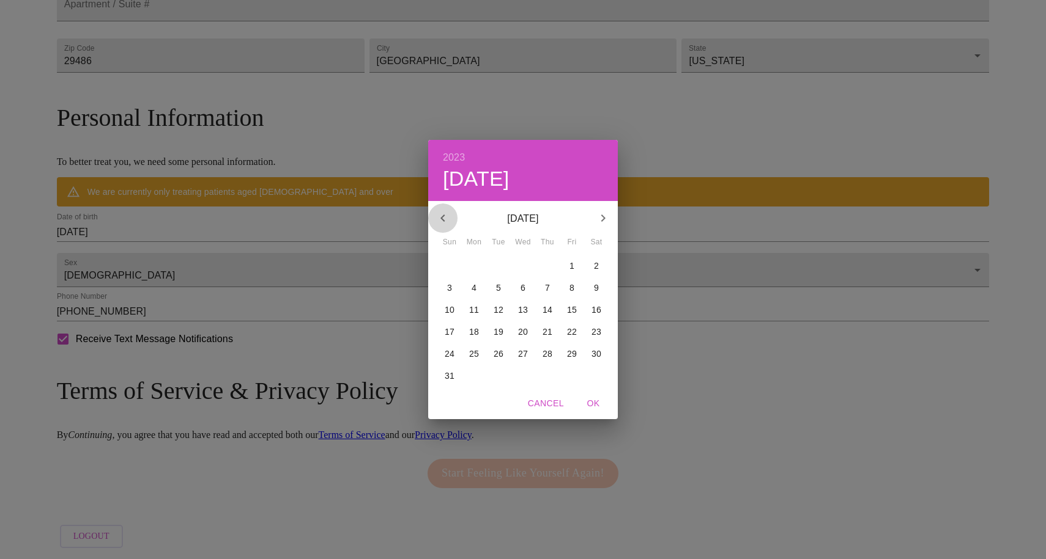
click at [447, 216] on icon "button" at bounding box center [442, 218] width 15 height 15
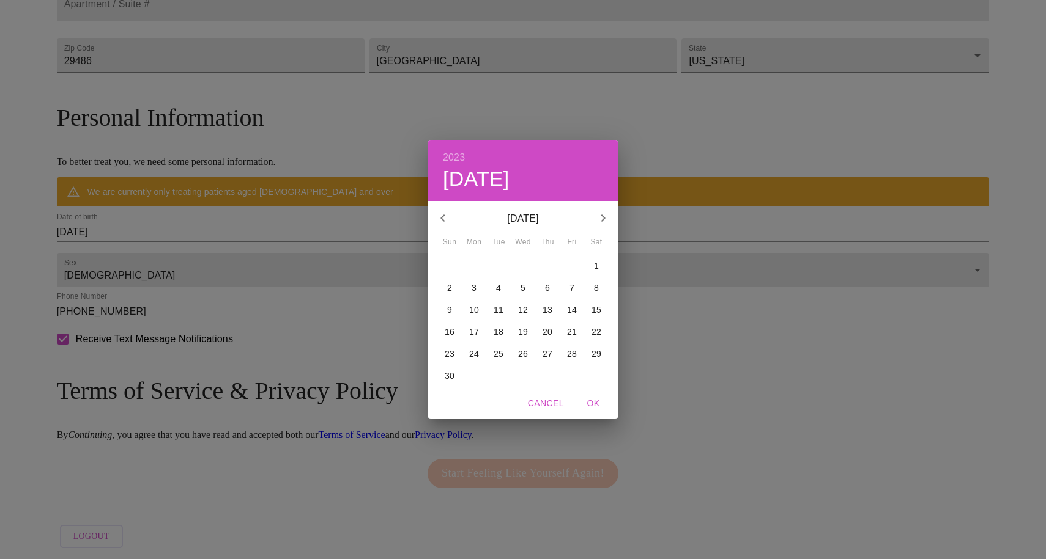
click at [447, 216] on icon "button" at bounding box center [442, 218] width 15 height 15
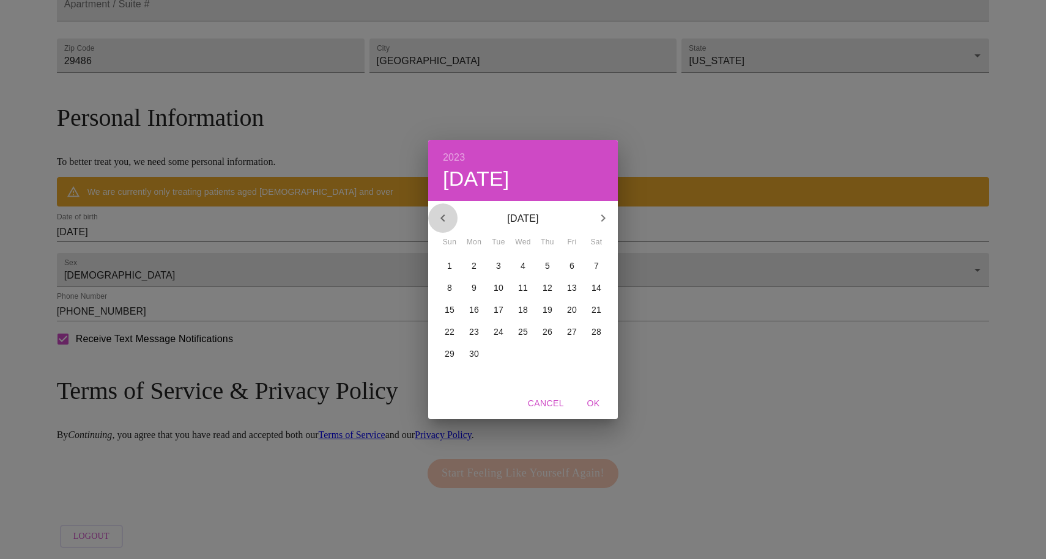
click at [447, 216] on icon "button" at bounding box center [442, 218] width 15 height 15
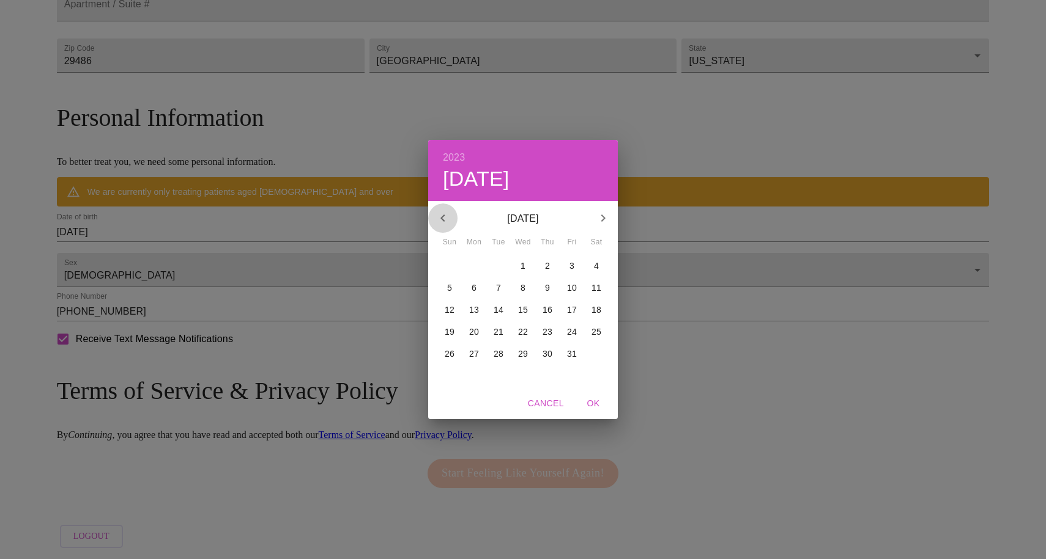
click at [447, 216] on icon "button" at bounding box center [442, 218] width 15 height 15
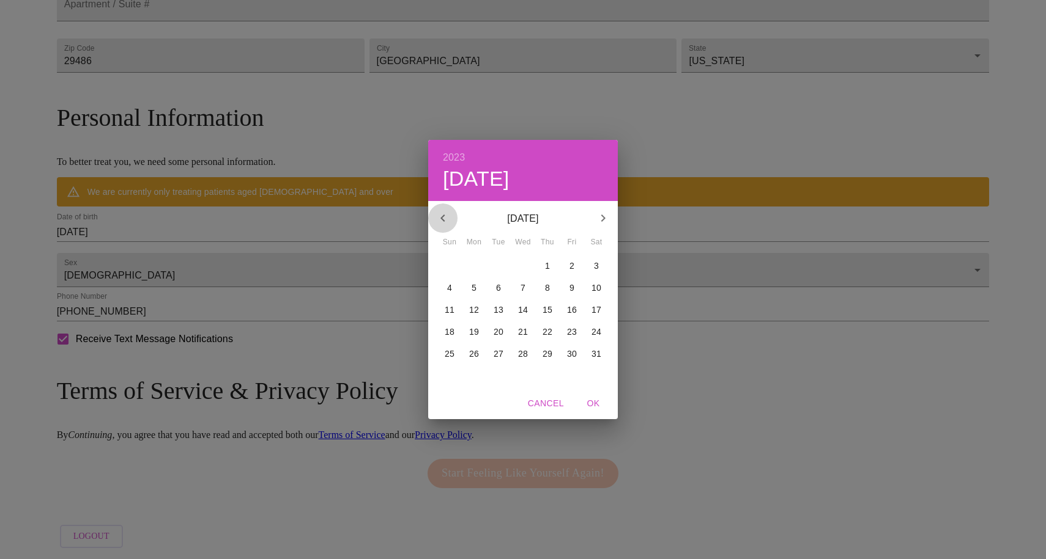
click at [447, 216] on icon "button" at bounding box center [442, 218] width 15 height 15
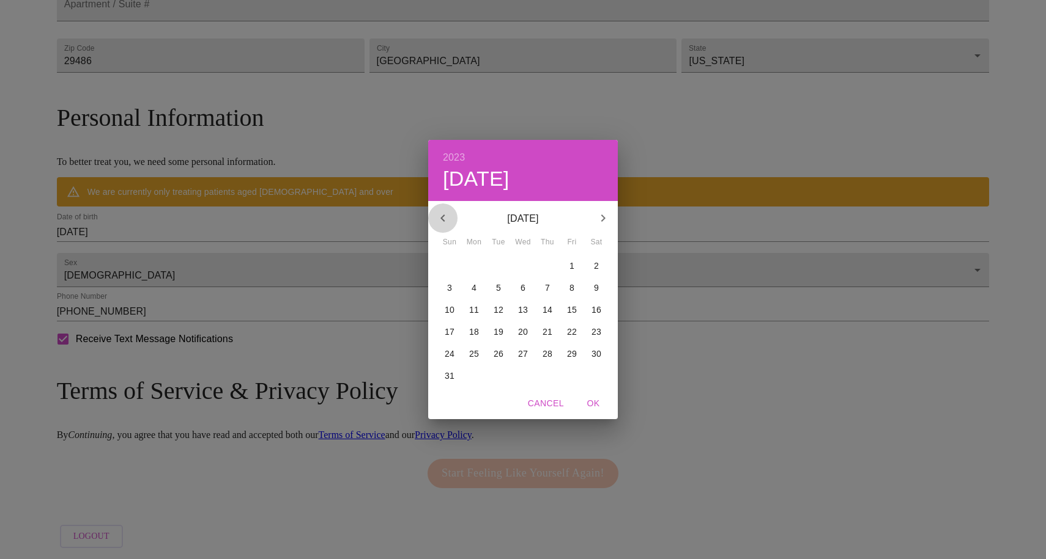
click at [447, 216] on icon "button" at bounding box center [442, 218] width 15 height 15
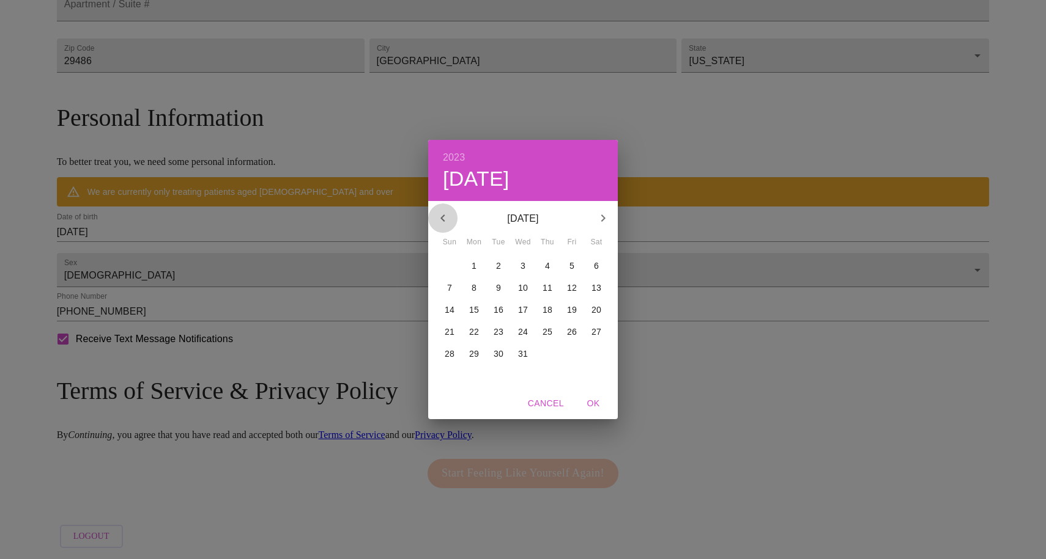
click at [447, 216] on icon "button" at bounding box center [442, 218] width 15 height 15
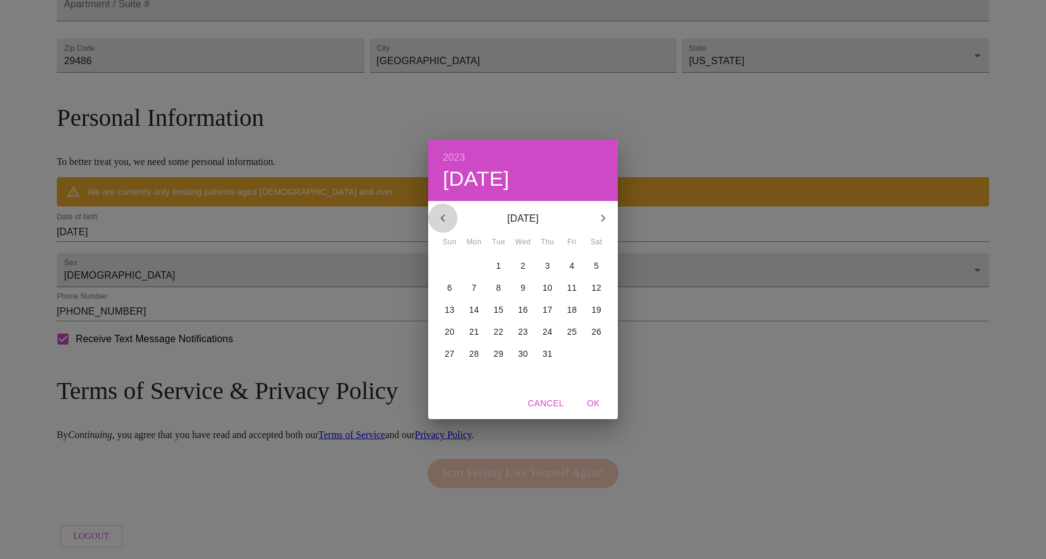
click at [447, 216] on icon "button" at bounding box center [442, 218] width 15 height 15
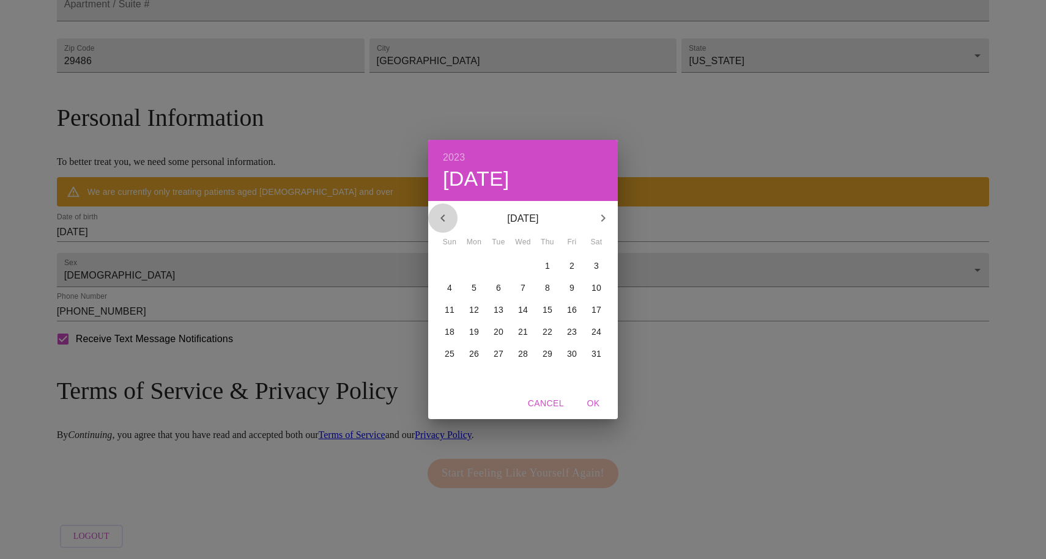
click at [447, 216] on icon "button" at bounding box center [442, 218] width 15 height 15
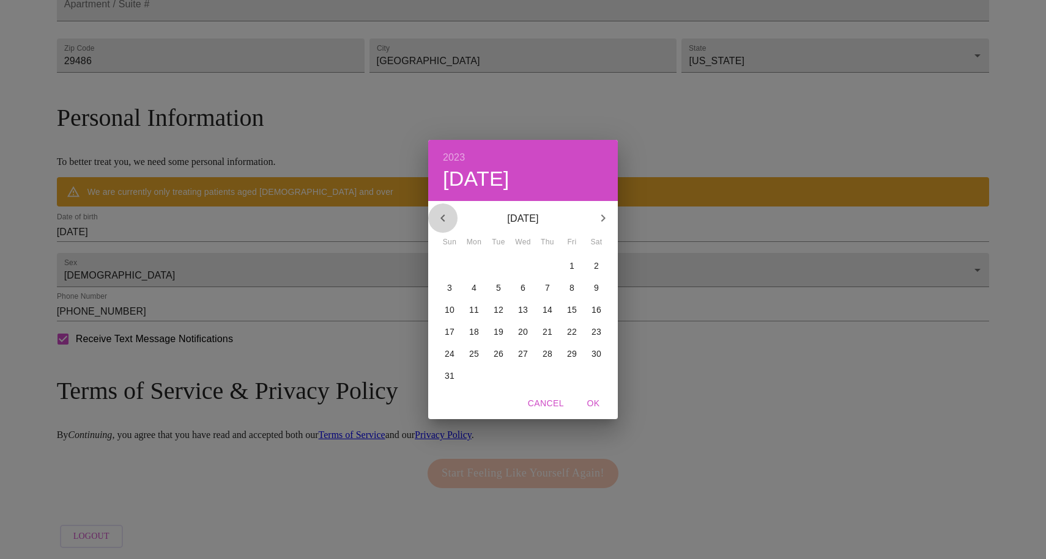
click at [447, 216] on icon "button" at bounding box center [442, 218] width 15 height 15
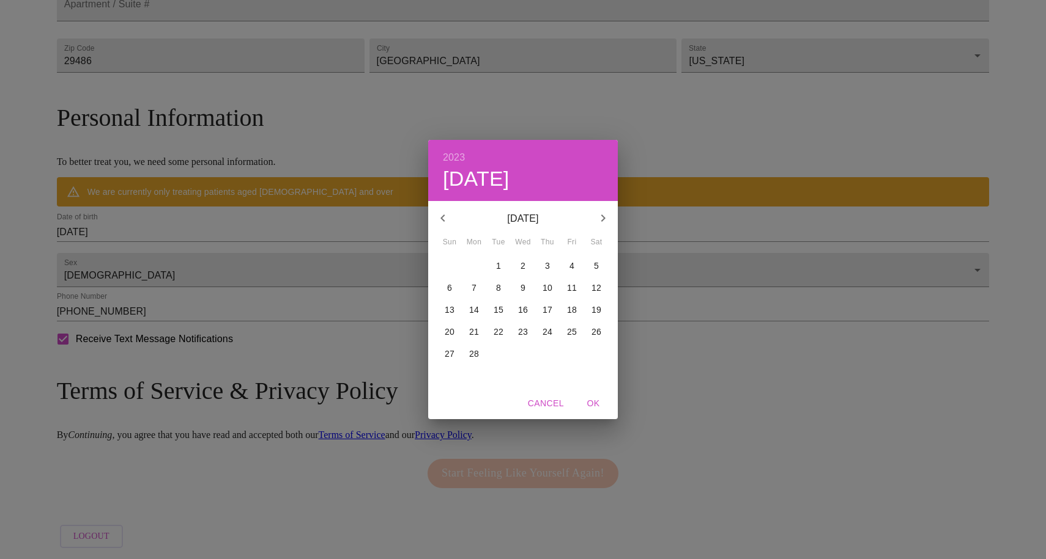
click at [447, 216] on icon "button" at bounding box center [442, 218] width 15 height 15
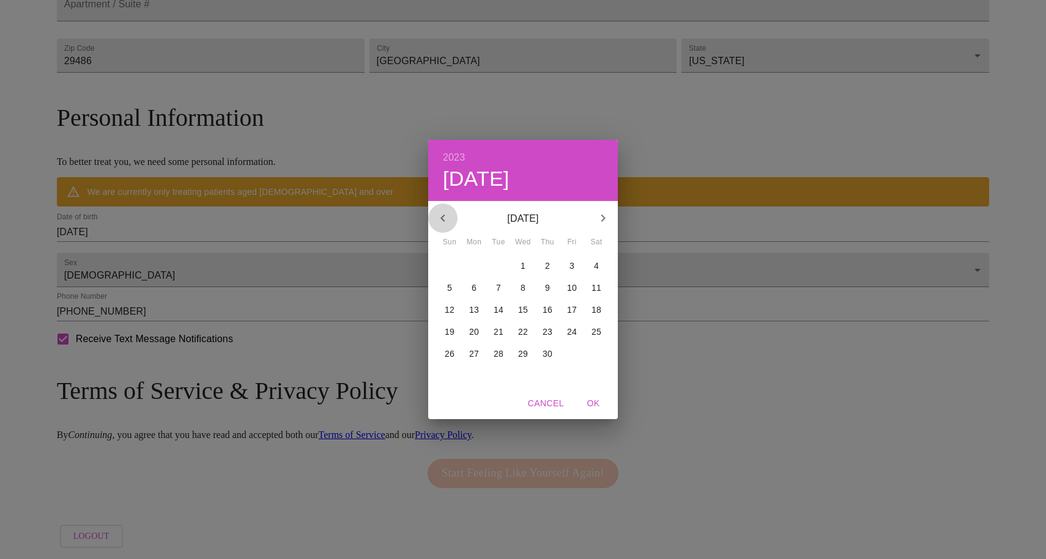
click at [447, 216] on icon "button" at bounding box center [442, 218] width 15 height 15
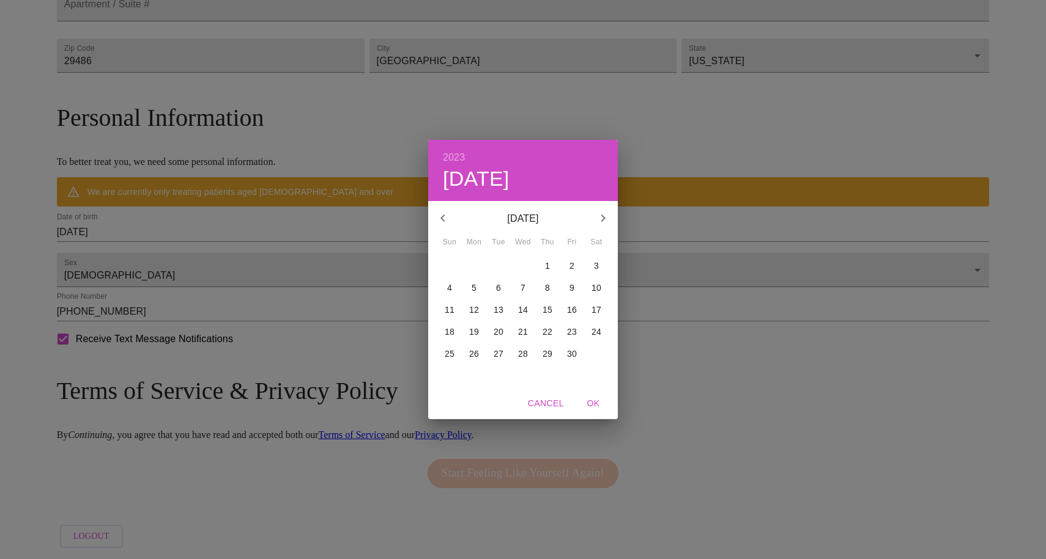
click at [447, 216] on icon "button" at bounding box center [442, 218] width 15 height 15
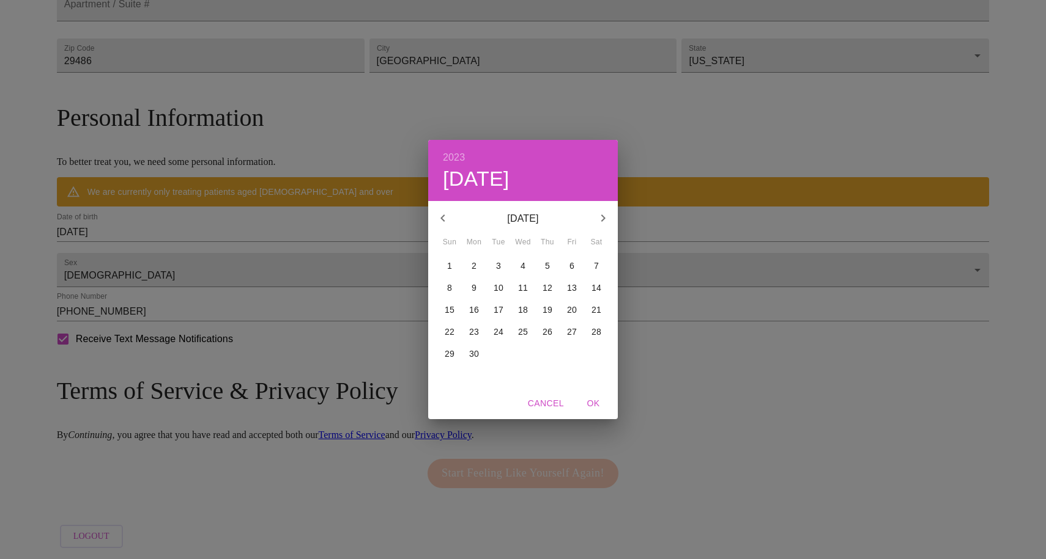
click at [447, 215] on icon "button" at bounding box center [442, 218] width 15 height 15
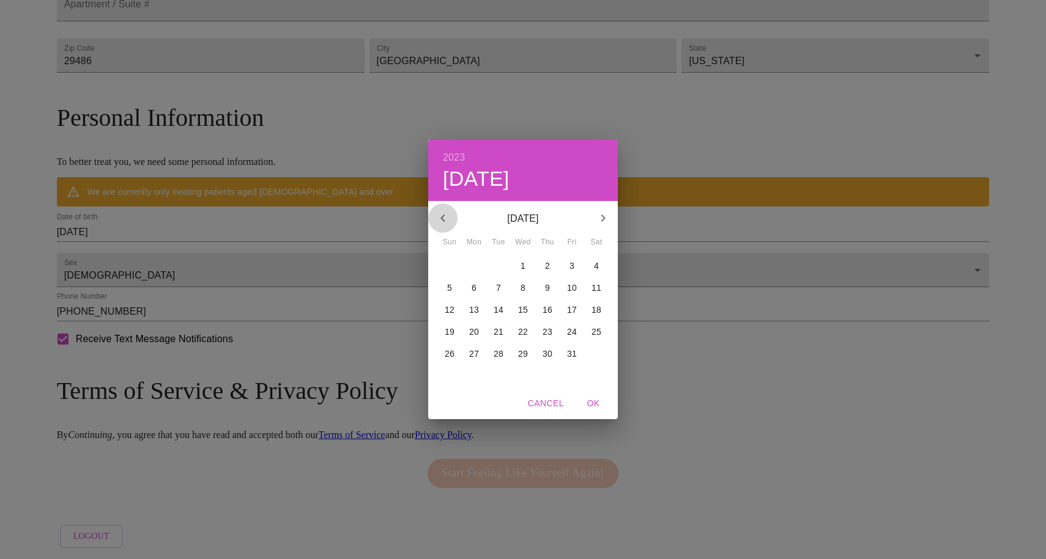
click at [447, 215] on icon "button" at bounding box center [442, 218] width 15 height 15
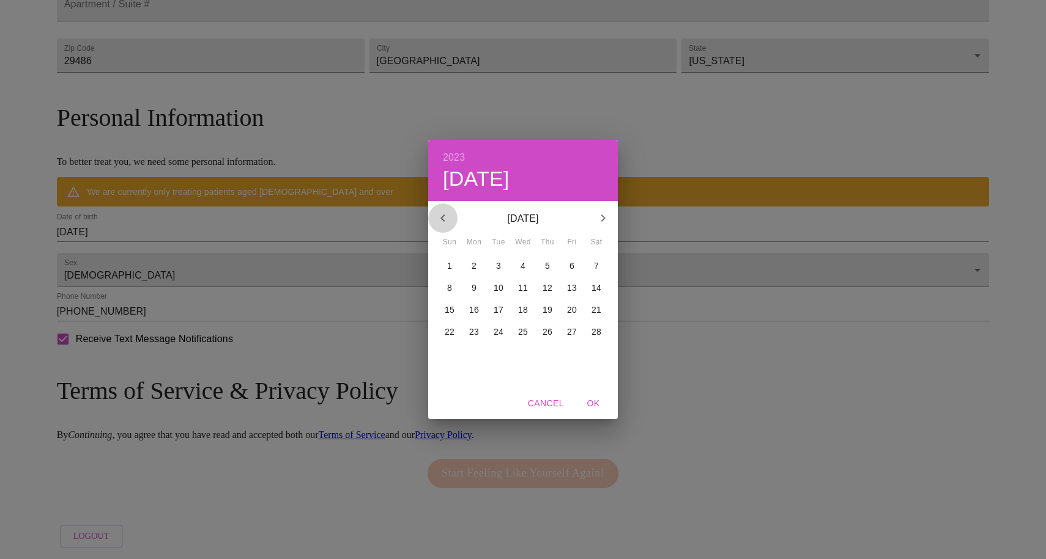
click at [447, 215] on icon "button" at bounding box center [442, 218] width 15 height 15
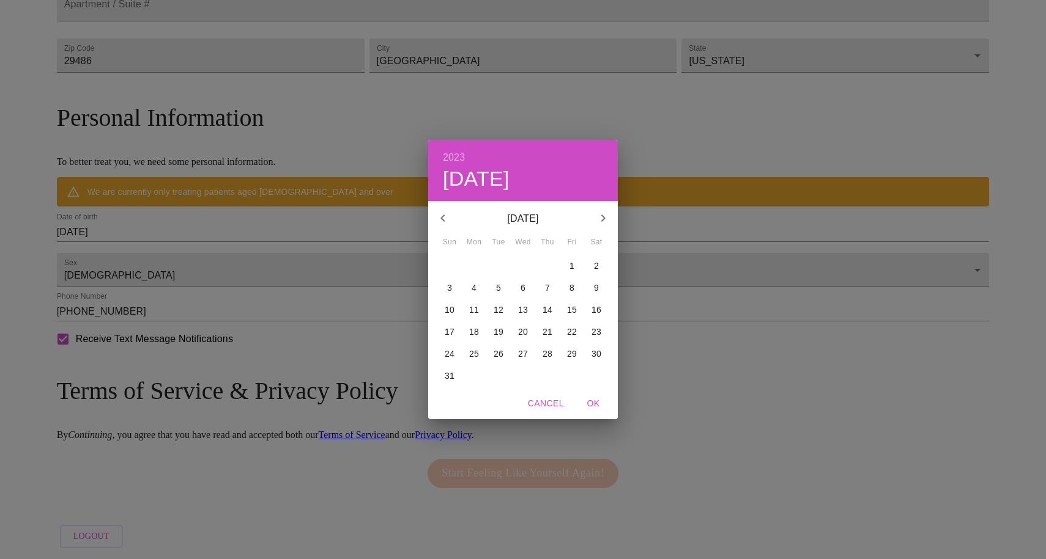
click at [447, 215] on icon "button" at bounding box center [442, 218] width 15 height 15
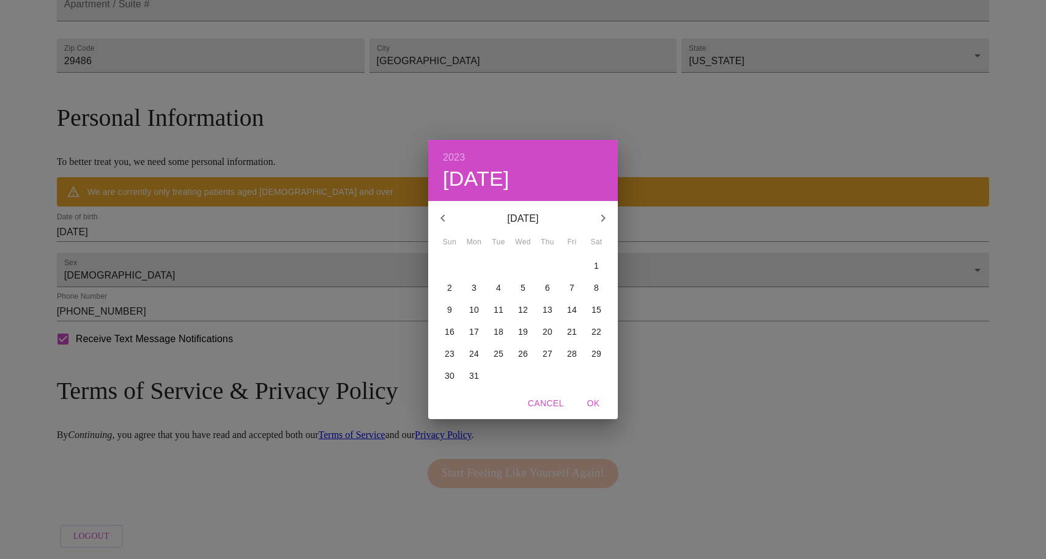
click at [447, 215] on icon "button" at bounding box center [442, 218] width 15 height 15
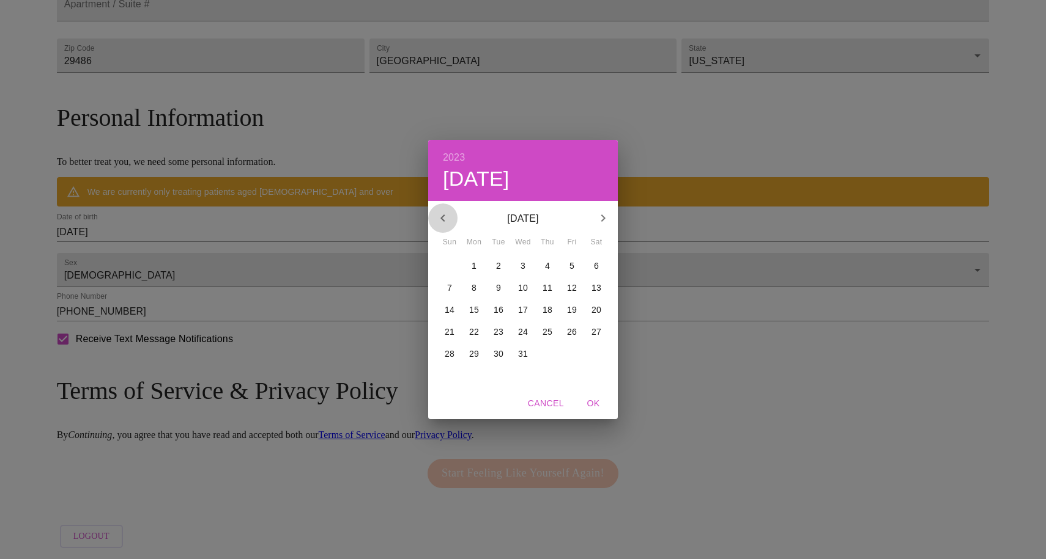
click at [447, 215] on icon "button" at bounding box center [442, 218] width 15 height 15
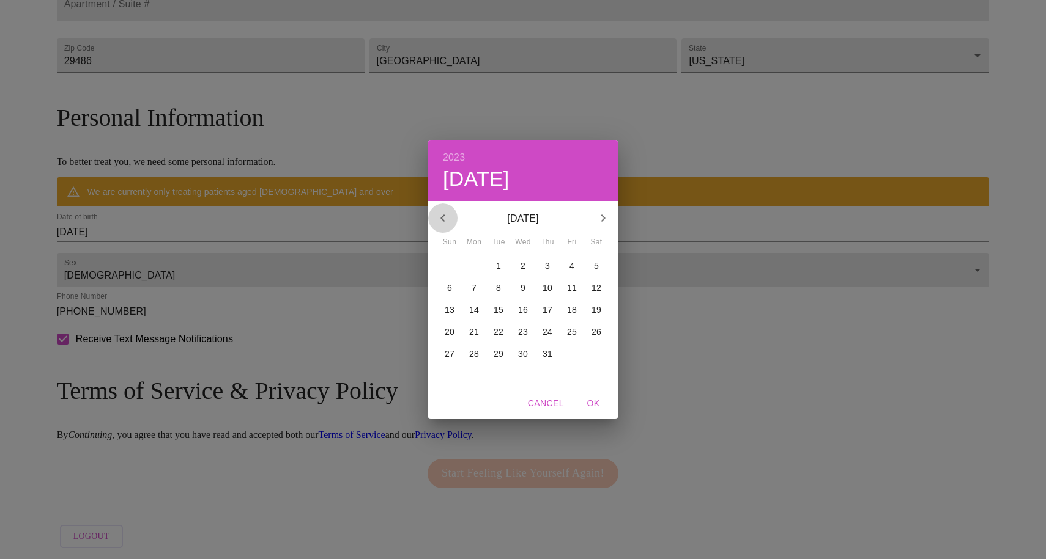
click at [447, 215] on icon "button" at bounding box center [442, 218] width 15 height 15
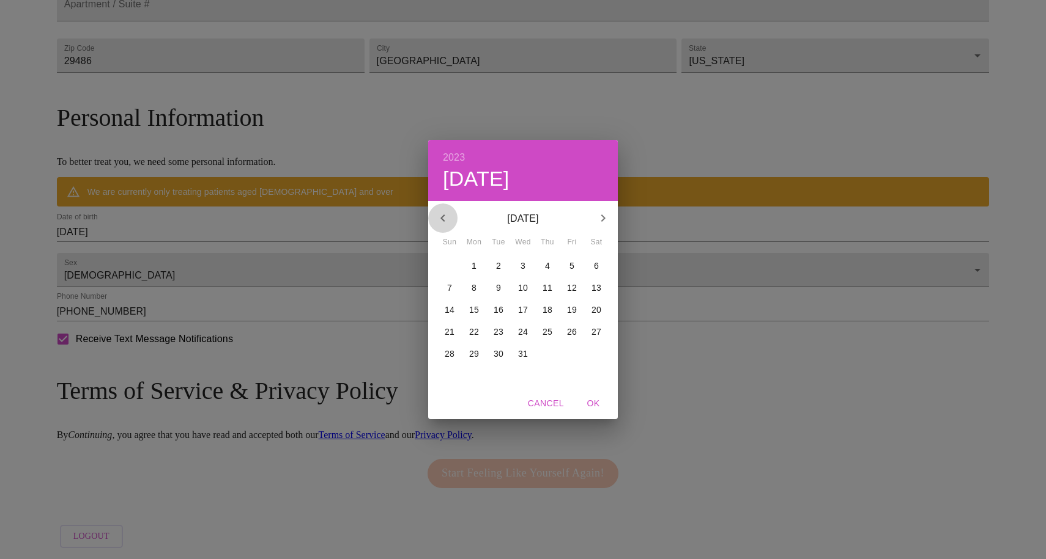
click at [447, 215] on icon "button" at bounding box center [442, 218] width 15 height 15
click at [605, 220] on icon "button" at bounding box center [603, 218] width 15 height 15
click at [547, 309] on p "16" at bounding box center [547, 310] width 10 height 12
click at [595, 402] on span "OK" at bounding box center [592, 403] width 29 height 15
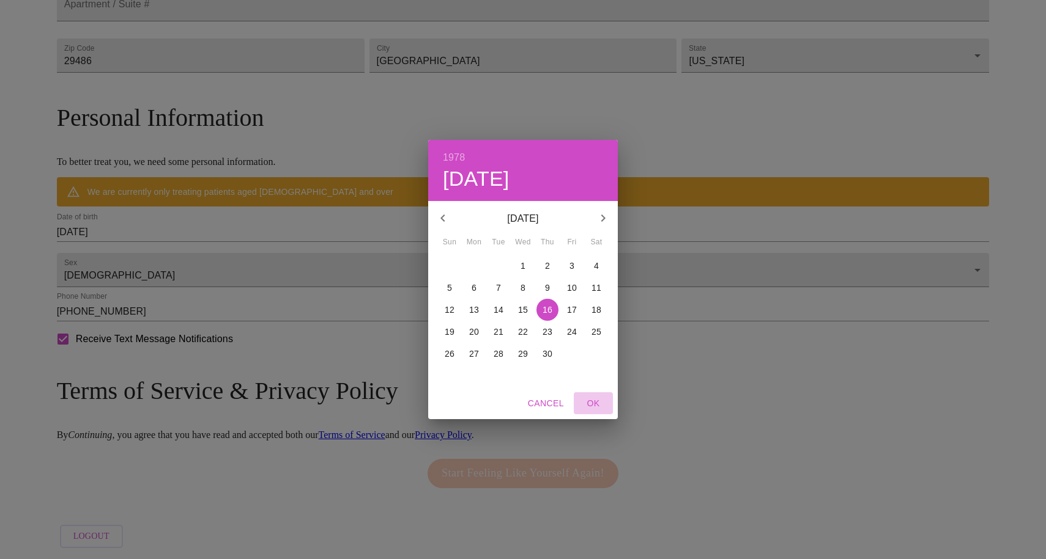
type input "[DATE]"
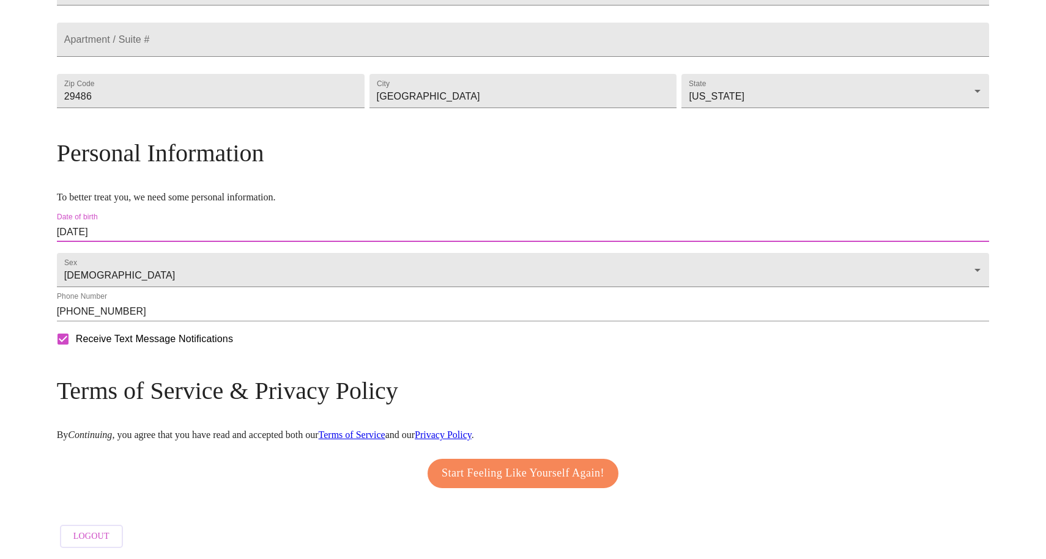
scroll to position [367, 0]
click at [502, 465] on span "Start Feeling Like Yourself Again!" at bounding box center [522, 474] width 163 height 20
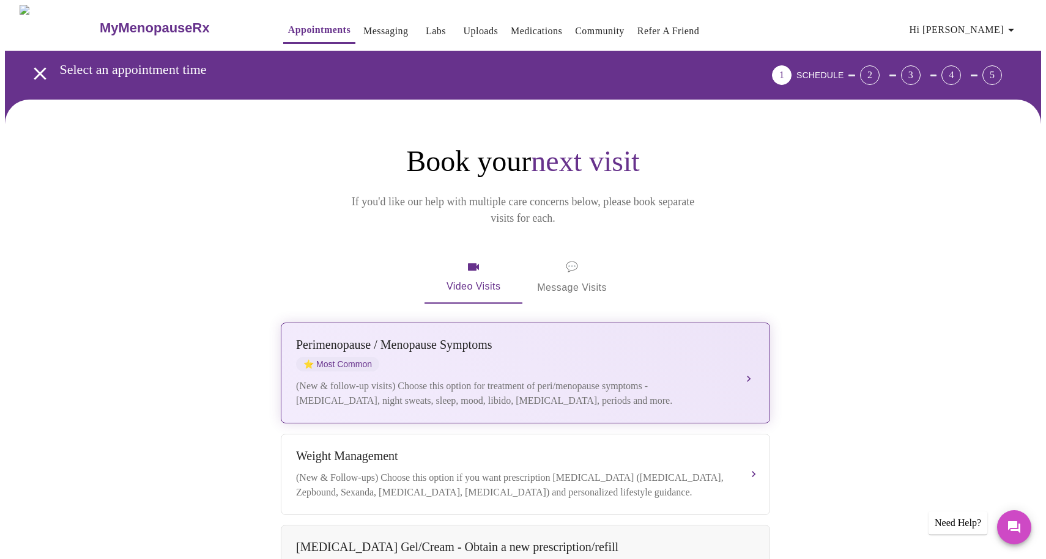
click at [644, 338] on div "[MEDICAL_DATA] / Menopause Symptoms ⭐ Most Common" at bounding box center [513, 355] width 434 height 34
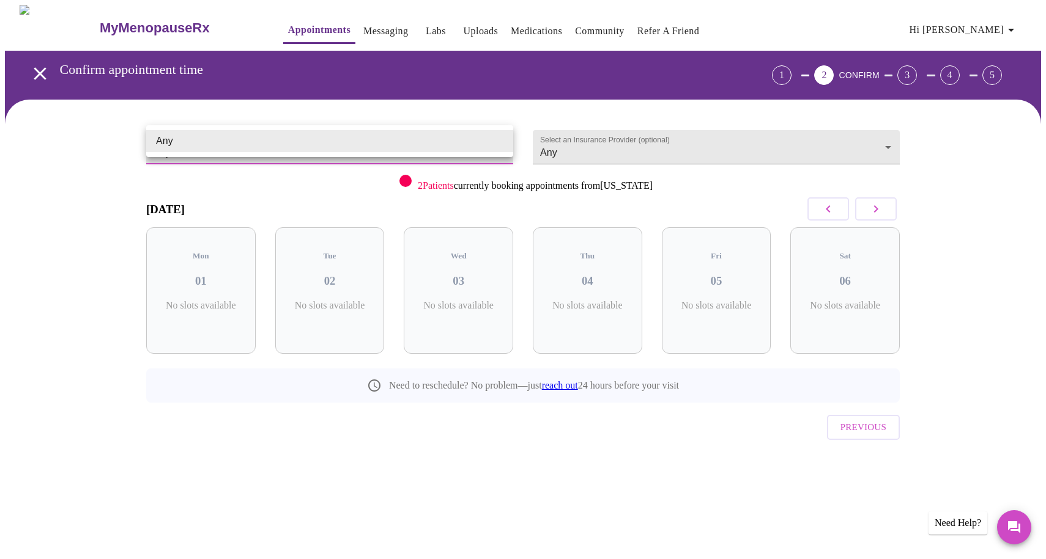
click at [375, 141] on body "MyMenopauseRx Appointments Messaging Labs Uploads Medications Community Refer a…" at bounding box center [523, 253] width 1036 height 497
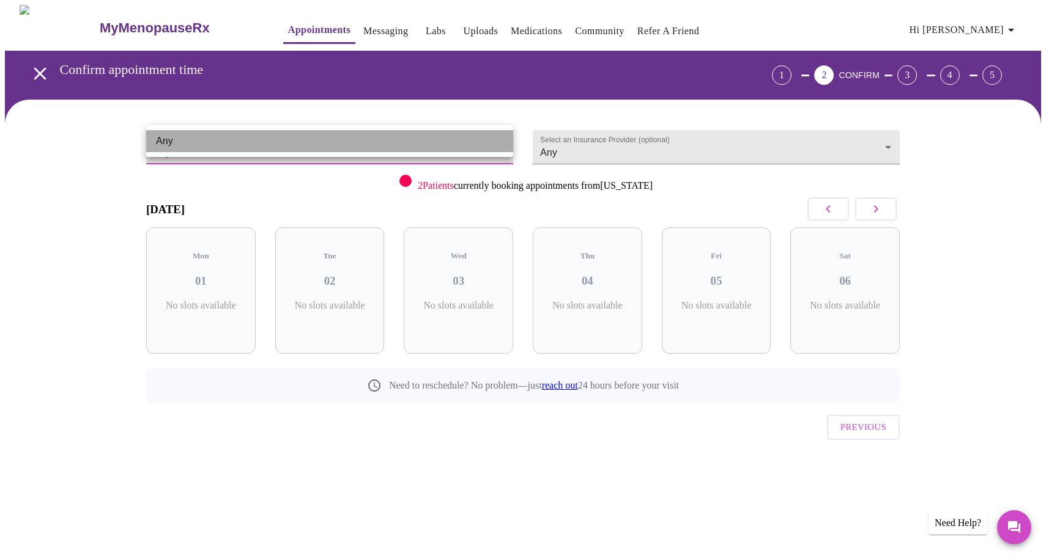
click at [375, 141] on li "Any" at bounding box center [329, 141] width 367 height 22
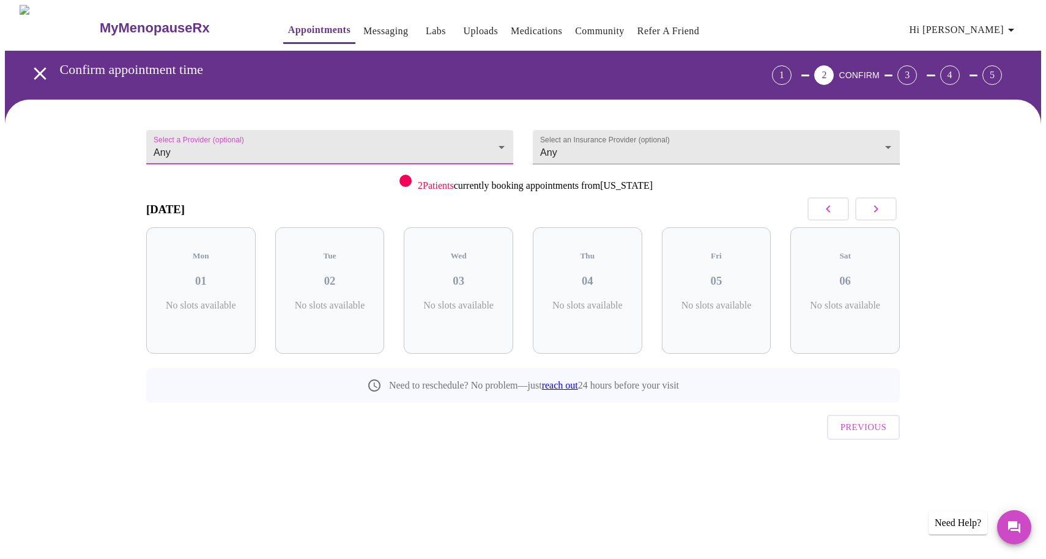
click at [876, 213] on icon "button" at bounding box center [875, 209] width 15 height 15
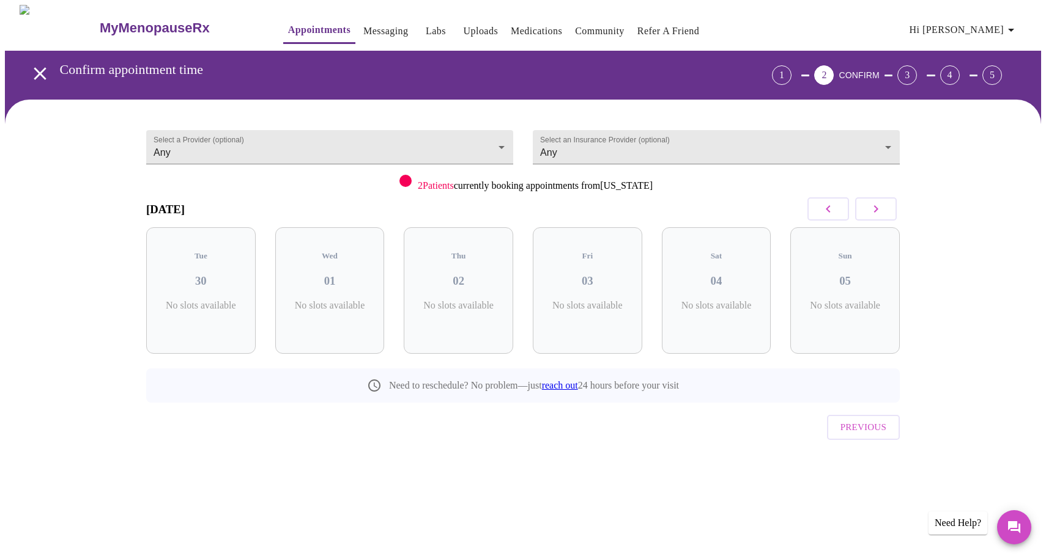
click at [876, 213] on icon "button" at bounding box center [875, 209] width 15 height 15
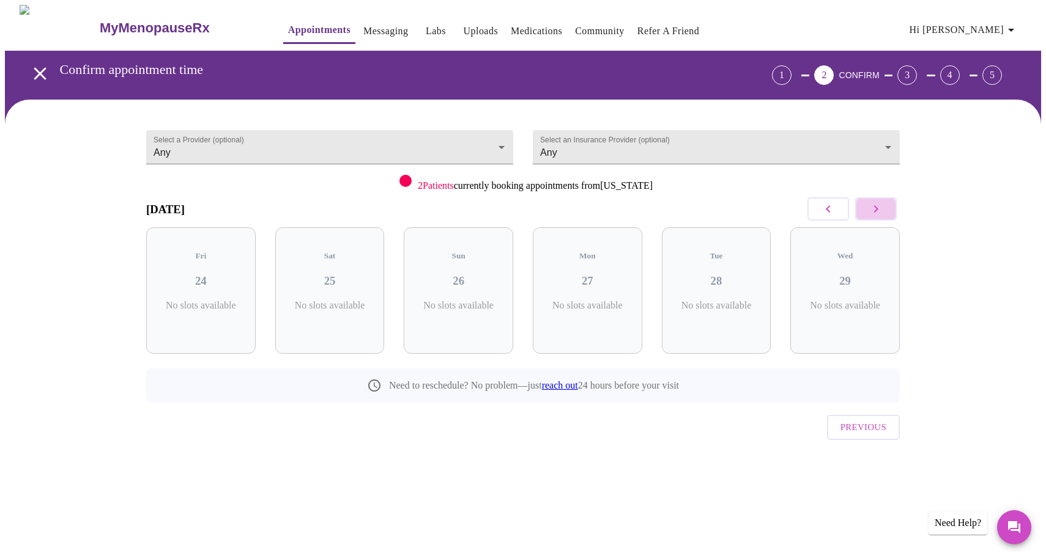
click at [876, 213] on icon "button" at bounding box center [875, 209] width 15 height 15
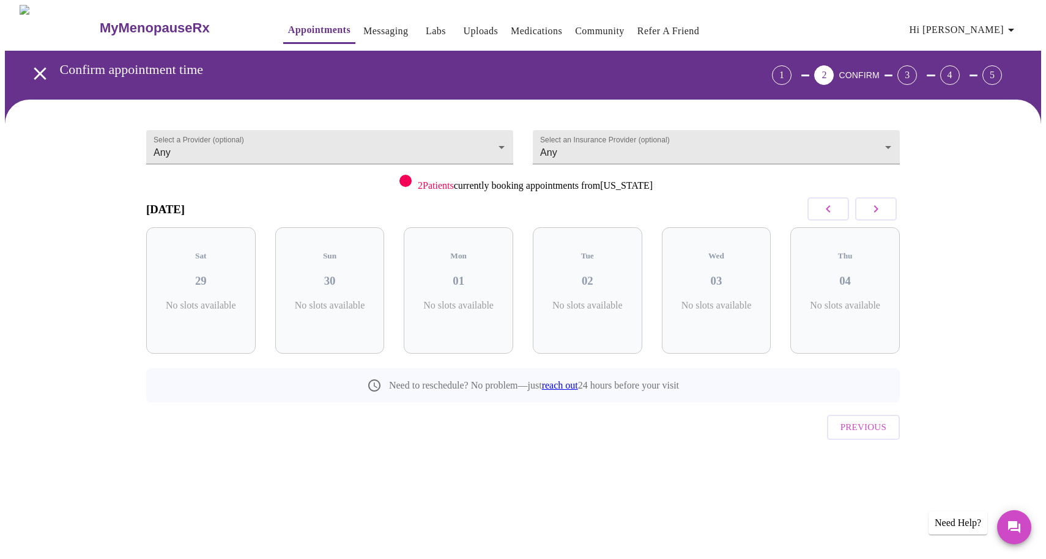
click at [876, 213] on icon "button" at bounding box center [875, 209] width 15 height 15
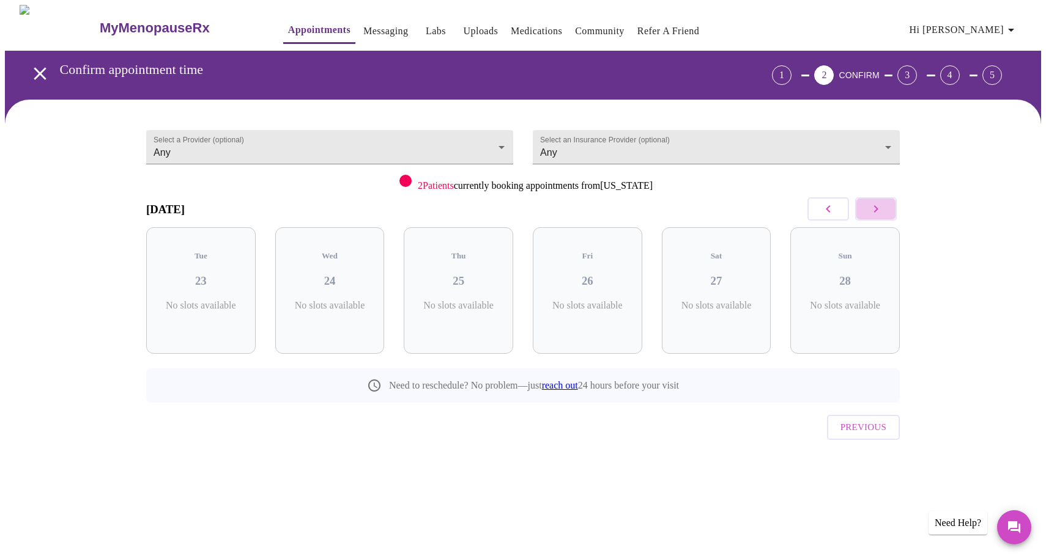
click at [876, 213] on icon "button" at bounding box center [875, 209] width 15 height 15
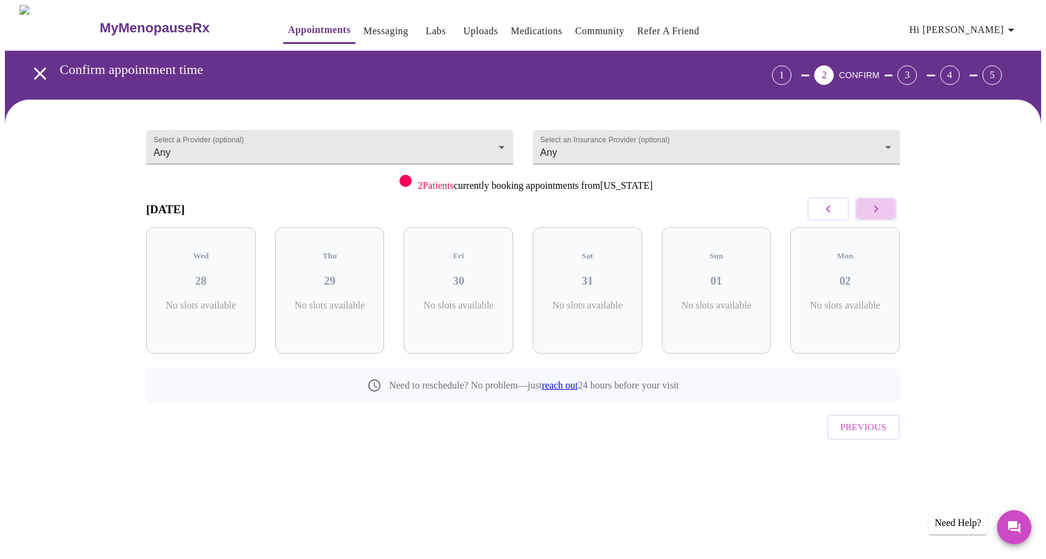
click at [876, 213] on icon "button" at bounding box center [875, 209] width 15 height 15
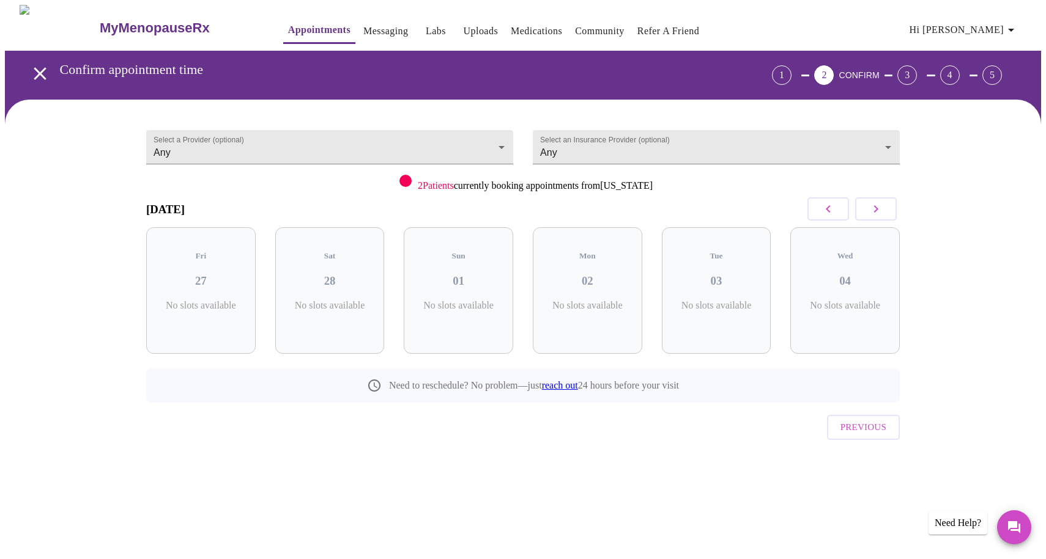
click at [876, 213] on icon "button" at bounding box center [875, 209] width 15 height 15
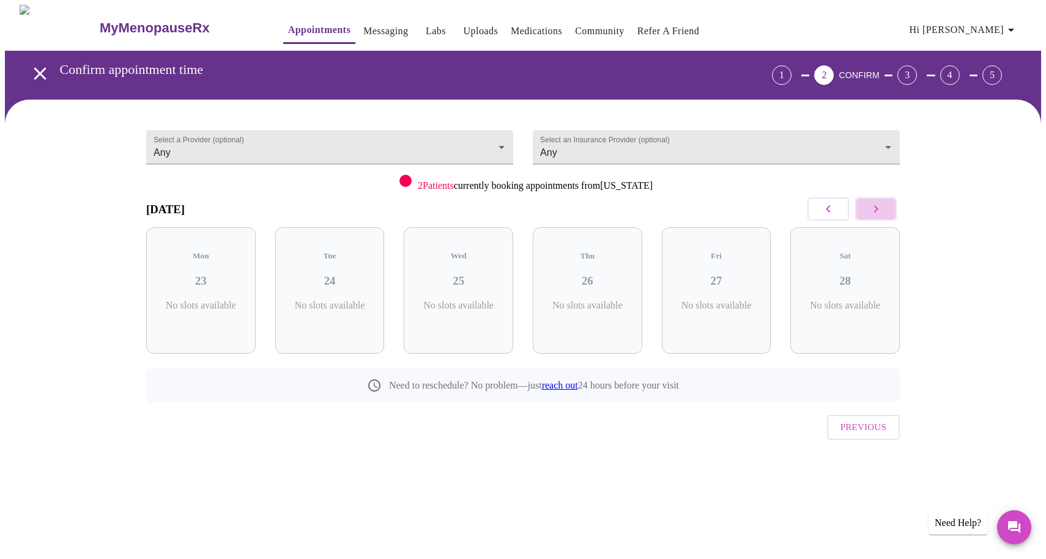
click at [876, 213] on icon "button" at bounding box center [875, 209] width 15 height 15
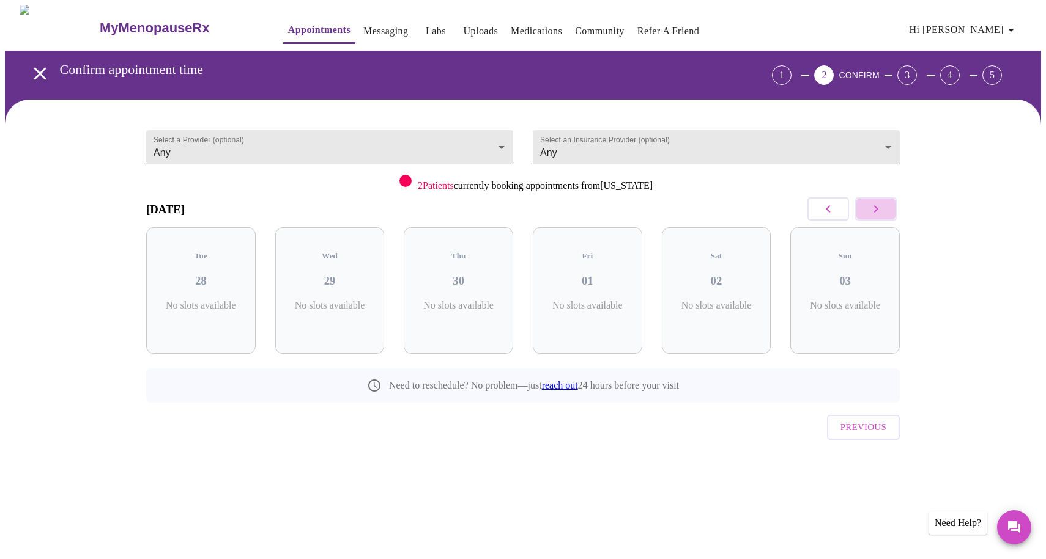
click at [876, 213] on icon "button" at bounding box center [875, 209] width 15 height 15
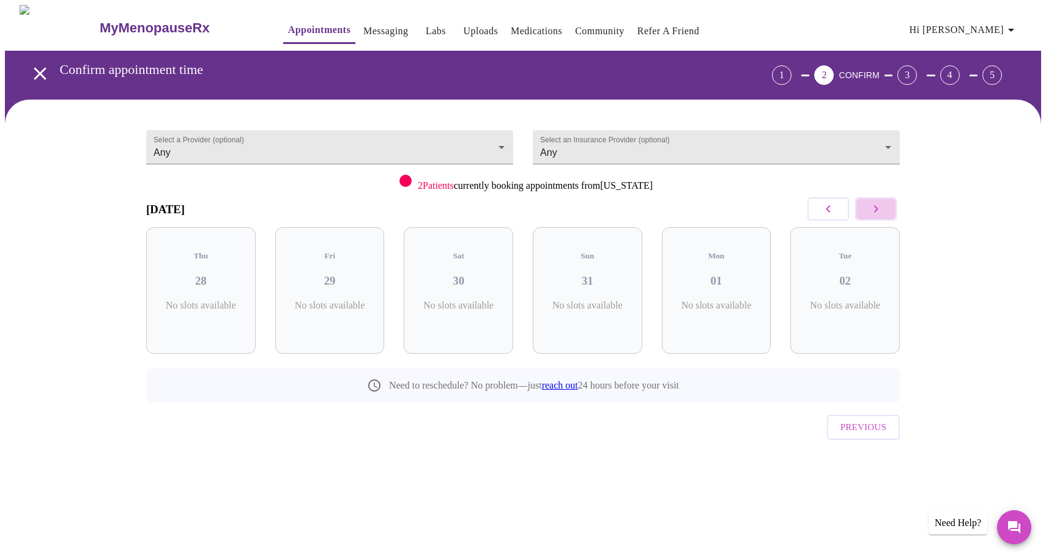
click at [876, 213] on icon "button" at bounding box center [875, 209] width 15 height 15
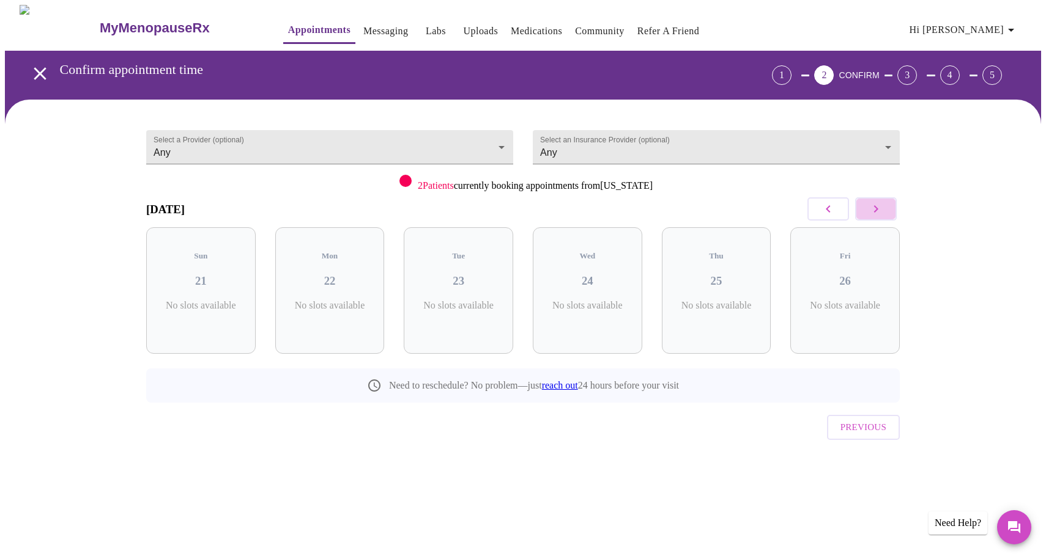
click at [876, 213] on icon "button" at bounding box center [875, 209] width 15 height 15
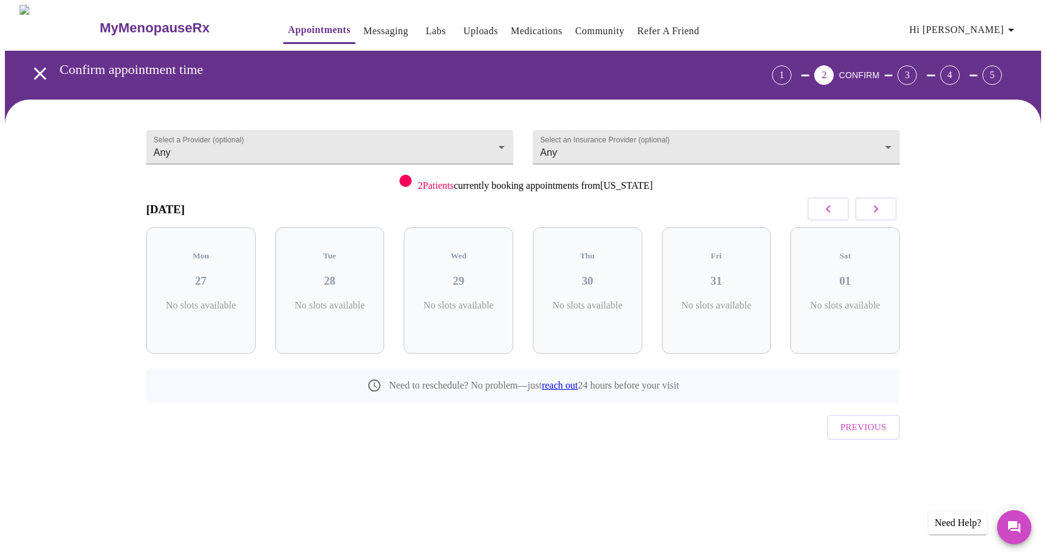
click at [791, 72] on div "1" at bounding box center [782, 75] width 20 height 20
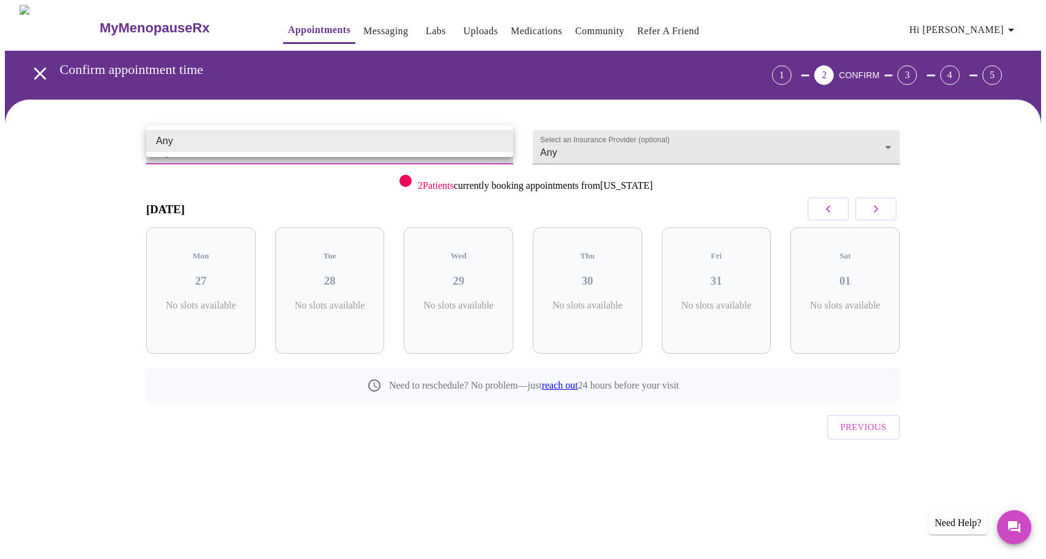
click at [259, 133] on body "MyMenopauseRx Appointments Messaging Labs Uploads Medications Community Refer a…" at bounding box center [523, 253] width 1036 height 497
click at [565, 141] on div at bounding box center [523, 279] width 1046 height 559
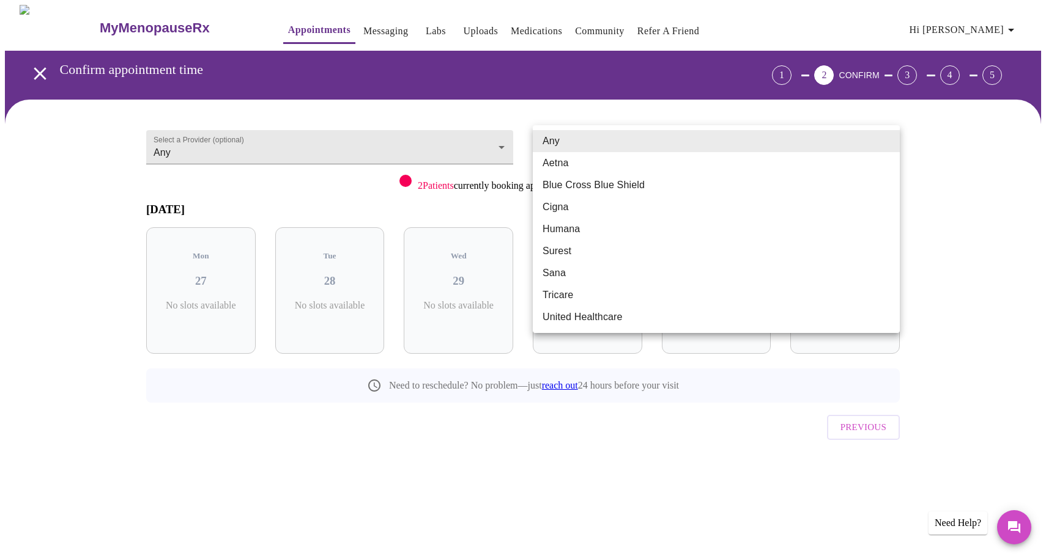
click at [594, 145] on body "MyMenopauseRx Appointments Messaging Labs Uploads Medications Community Refer a…" at bounding box center [523, 253] width 1036 height 497
click at [574, 164] on li "Aetna" at bounding box center [716, 163] width 367 height 22
type input "Aetna"
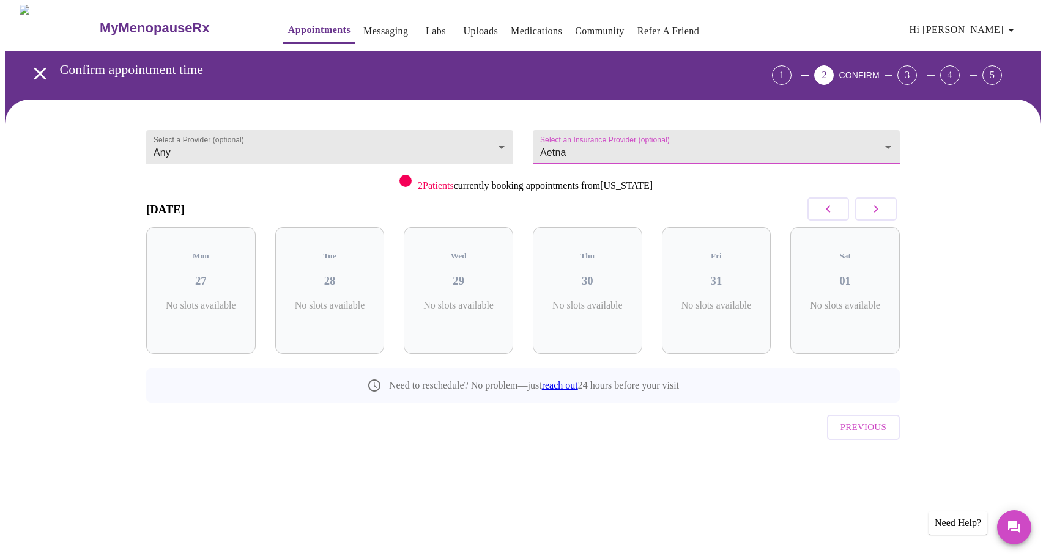
click at [241, 154] on body "MyMenopauseRx Appointments Messaging Labs Uploads Medications Community Refer a…" at bounding box center [523, 253] width 1036 height 497
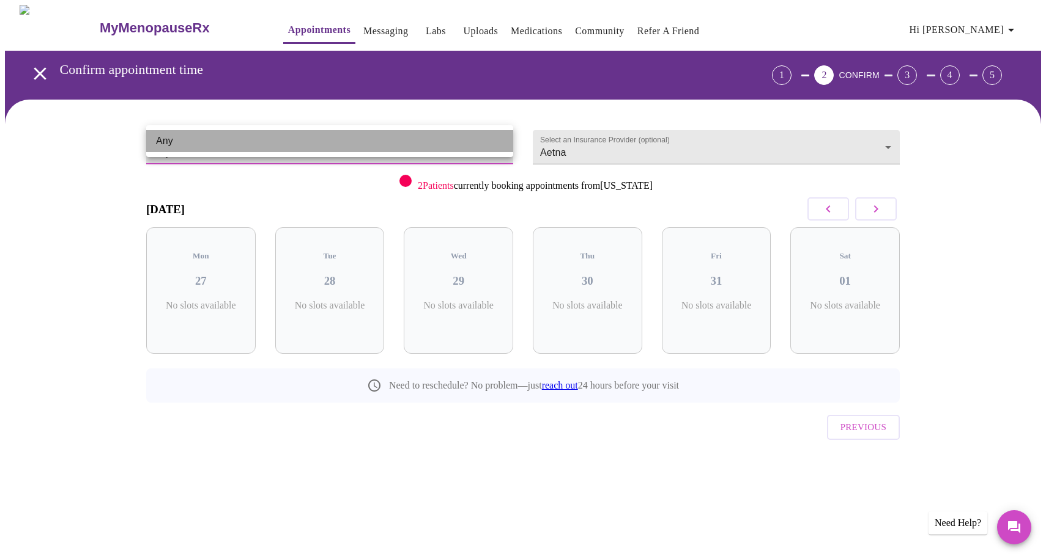
click at [230, 141] on li "Any" at bounding box center [329, 141] width 367 height 22
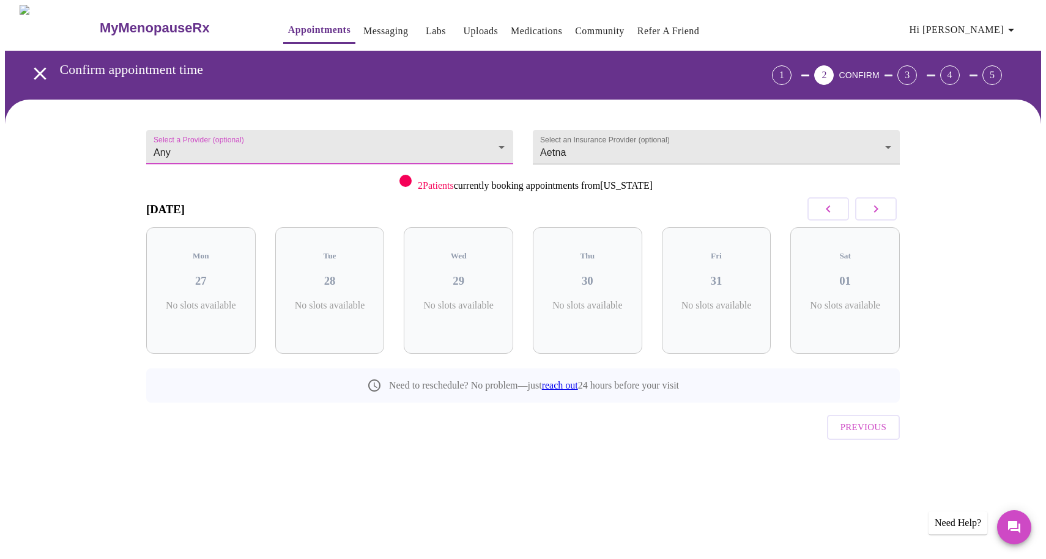
click at [821, 207] on icon "button" at bounding box center [828, 209] width 15 height 15
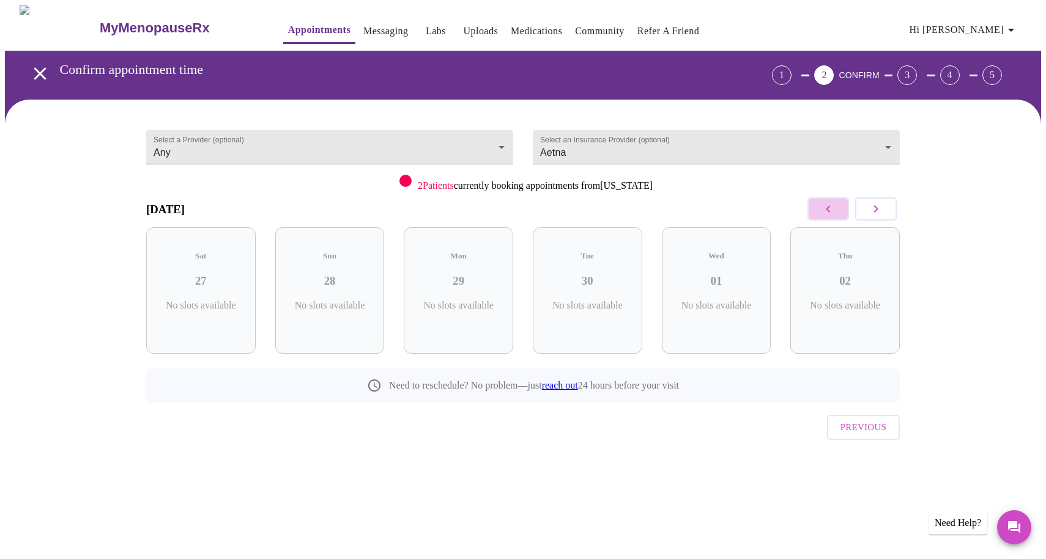
click at [821, 207] on icon "button" at bounding box center [828, 209] width 15 height 15
click at [363, 23] on link "Messaging" at bounding box center [385, 31] width 45 height 17
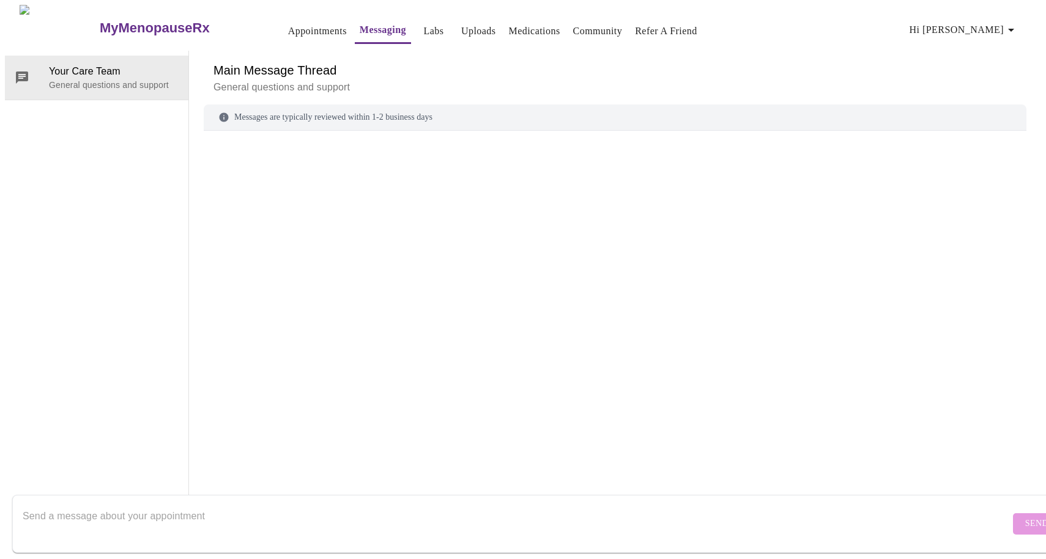
scroll to position [46, 0]
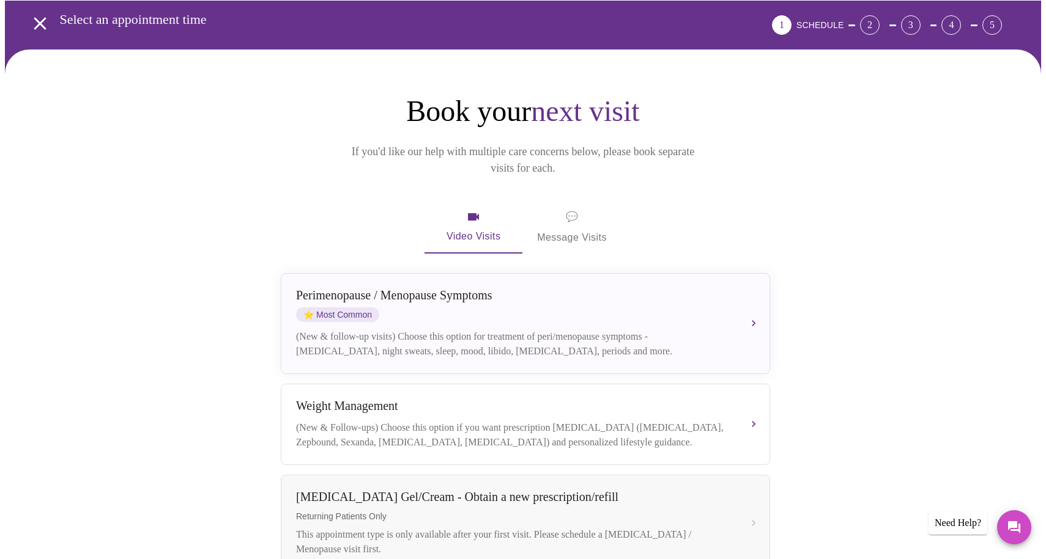
scroll to position [-4, 0]
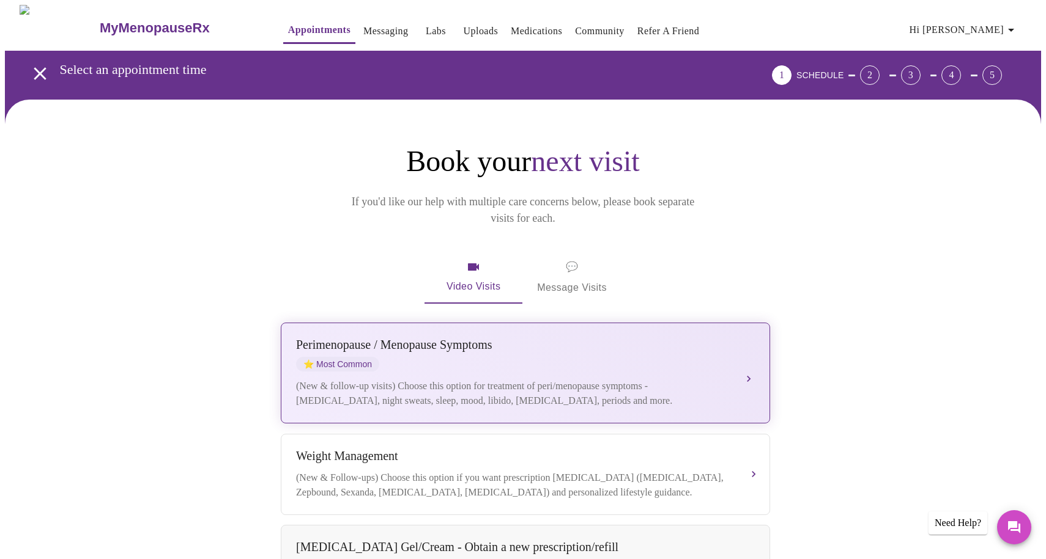
click at [759, 352] on button "[MEDICAL_DATA] / Menopause Symptoms ⭐ Most Common (New & follow-up visits) Choo…" at bounding box center [525, 373] width 489 height 101
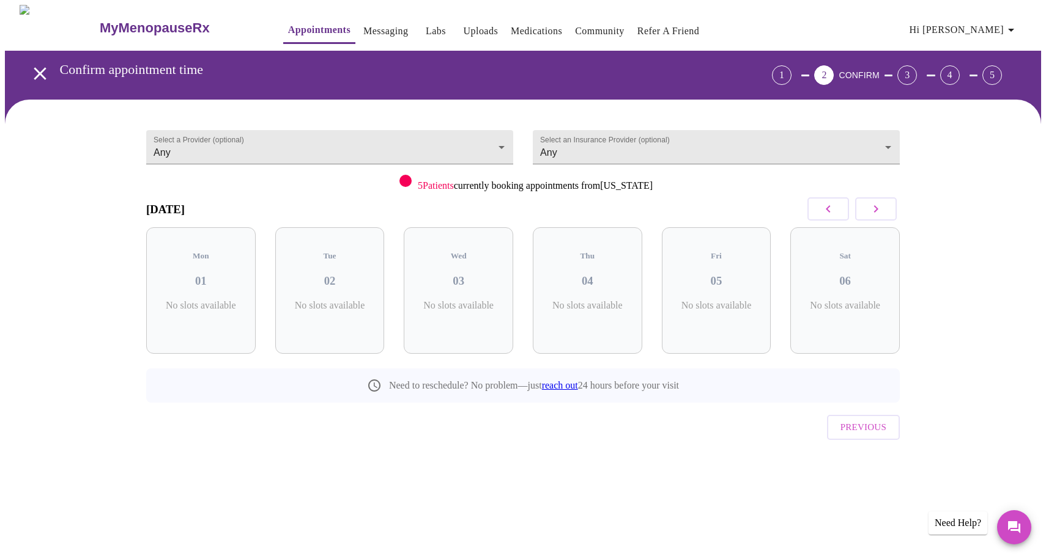
click at [651, 116] on div "Select an Insurance Provider (optional) Any Any" at bounding box center [716, 144] width 386 height 60
click at [993, 27] on span "Hi [PERSON_NAME]" at bounding box center [963, 29] width 109 height 17
click at [1021, 520] on div at bounding box center [523, 279] width 1046 height 559
click at [1021, 522] on icon "Messages" at bounding box center [1013, 527] width 15 height 15
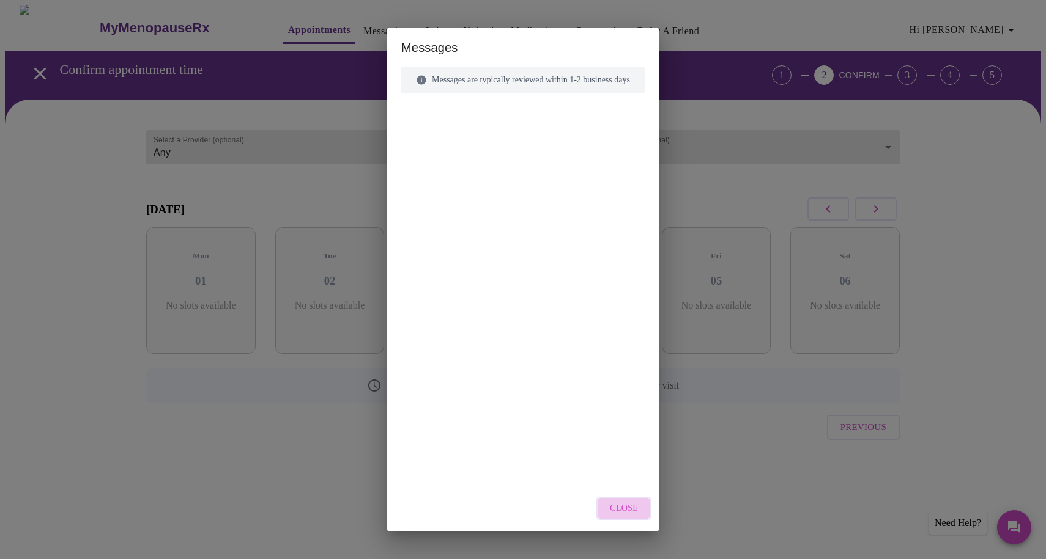
click at [651, 508] on button "Close" at bounding box center [623, 509] width 55 height 24
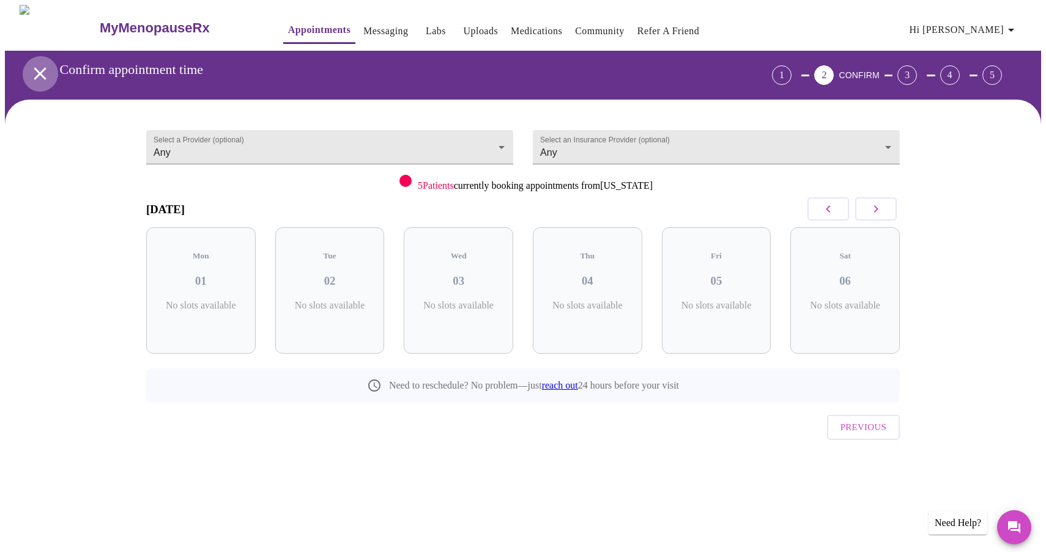
click at [40, 63] on icon "open drawer" at bounding box center [39, 73] width 21 height 21
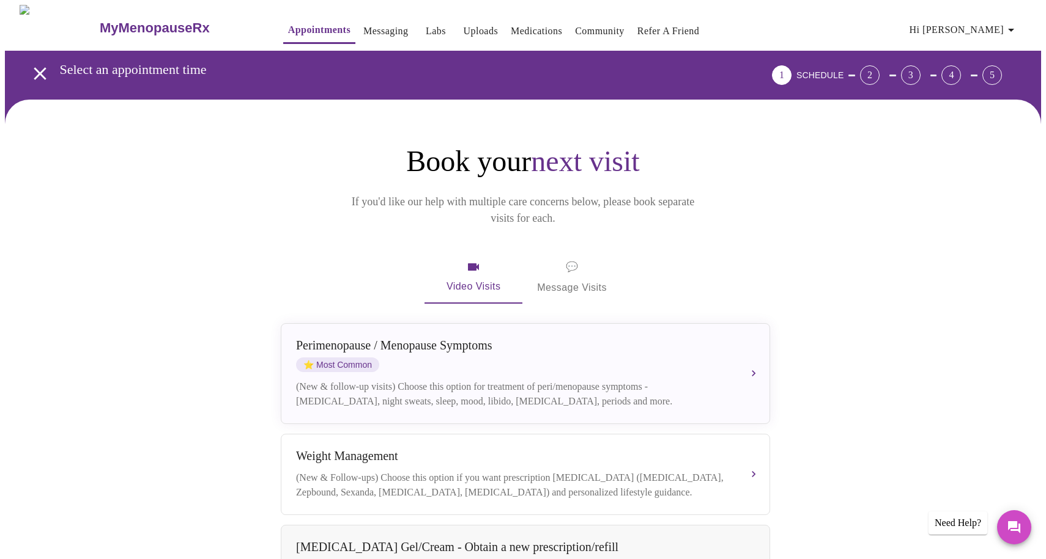
click at [998, 28] on span "Hi [PERSON_NAME]" at bounding box center [963, 29] width 109 height 17
click at [999, 52] on li "Billing" at bounding box center [995, 48] width 56 height 22
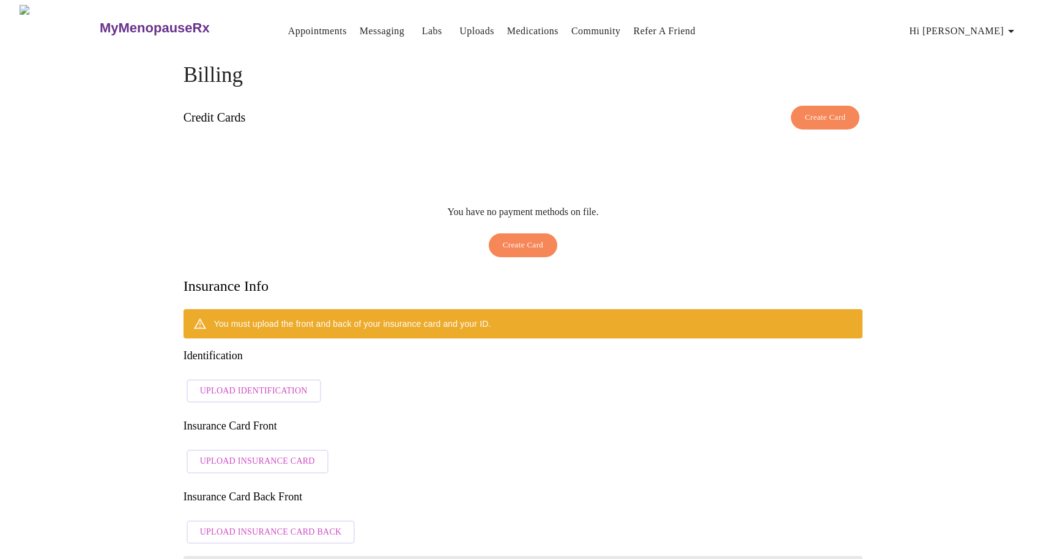
click at [273, 454] on span "Upload Insurance Card" at bounding box center [257, 461] width 115 height 15
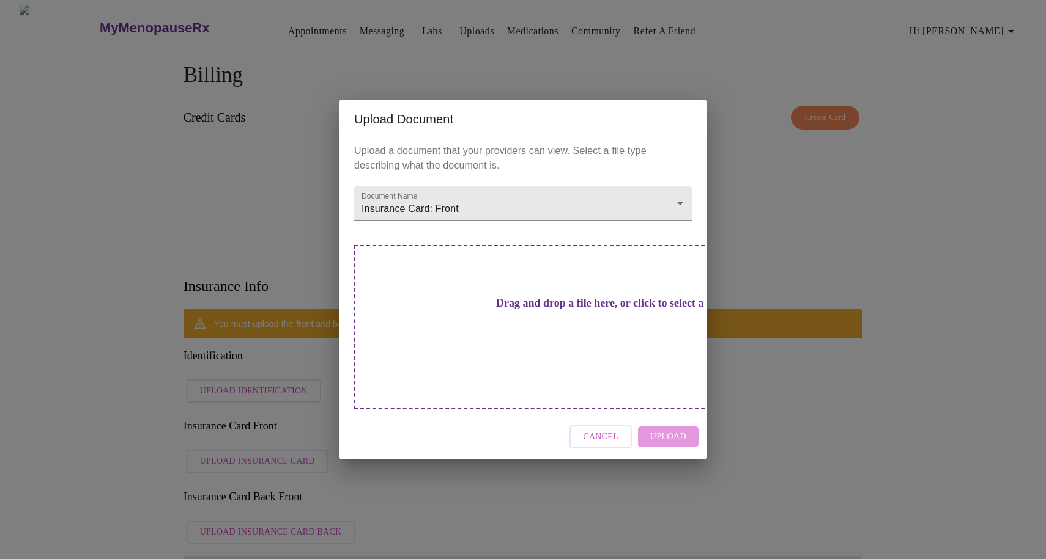
click at [507, 310] on h3 "Drag and drop a file here, or click to select a file" at bounding box center [609, 303] width 338 height 13
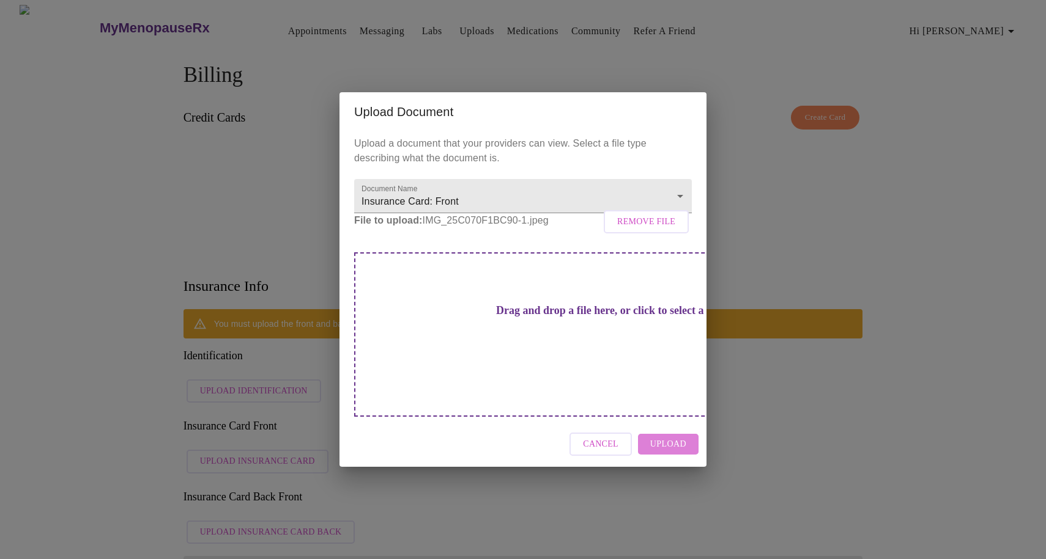
click at [671, 437] on span "Upload" at bounding box center [668, 444] width 36 height 15
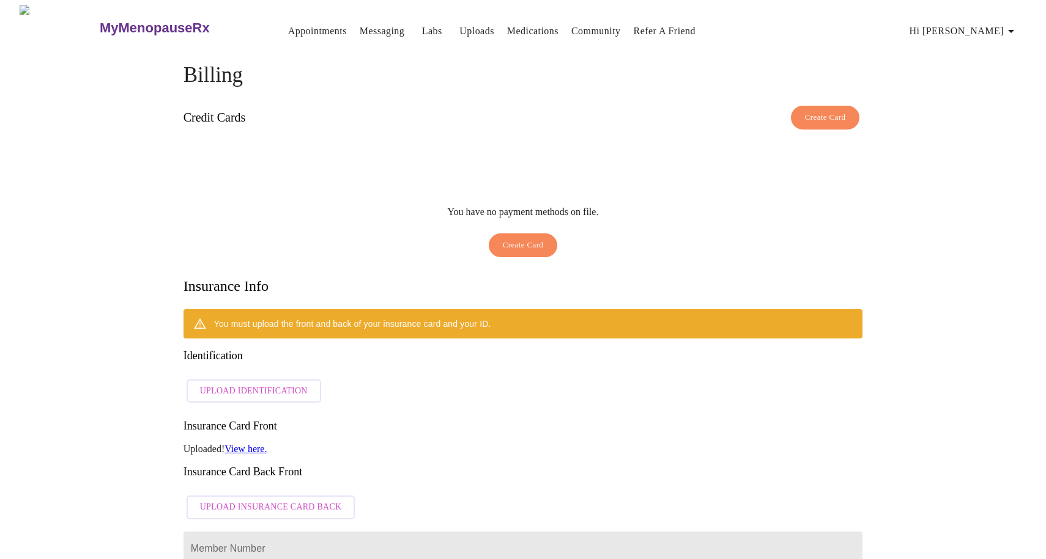
click at [257, 500] on span "Upload Insurance Card Back" at bounding box center [271, 507] width 142 height 15
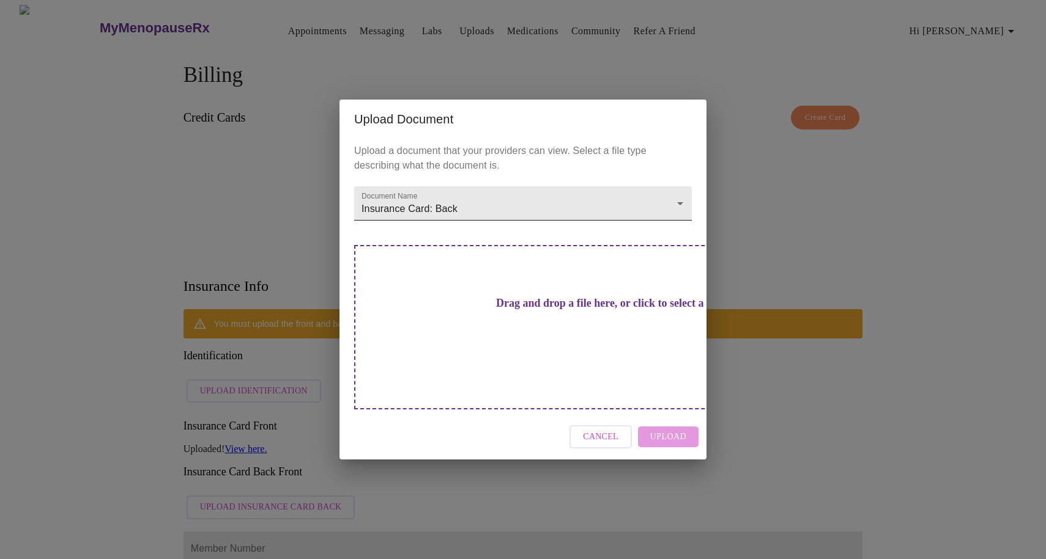
click at [506, 226] on body "MyMenopauseRx Appointments Messaging Labs Uploads Medications Community Refer a…" at bounding box center [523, 454] width 1036 height 898
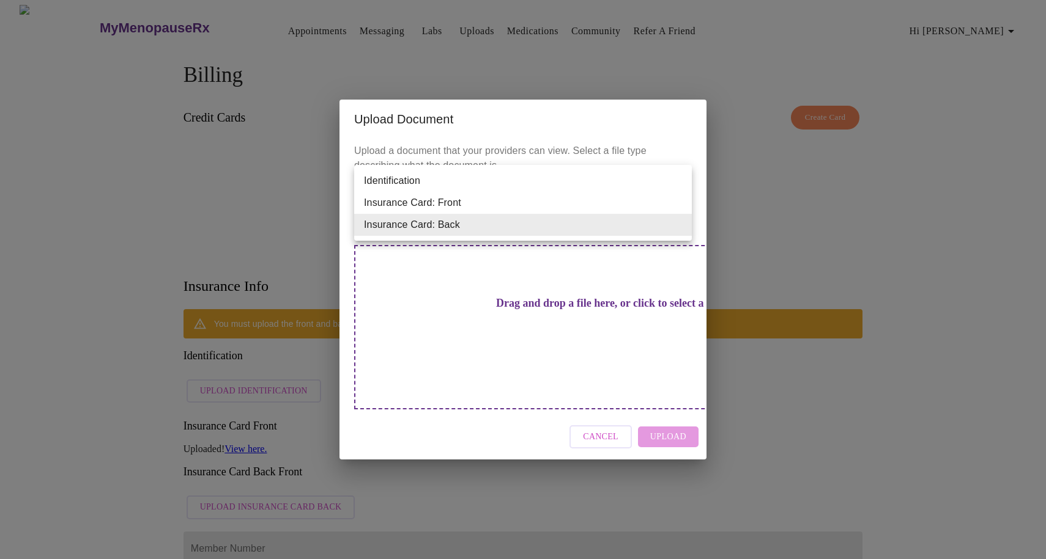
click at [547, 314] on div at bounding box center [523, 279] width 1046 height 559
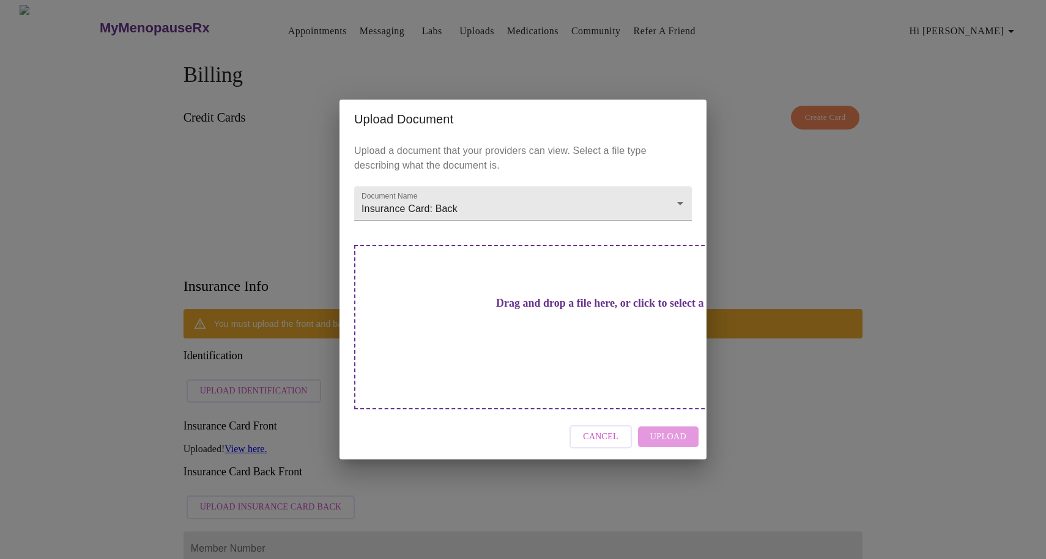
click at [561, 303] on div "Drag and drop a file here, or click to select a file" at bounding box center [608, 327] width 509 height 164
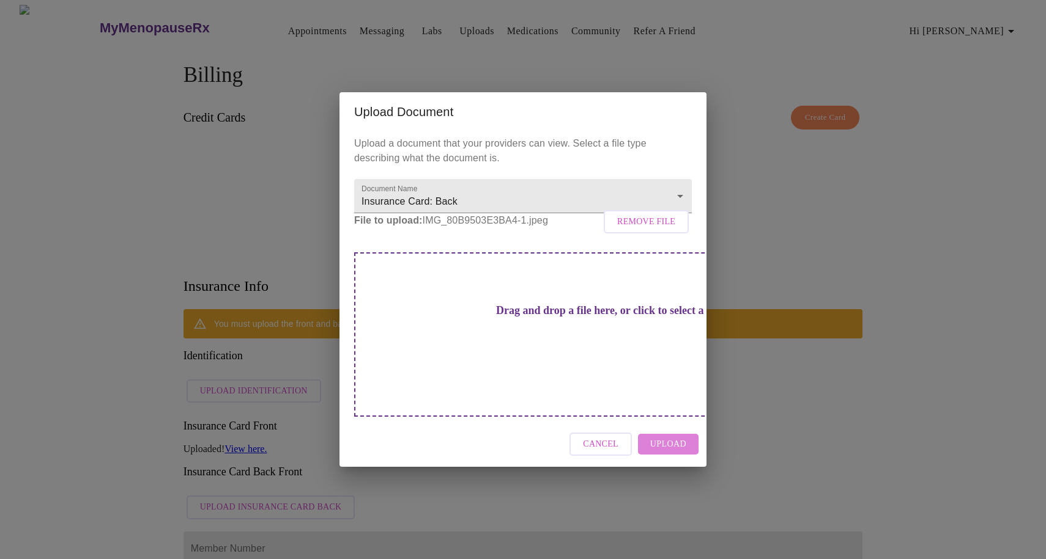
click at [678, 437] on span "Upload" at bounding box center [668, 444] width 36 height 15
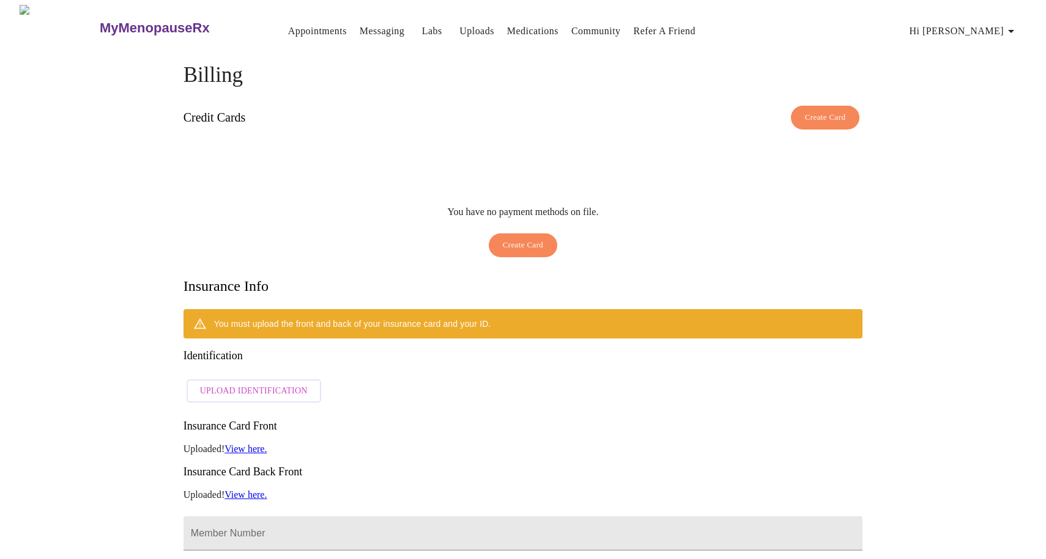
click at [415, 420] on h3 "Insurance Card Front" at bounding box center [522, 426] width 679 height 13
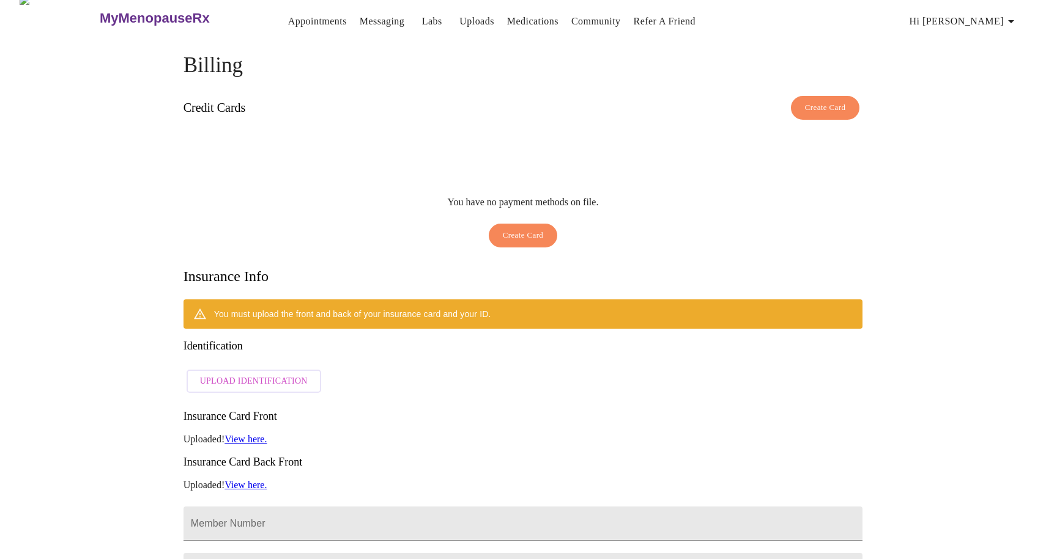
scroll to position [-1, 0]
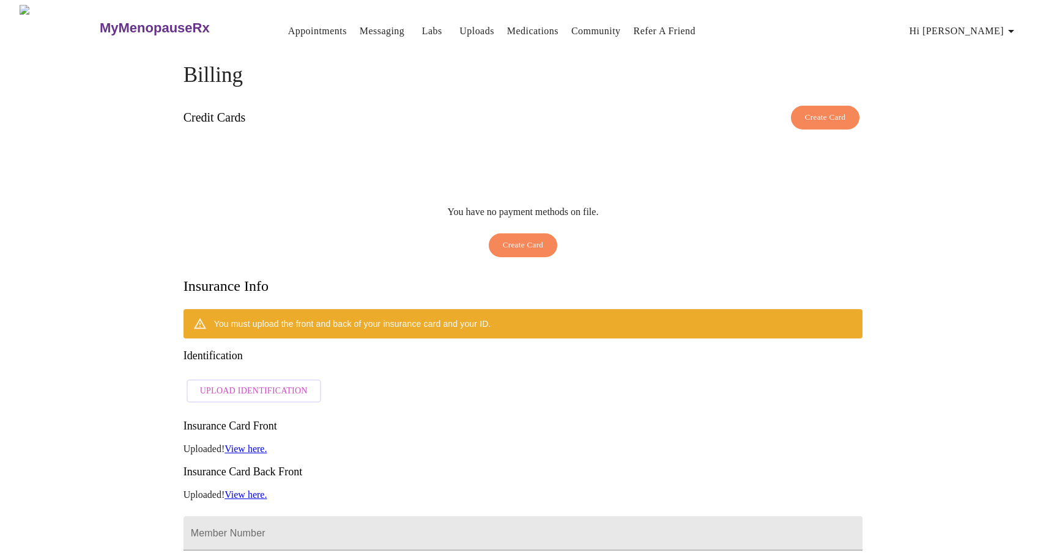
click at [211, 384] on span "Upload Identification" at bounding box center [254, 391] width 108 height 15
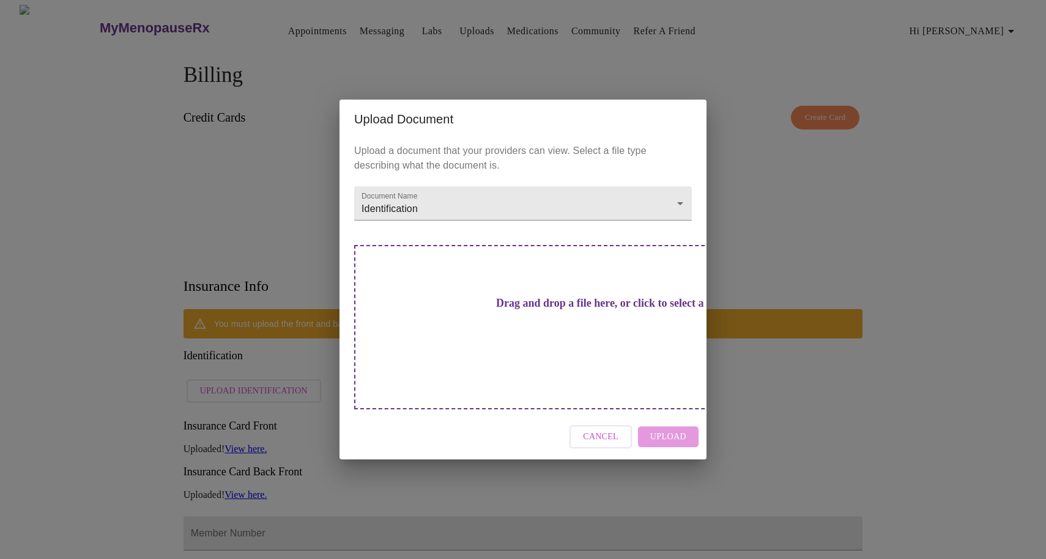
scroll to position [0, 0]
click at [491, 302] on div "Drag and drop a file here, or click to select a file" at bounding box center [608, 327] width 509 height 164
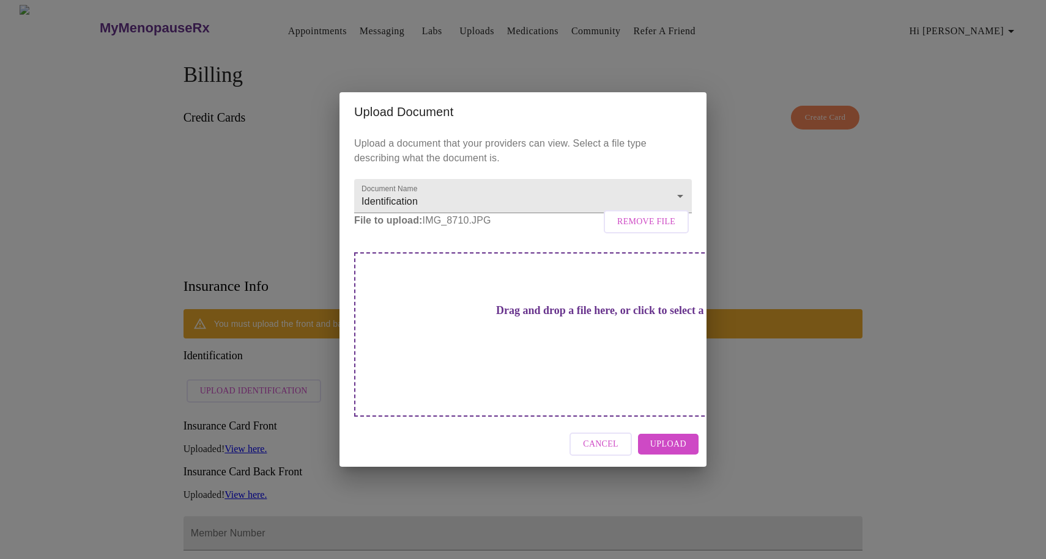
click at [679, 437] on span "Upload" at bounding box center [668, 444] width 36 height 15
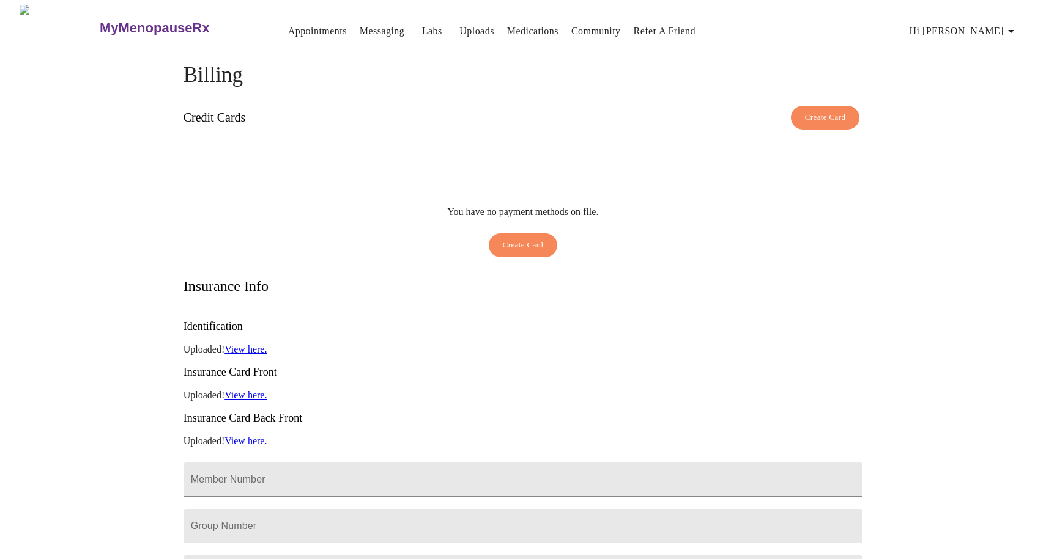
click at [657, 366] on h3 "Insurance Card Front" at bounding box center [522, 372] width 679 height 13
click at [526, 463] on input "Member Number" at bounding box center [522, 480] width 679 height 34
click at [220, 463] on input "Member Number" at bounding box center [522, 480] width 679 height 34
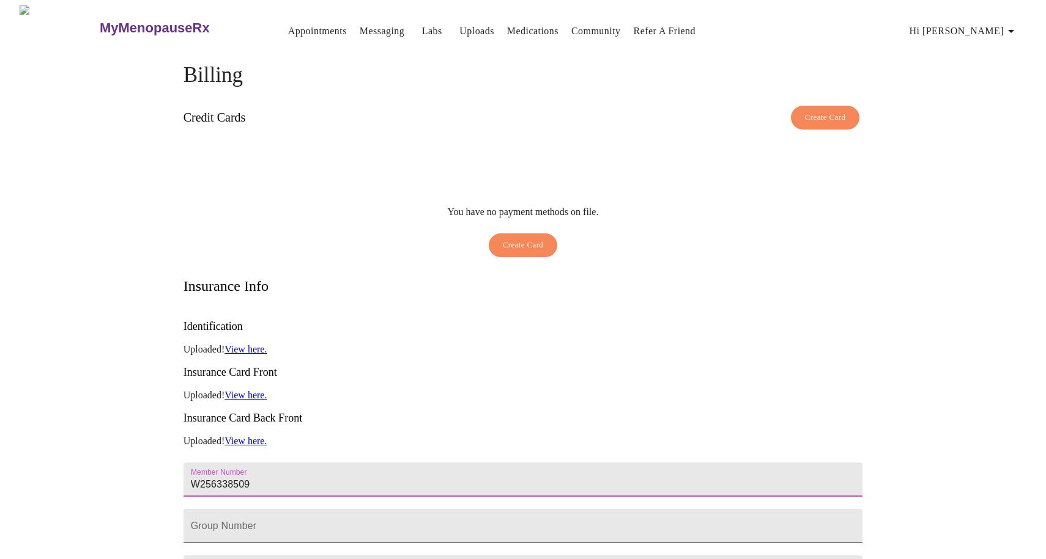
type input "W256338509"
click at [220, 509] on input "Member Number" at bounding box center [522, 526] width 679 height 34
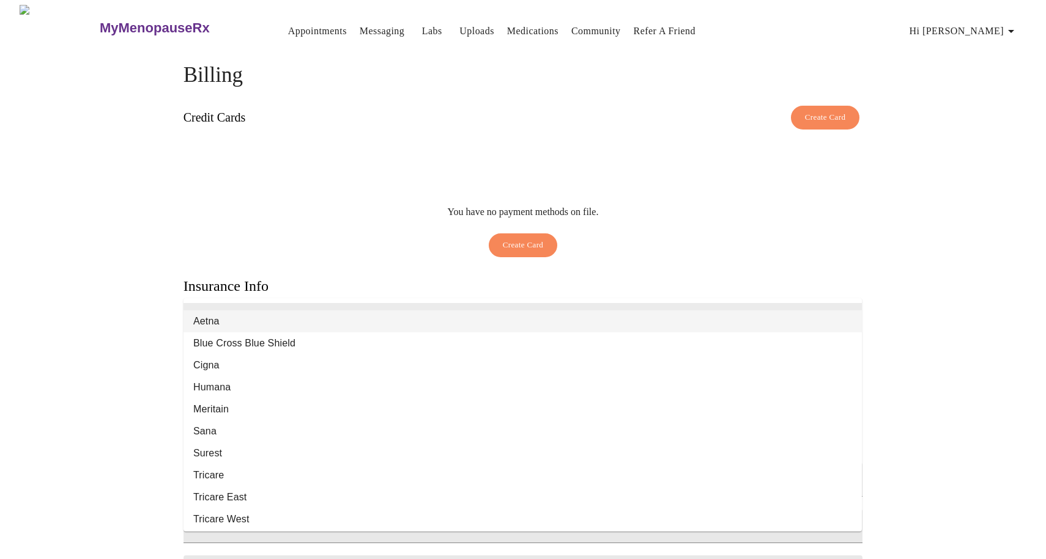
click at [216, 323] on li "Aetna" at bounding box center [522, 322] width 678 height 22
type input "Aetna"
type input "60054"
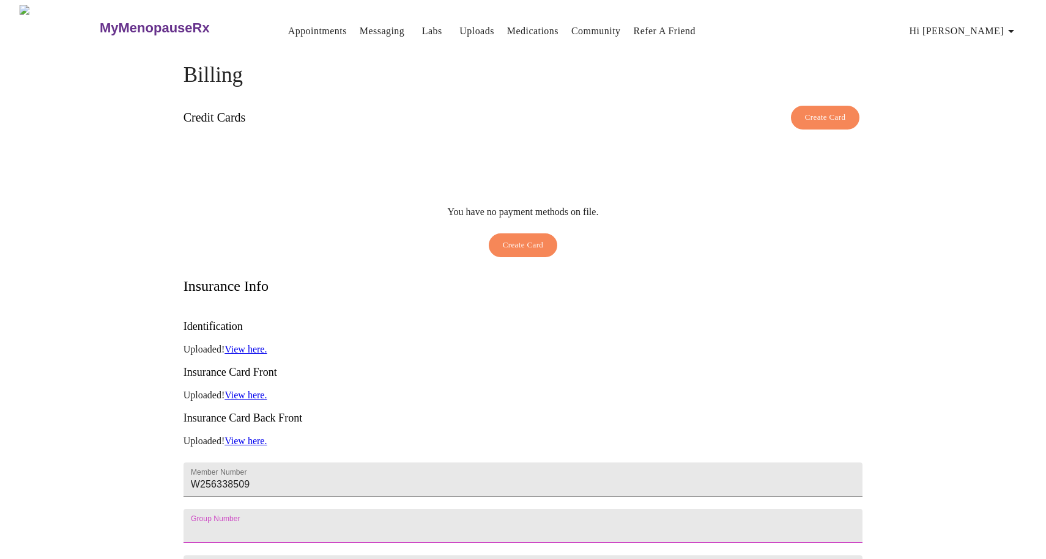
click at [223, 509] on input "Member Number" at bounding box center [522, 526] width 679 height 34
type input "109286-020-00101"
click at [983, 468] on div "MyMenopauseRx Appointments Messaging Labs Uploads Medications Community Refer a…" at bounding box center [523, 419] width 1036 height 829
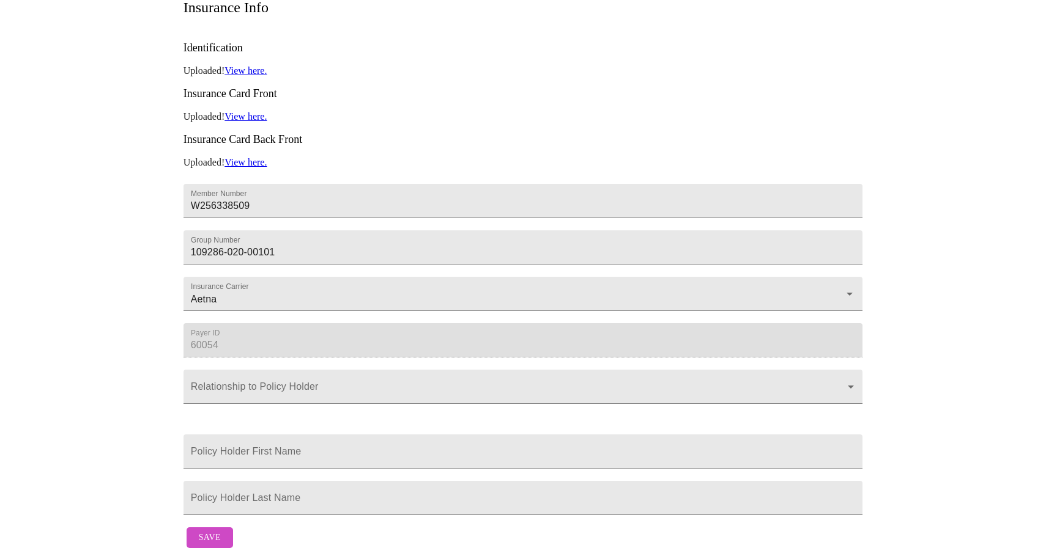
scroll to position [304, 0]
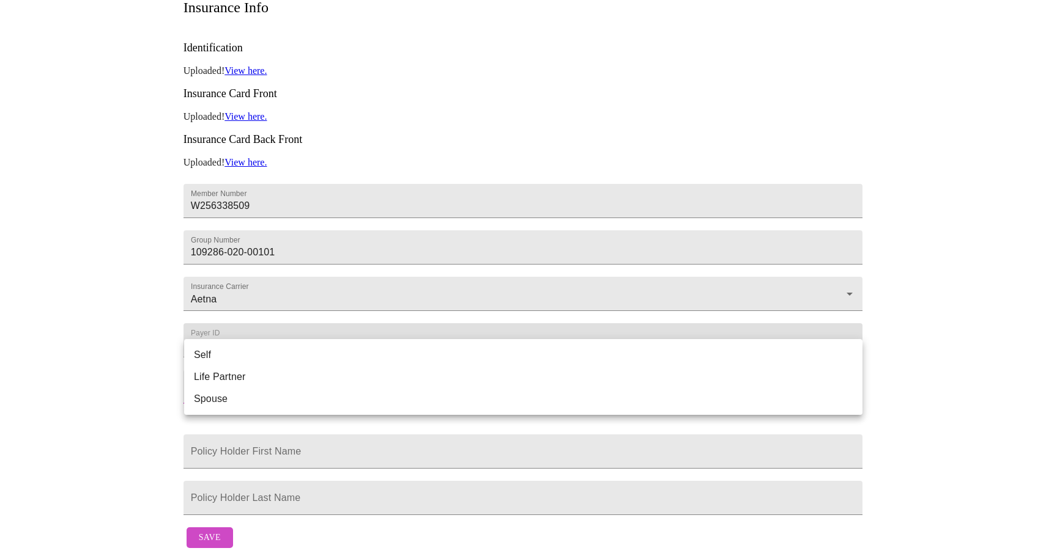
click at [514, 349] on body "MyMenopauseRx Appointments Messaging Labs Uploads Medications Community Refer a…" at bounding box center [523, 140] width 1036 height 829
click at [276, 352] on li "Self" at bounding box center [523, 355] width 678 height 22
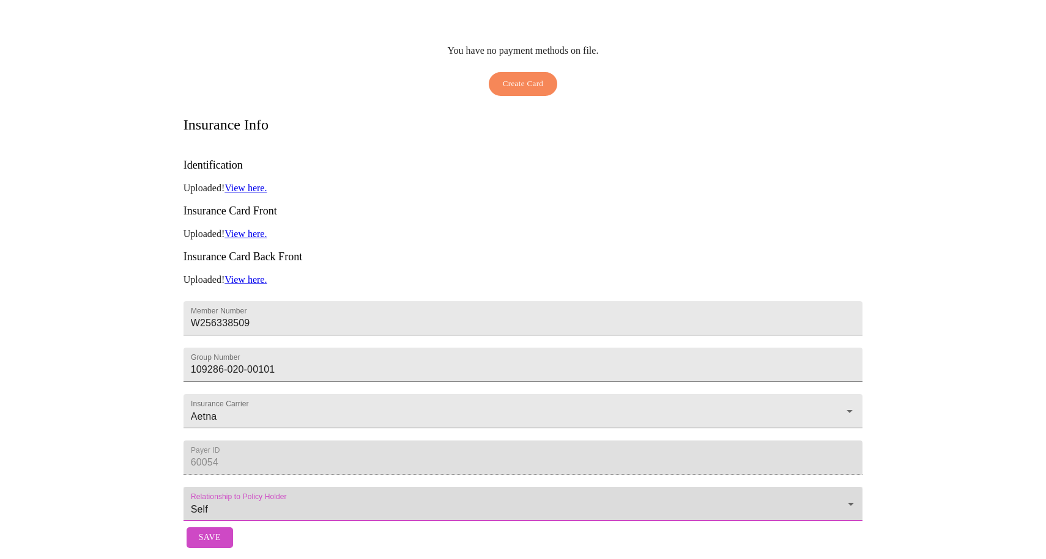
type input "Self"
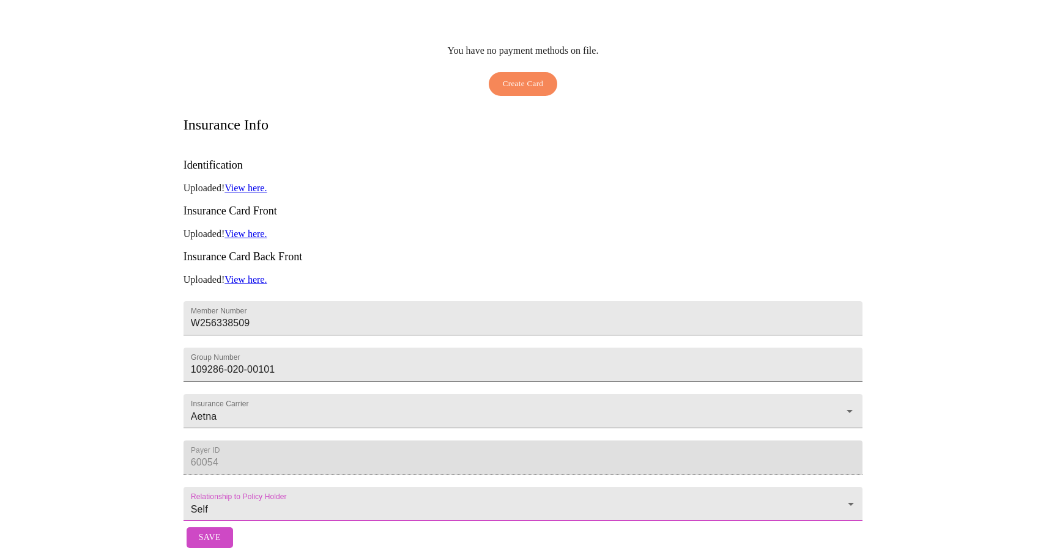
click at [973, 423] on div "MyMenopauseRx Appointments Messaging Labs Uploads Medications Community Refer a…" at bounding box center [523, 198] width 1036 height 711
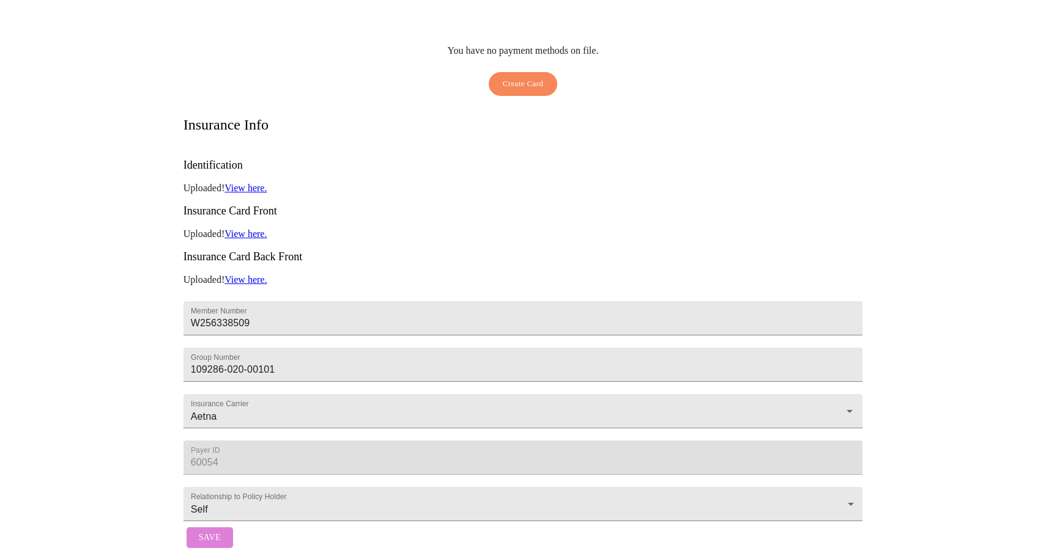
click at [204, 531] on span "Save" at bounding box center [210, 538] width 22 height 15
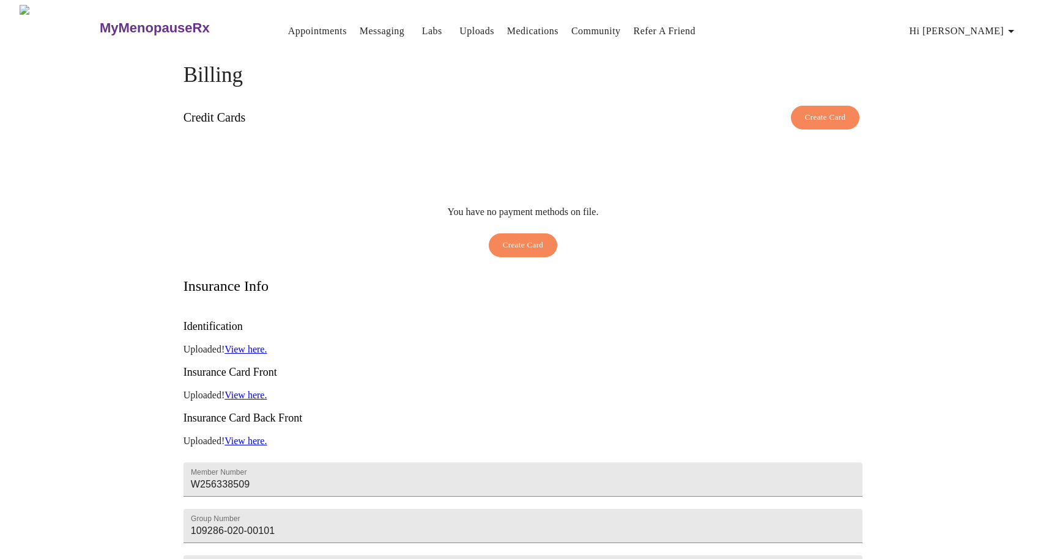
click at [984, 293] on div "MyMenopauseRx Appointments Messaging Labs Uploads Medications Community Refer a…" at bounding box center [523, 360] width 1036 height 711
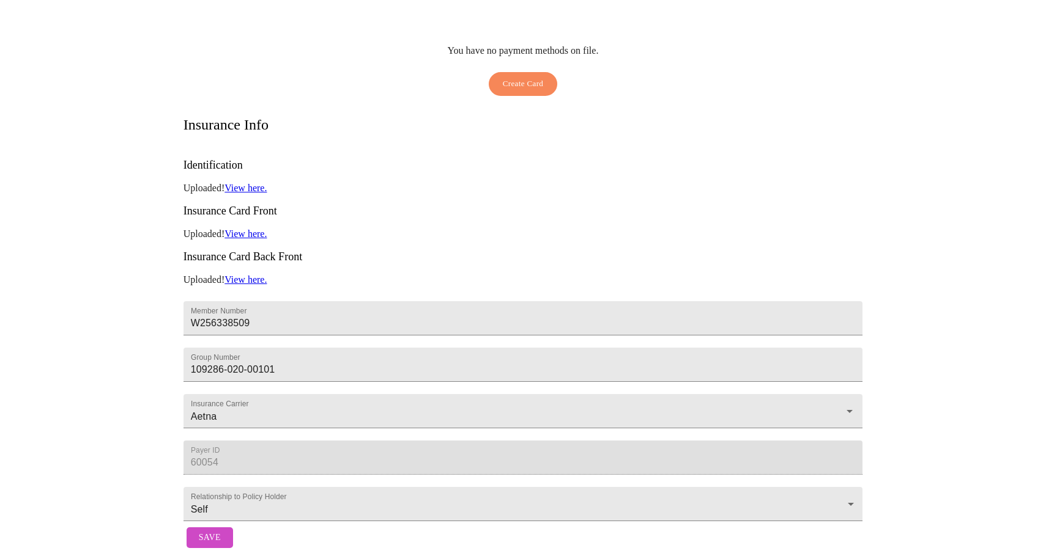
scroll to position [174, 0]
click at [204, 528] on button "Save" at bounding box center [209, 538] width 46 height 21
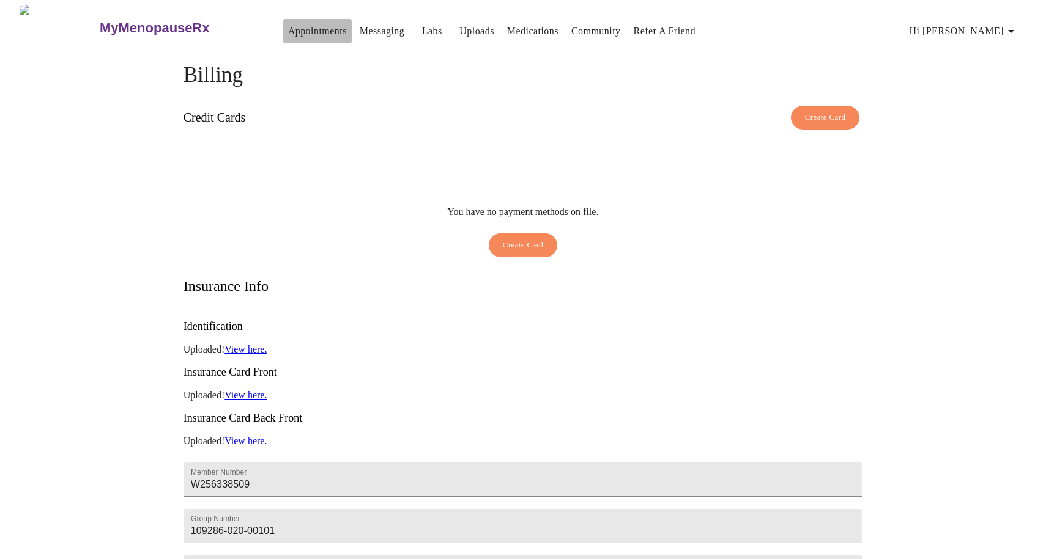
click at [298, 23] on link "Appointments" at bounding box center [317, 31] width 59 height 17
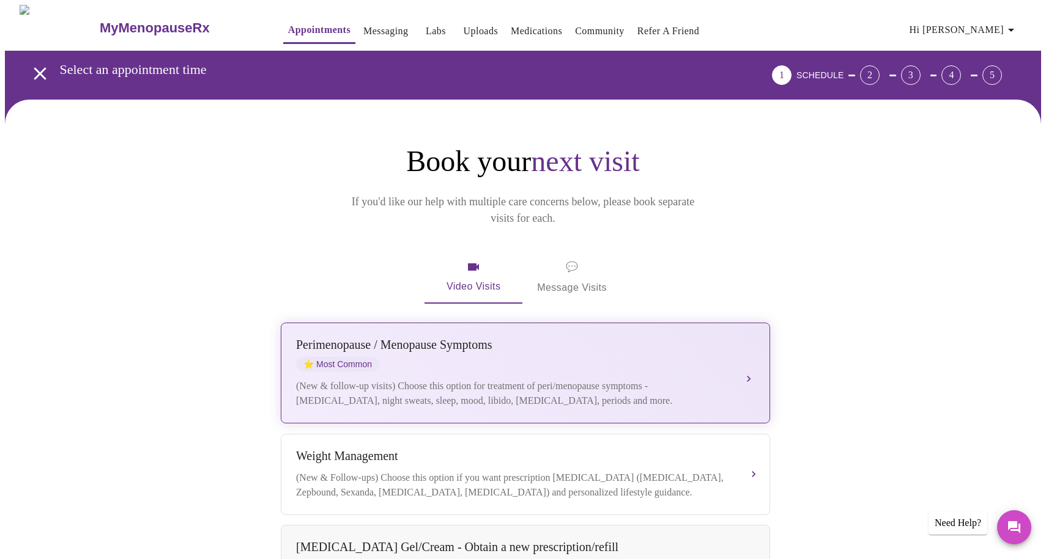
click at [456, 391] on button "[MEDICAL_DATA] / Menopause Symptoms ⭐ Most Common (New & follow-up visits) Choo…" at bounding box center [525, 373] width 489 height 101
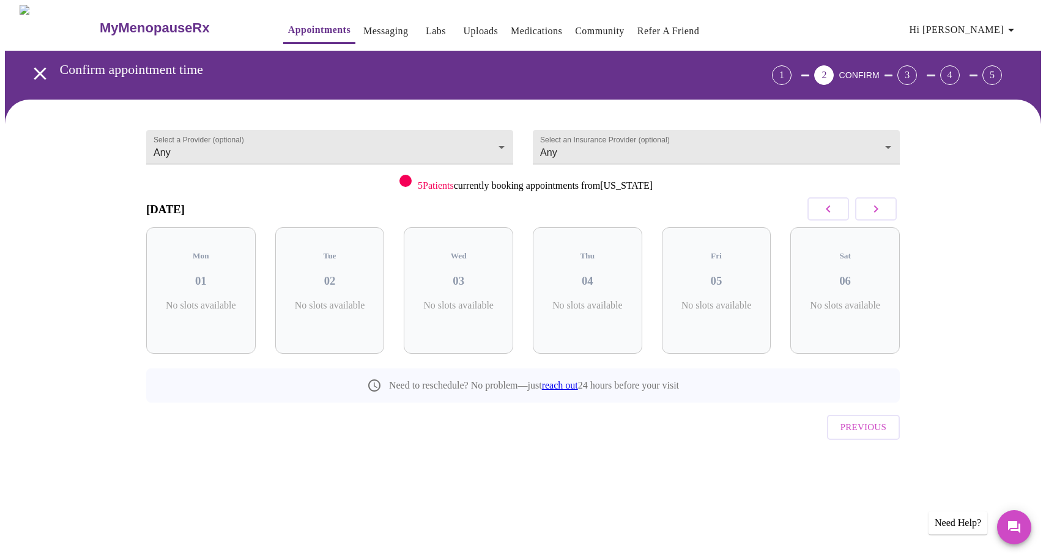
click at [196, 317] on div "Mon 01 No slots available" at bounding box center [200, 290] width 109 height 127
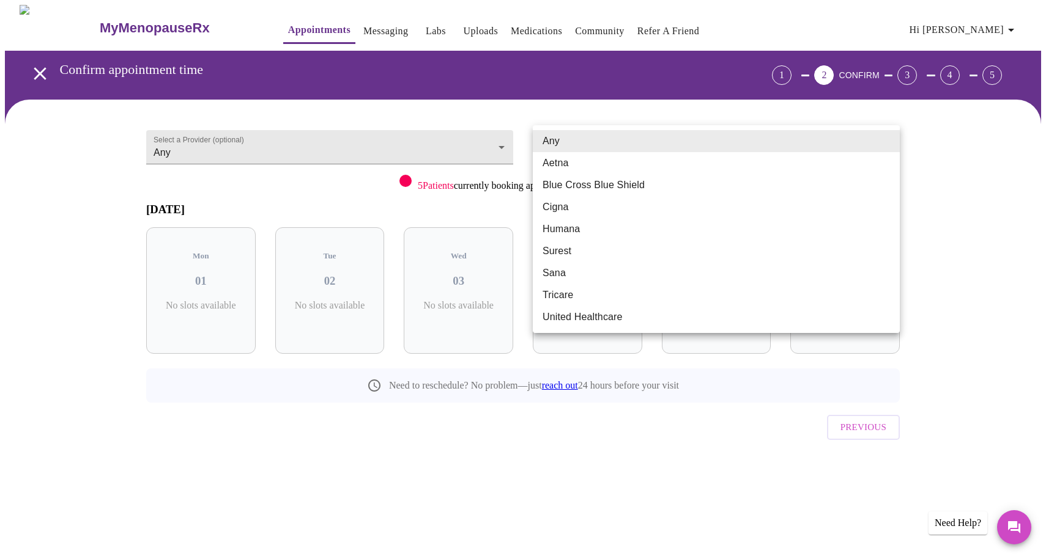
click at [633, 128] on body "MyMenopauseRx Appointments Messaging Labs Uploads Medications Community Refer a…" at bounding box center [523, 253] width 1036 height 497
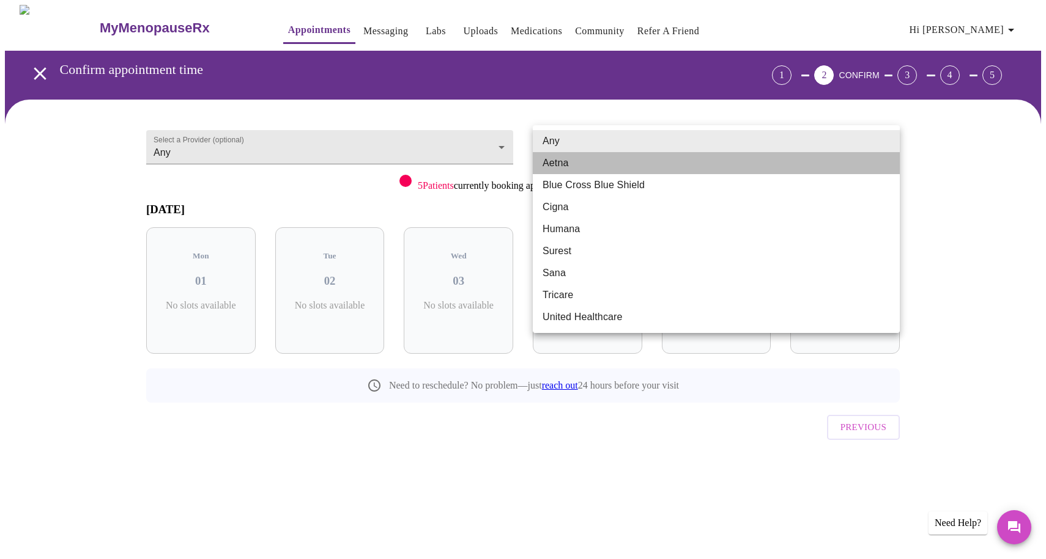
click at [569, 163] on li "Aetna" at bounding box center [716, 163] width 367 height 22
type input "Aetna"
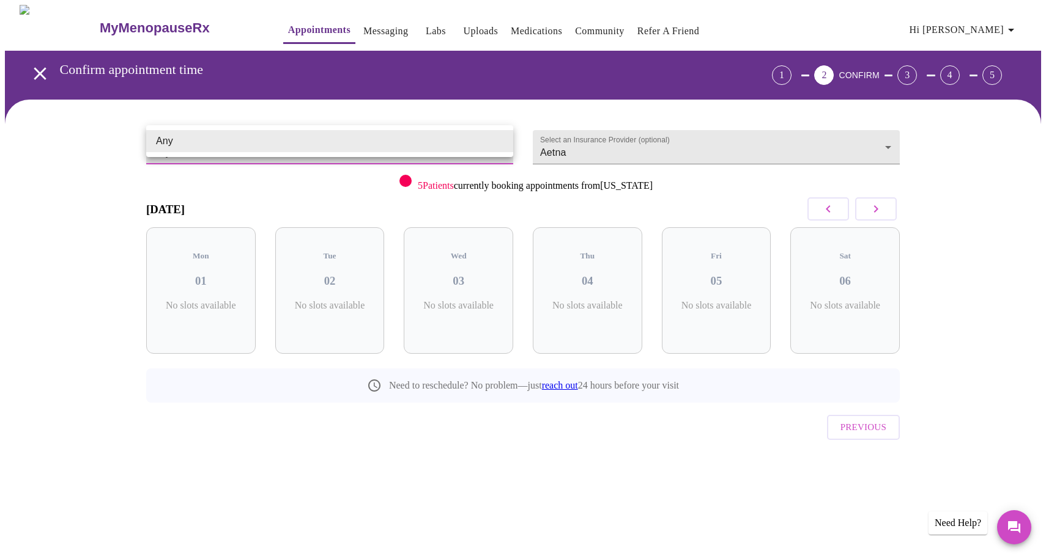
click at [367, 153] on body "MyMenopauseRx Appointments Messaging Labs Uploads Medications Community Refer a…" at bounding box center [523, 253] width 1036 height 497
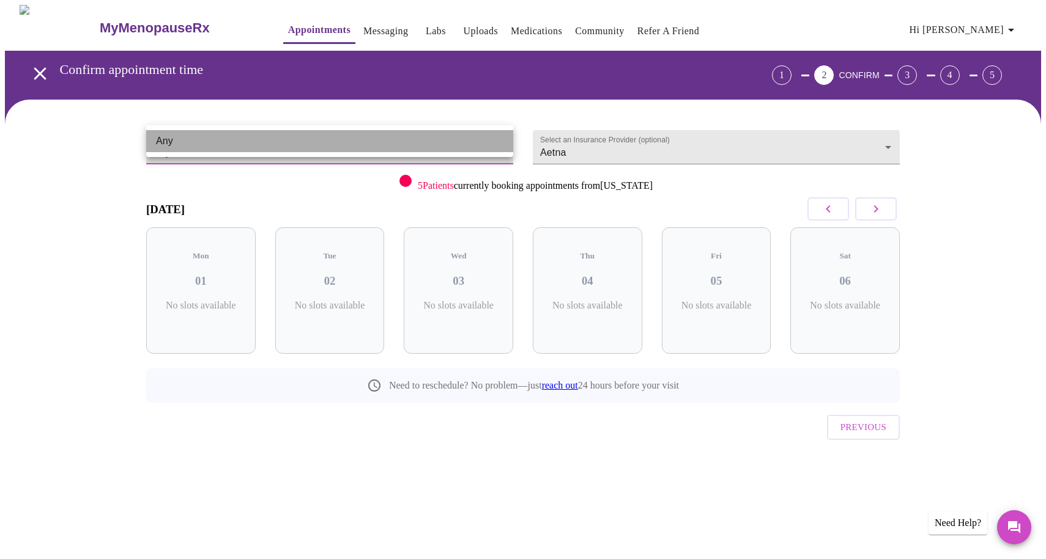
click at [363, 142] on li "Any" at bounding box center [329, 141] width 367 height 22
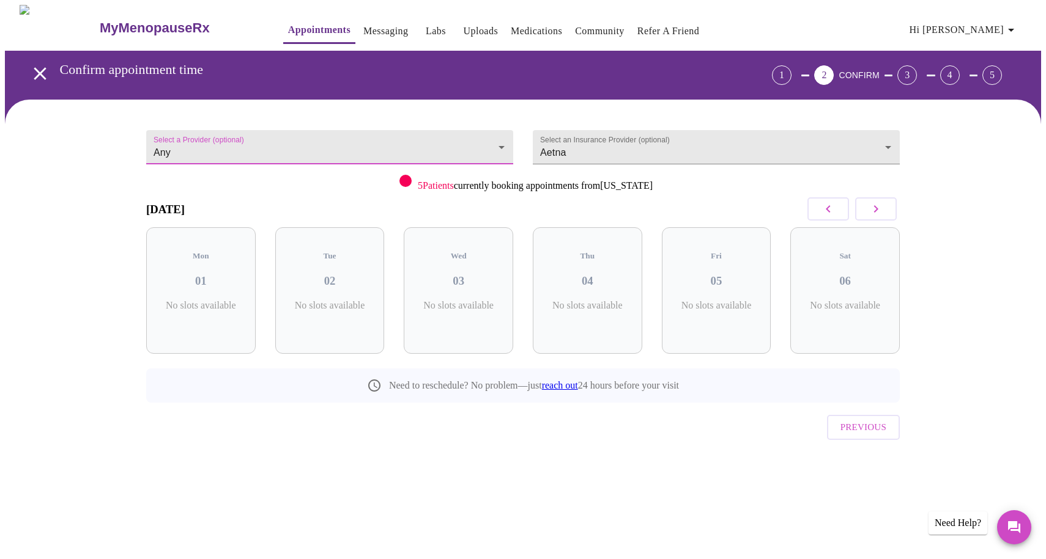
click at [869, 419] on span "Previous" at bounding box center [863, 427] width 46 height 16
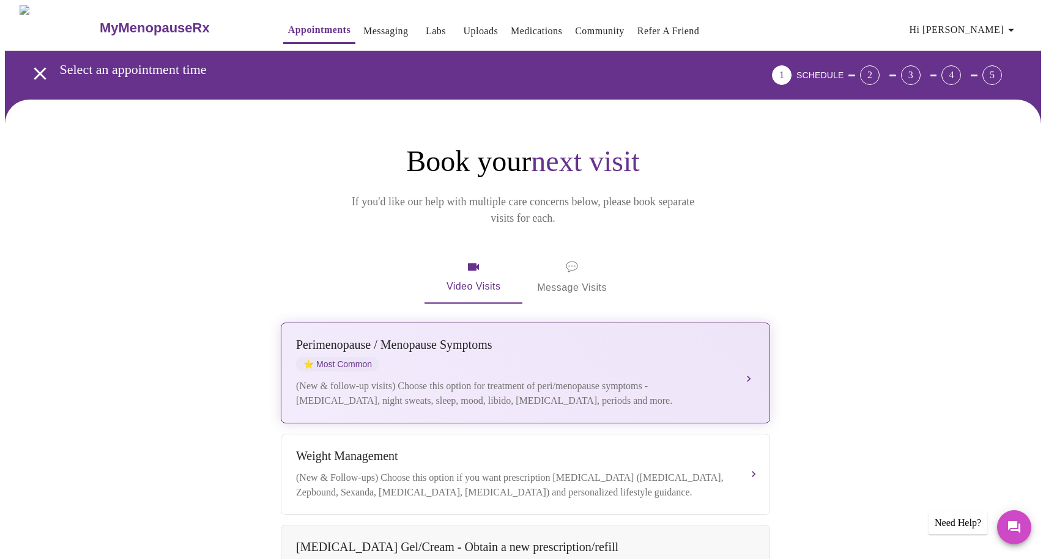
click at [567, 379] on div "(New & follow-up visits) Choose this option for treatment of peri/menopause sym…" at bounding box center [513, 393] width 434 height 29
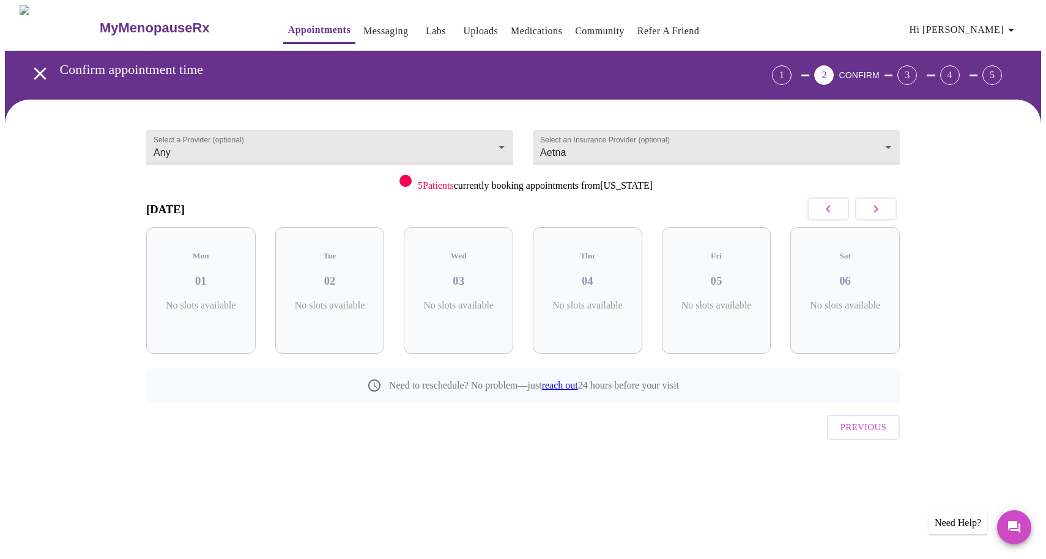
click at [233, 275] on h3 "01" at bounding box center [201, 281] width 90 height 13
click at [352, 251] on h5 "Tue" at bounding box center [330, 256] width 90 height 10
click at [878, 207] on icon "button" at bounding box center [875, 209] width 15 height 15
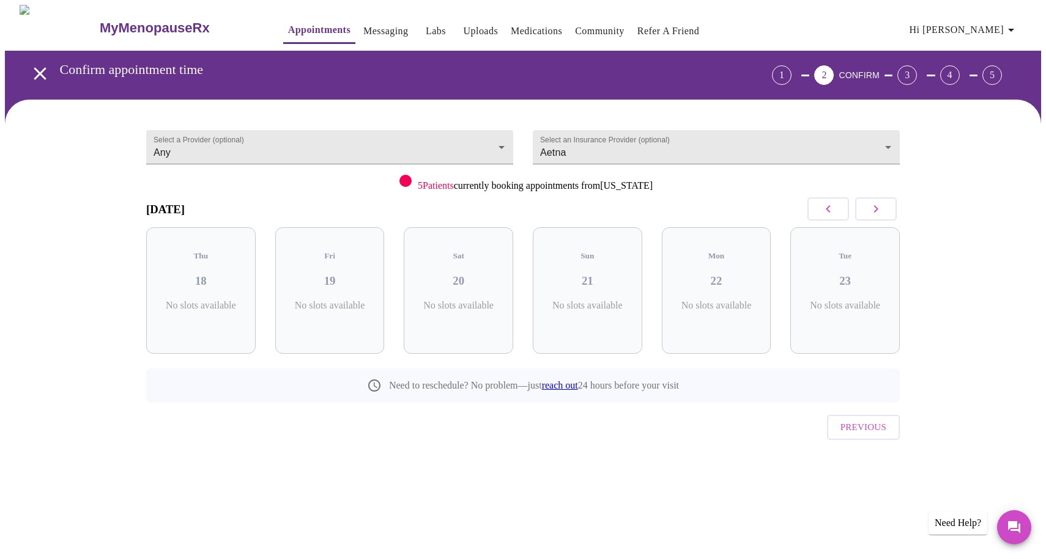
click at [878, 207] on icon "button" at bounding box center [875, 209] width 15 height 15
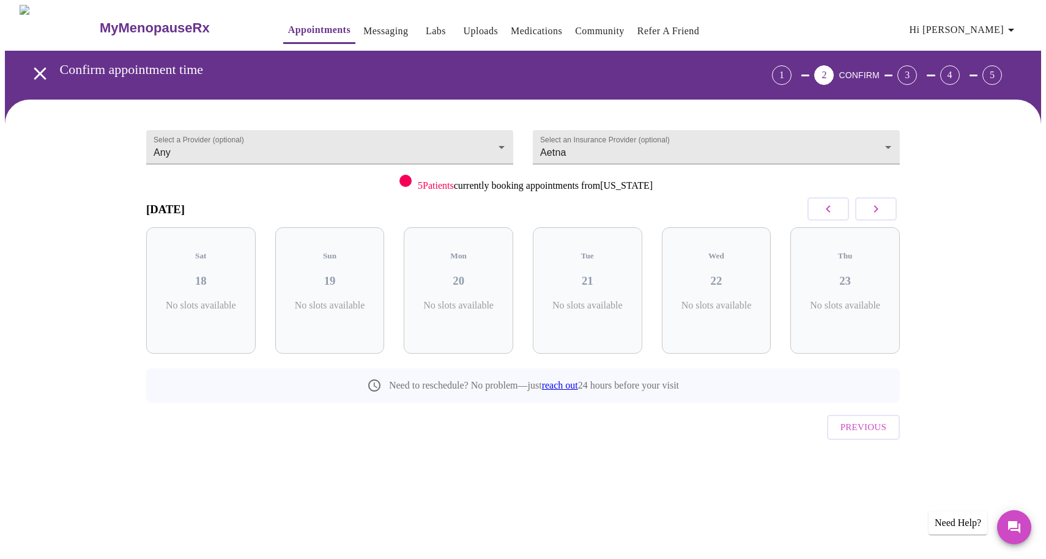
click at [878, 207] on icon "button" at bounding box center [875, 209] width 15 height 15
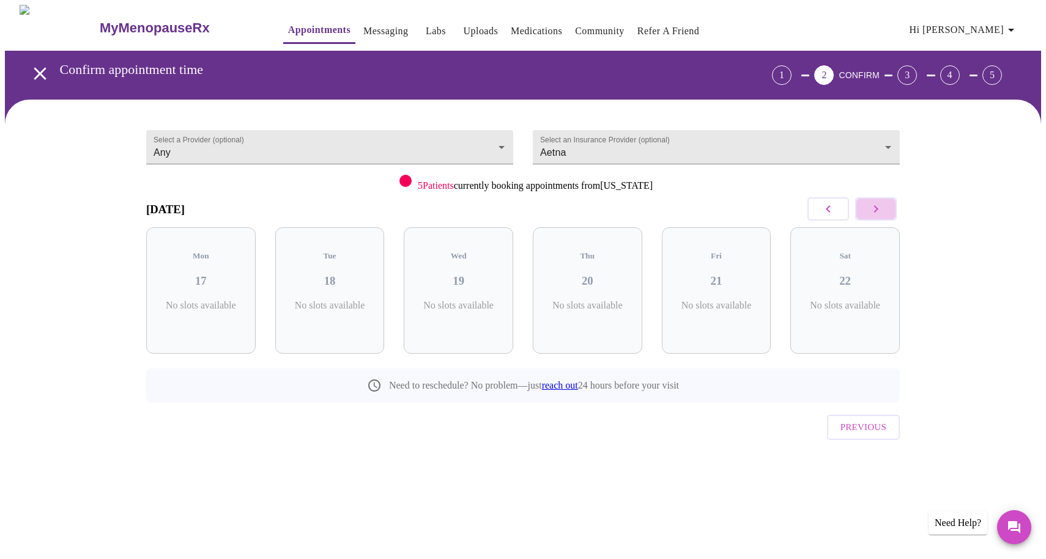
click at [878, 207] on icon "button" at bounding box center [875, 209] width 15 height 15
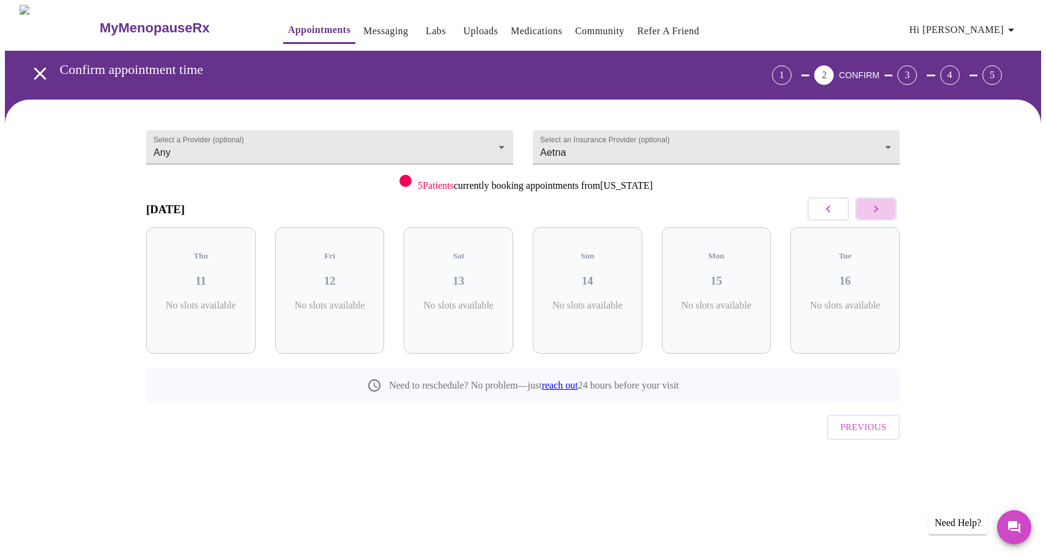
click at [878, 207] on icon "button" at bounding box center [875, 209] width 15 height 15
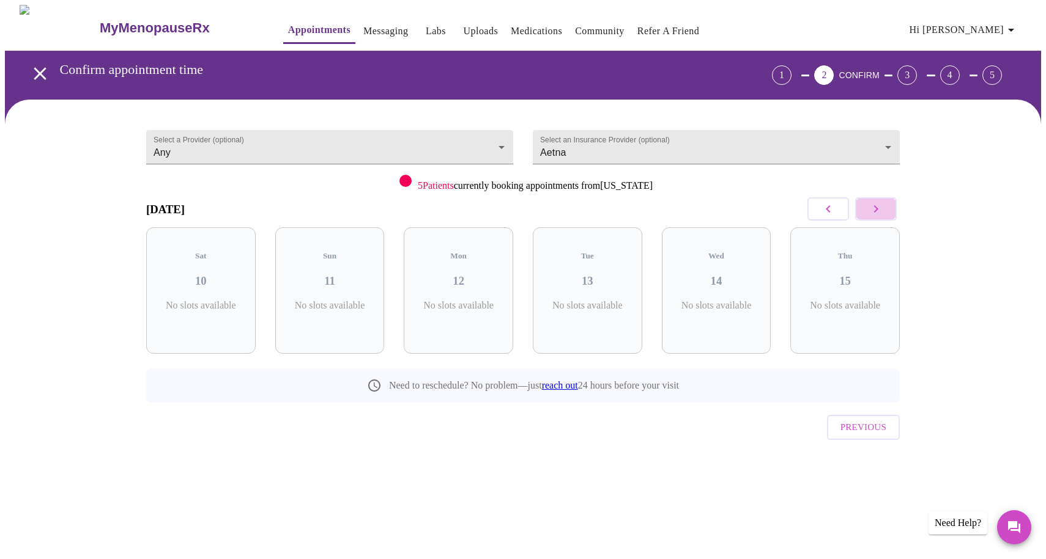
click at [878, 207] on icon "button" at bounding box center [875, 209] width 15 height 15
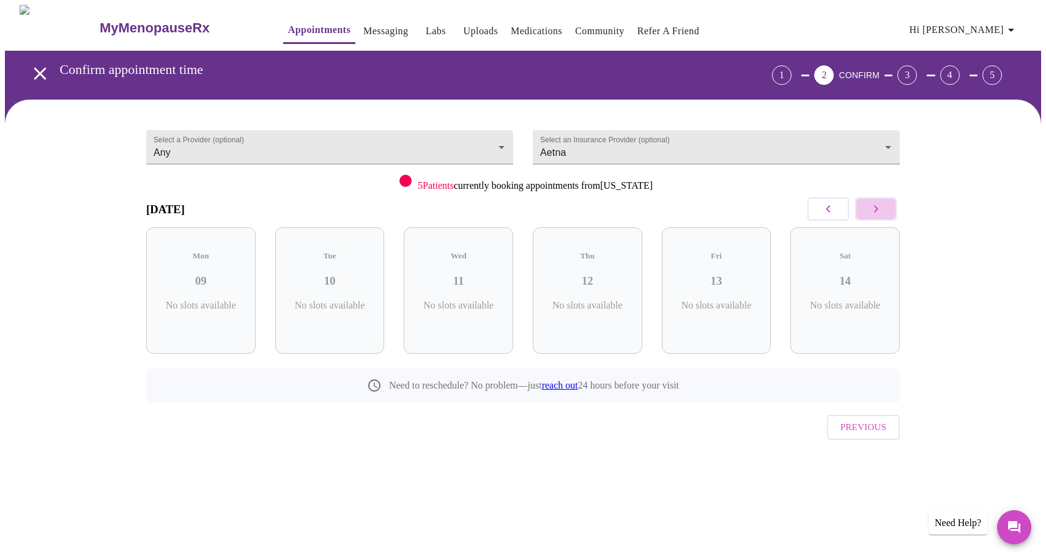
click at [878, 207] on icon "button" at bounding box center [875, 209] width 15 height 15
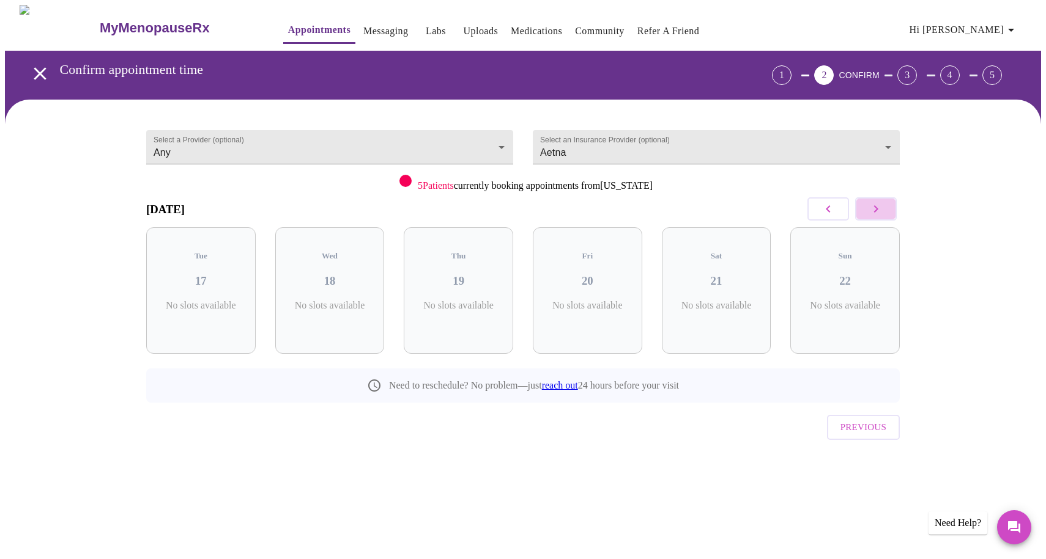
click at [878, 207] on icon "button" at bounding box center [875, 209] width 15 height 15
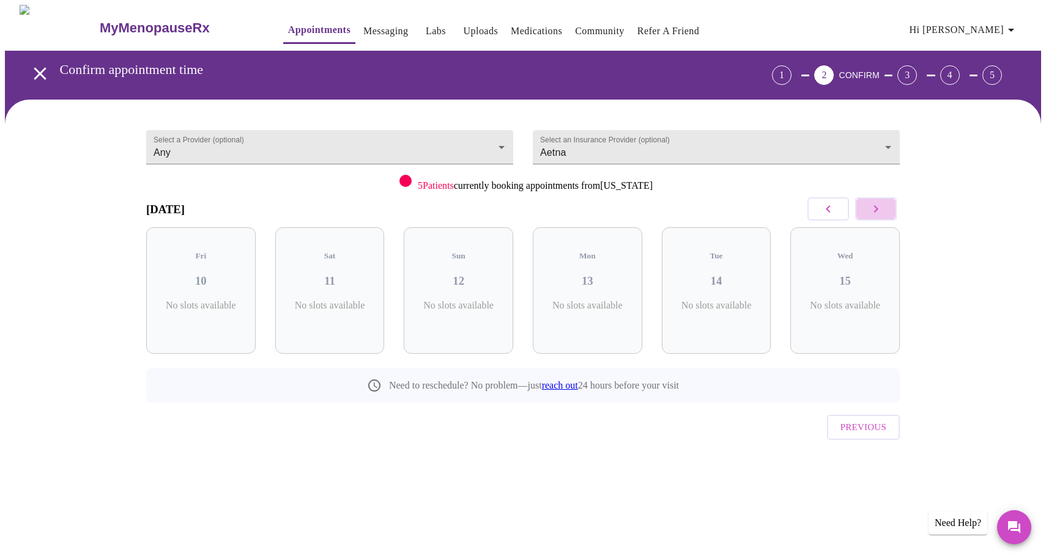
click at [878, 207] on icon "button" at bounding box center [875, 209] width 15 height 15
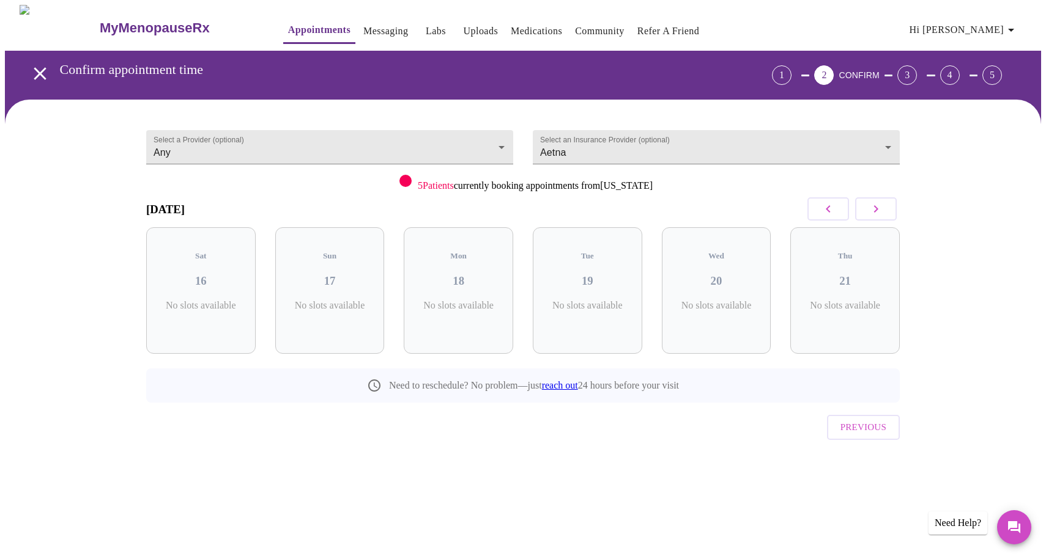
click at [878, 207] on icon "button" at bounding box center [875, 209] width 15 height 15
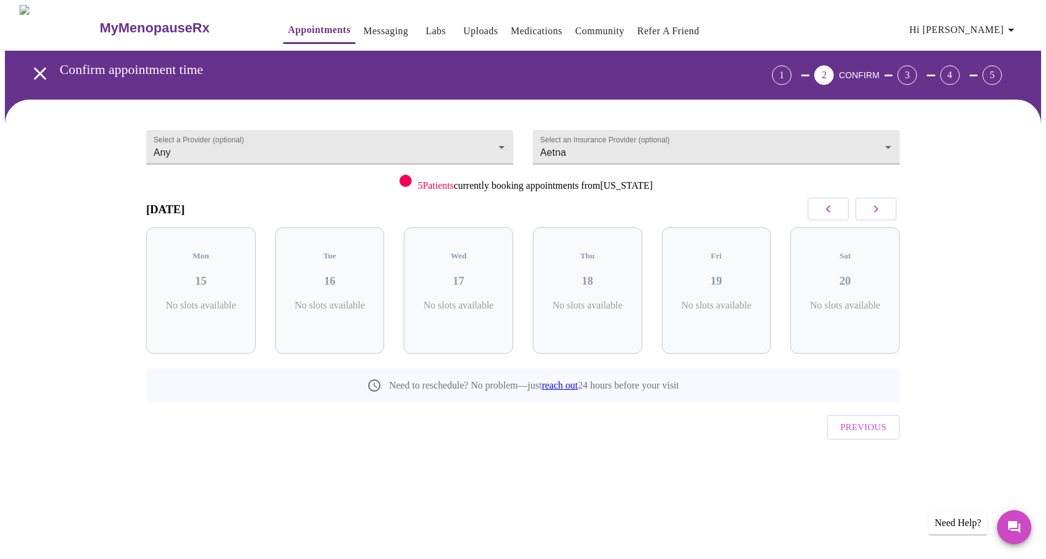
click at [878, 207] on icon "button" at bounding box center [875, 209] width 15 height 15
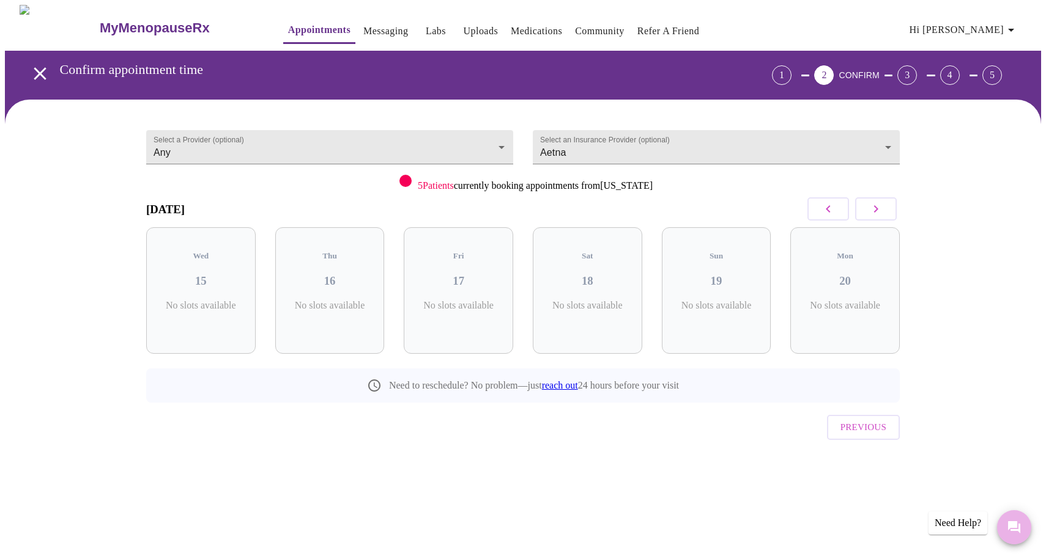
click at [1010, 528] on icon "Messages" at bounding box center [1014, 528] width 12 height 12
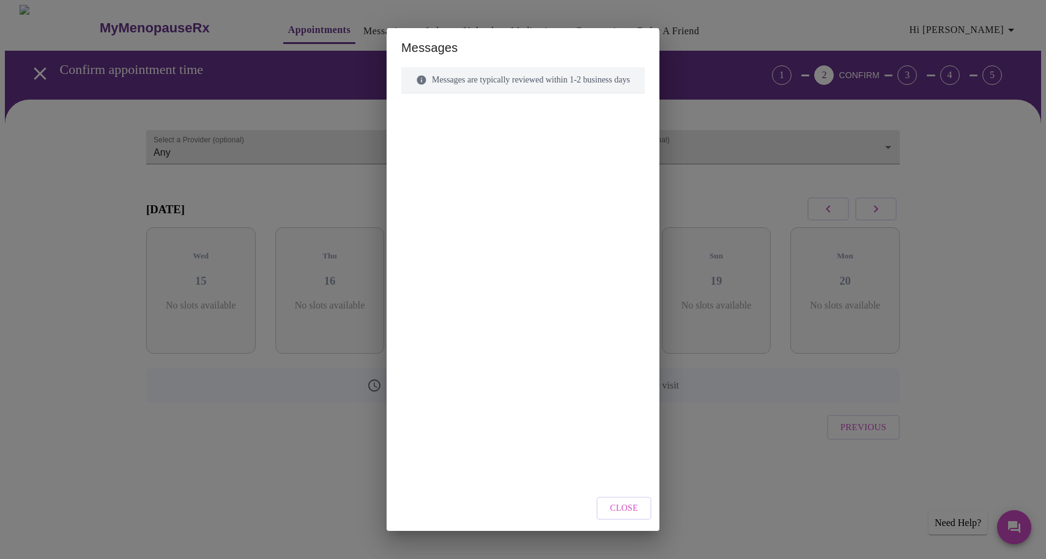
click at [552, 82] on div "Messages are typically reviewed within 1-2 business days" at bounding box center [522, 80] width 243 height 26
click at [628, 489] on div "Close" at bounding box center [522, 509] width 273 height 46
click at [629, 509] on span "Close" at bounding box center [624, 508] width 28 height 15
